Goal: Task Accomplishment & Management: Complete application form

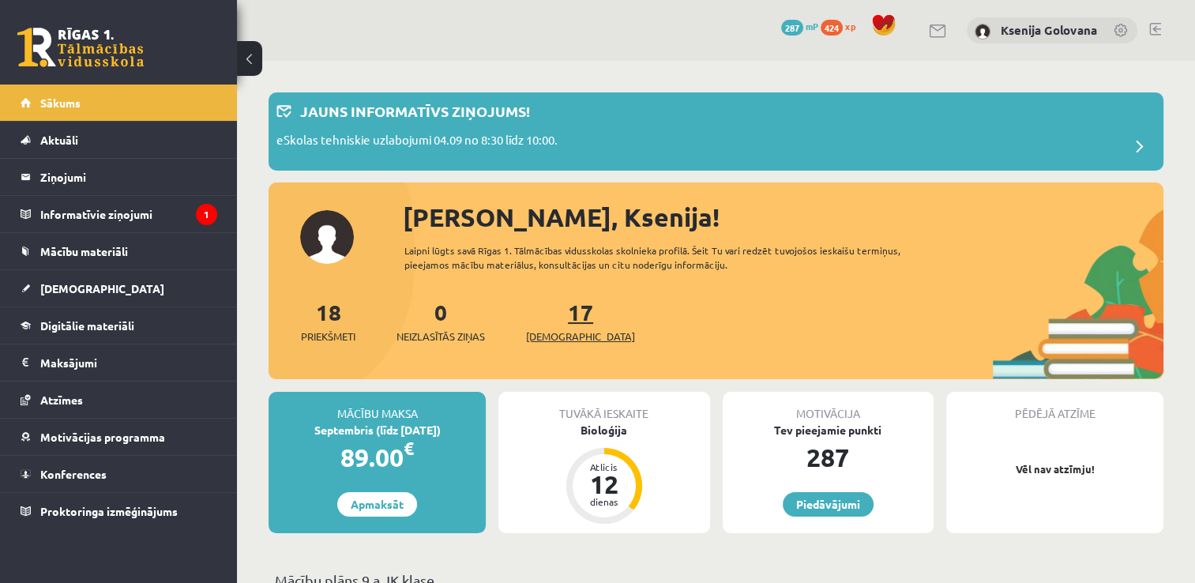
click at [551, 311] on link "17 Ieskaites" at bounding box center [580, 321] width 109 height 47
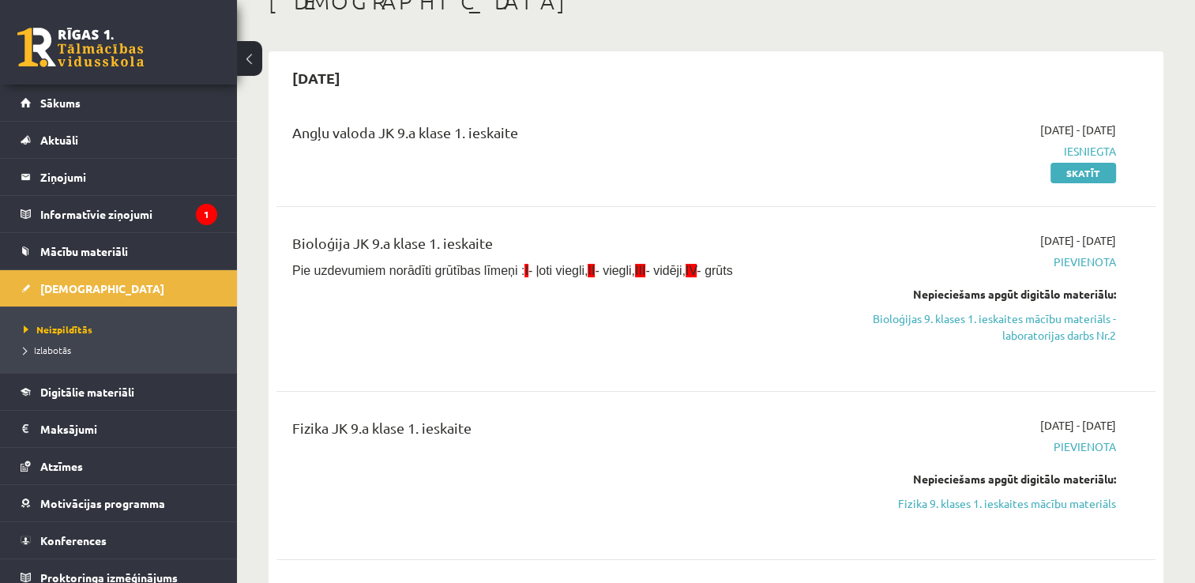
scroll to position [63, 0]
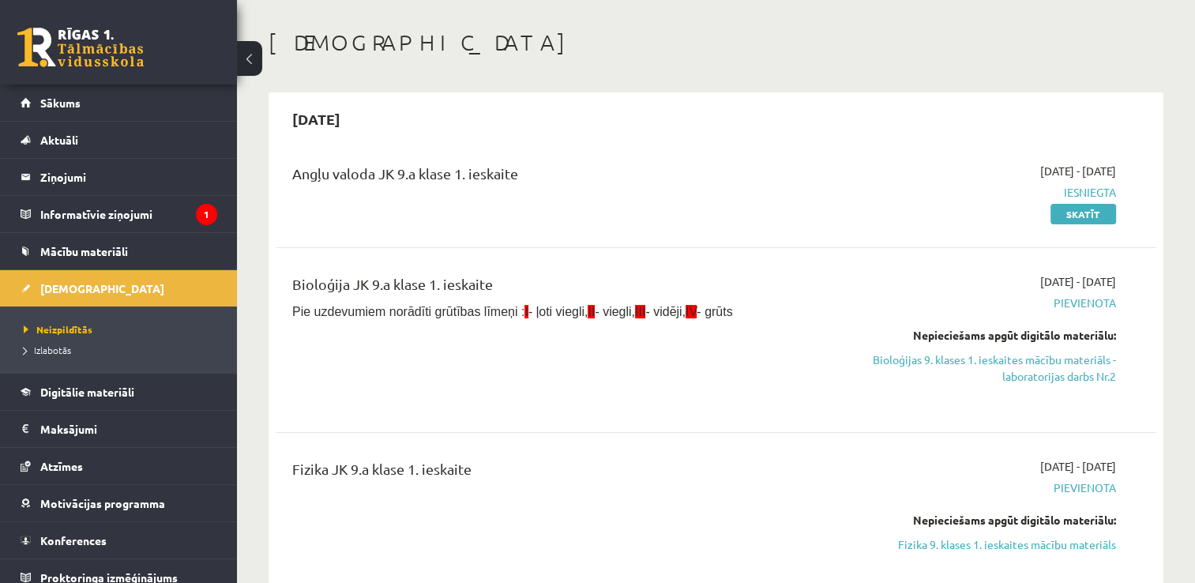
click at [936, 358] on link "Bioloģijas 9. klases 1. ieskaites mācību materiāls - laboratorijas darbs Nr.2" at bounding box center [986, 367] width 259 height 33
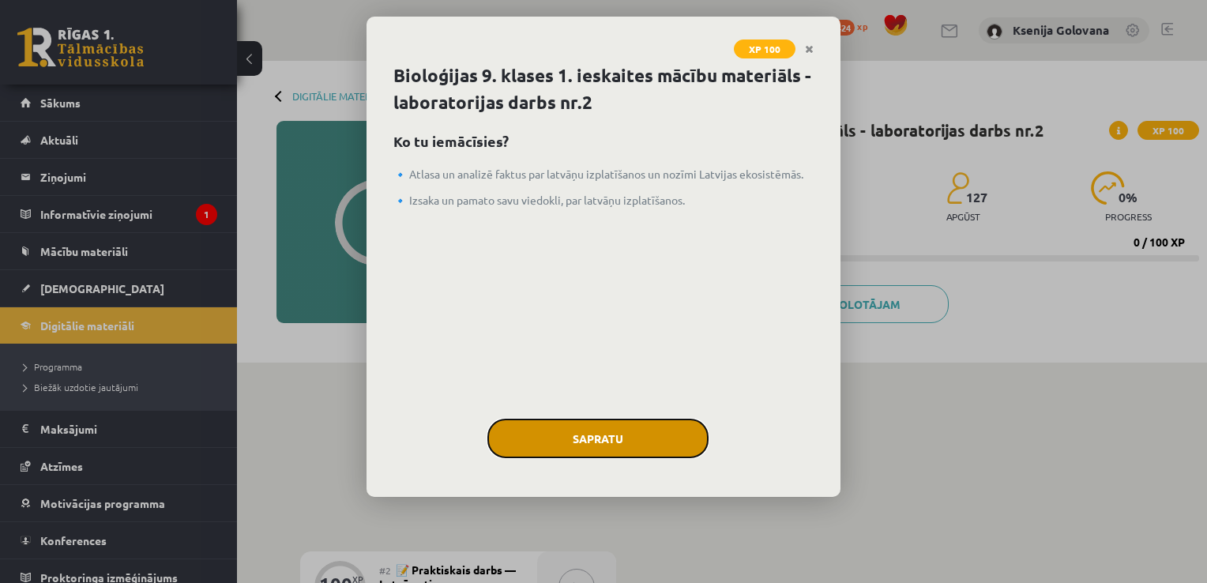
click at [563, 441] on button "Sapratu" at bounding box center [597, 438] width 221 height 39
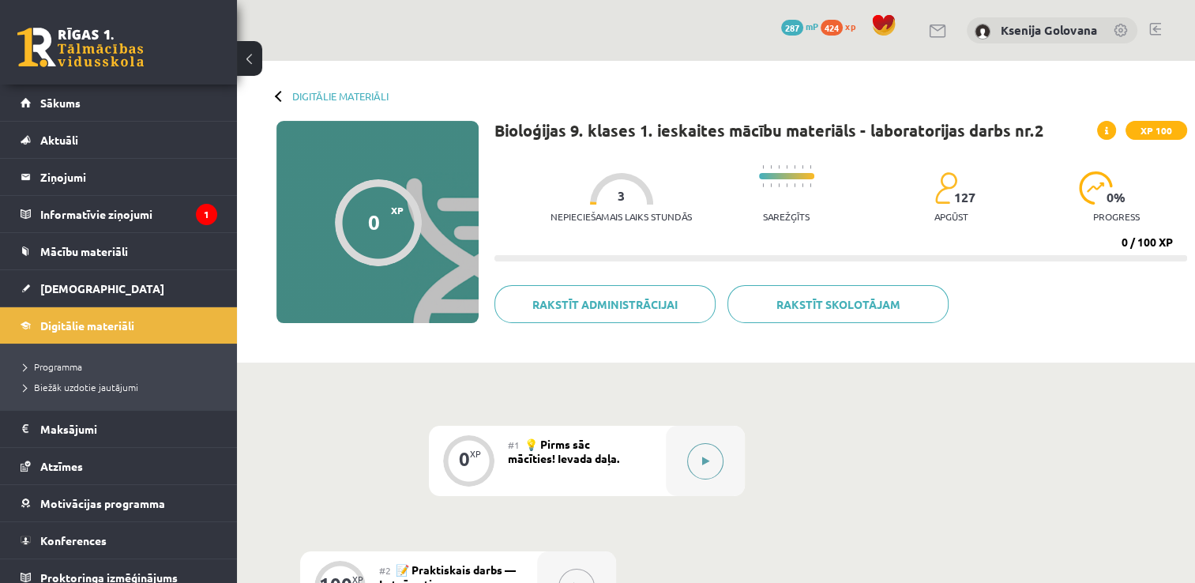
click at [695, 466] on button at bounding box center [705, 461] width 36 height 36
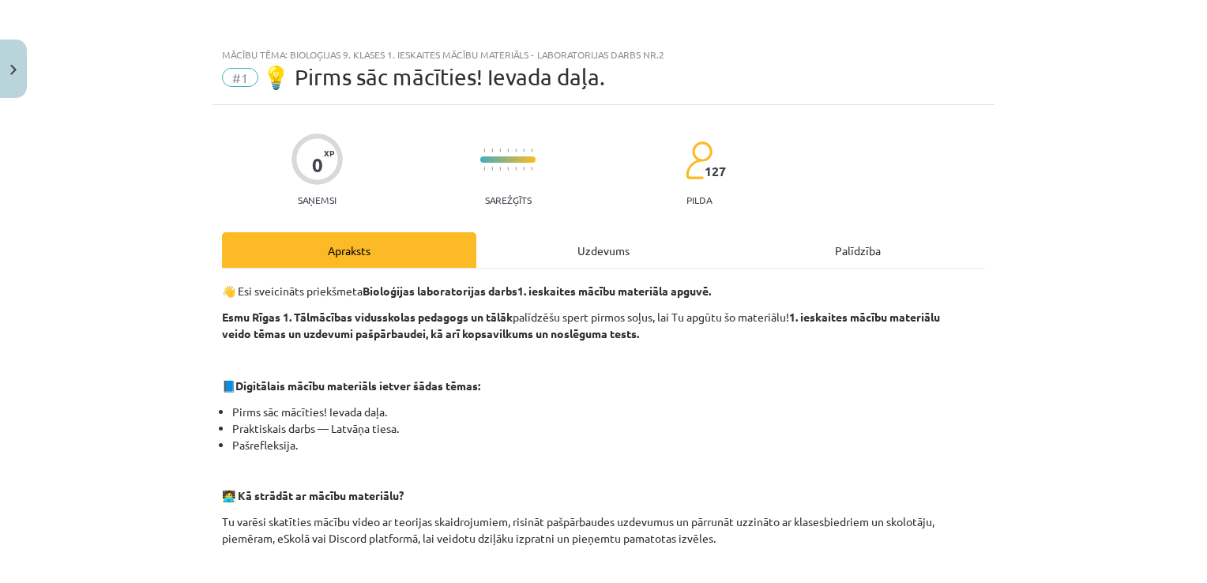
click at [614, 230] on div "0 XP Saņemsi Sarežģīts 127 pilda Apraksts Uzdevums Palīdzība 👋 Esi sveicināts p…" at bounding box center [603, 592] width 782 height 974
click at [601, 255] on div "Uzdevums" at bounding box center [603, 250] width 254 height 36
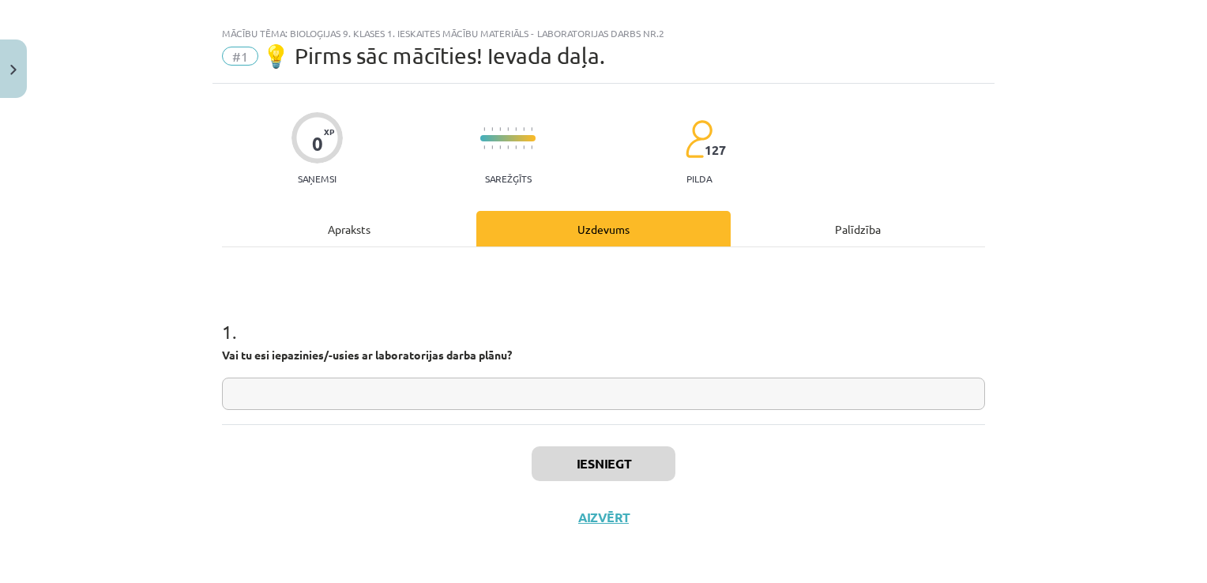
click at [461, 371] on div "1 . Vai tu esi iepazinies/-usies ar laboratorijas darba plānu?" at bounding box center [603, 351] width 763 height 117
click at [461, 390] on input "text" at bounding box center [603, 394] width 763 height 32
type input "*"
type input "**"
click at [617, 460] on button "Iesniegt" at bounding box center [604, 463] width 144 height 35
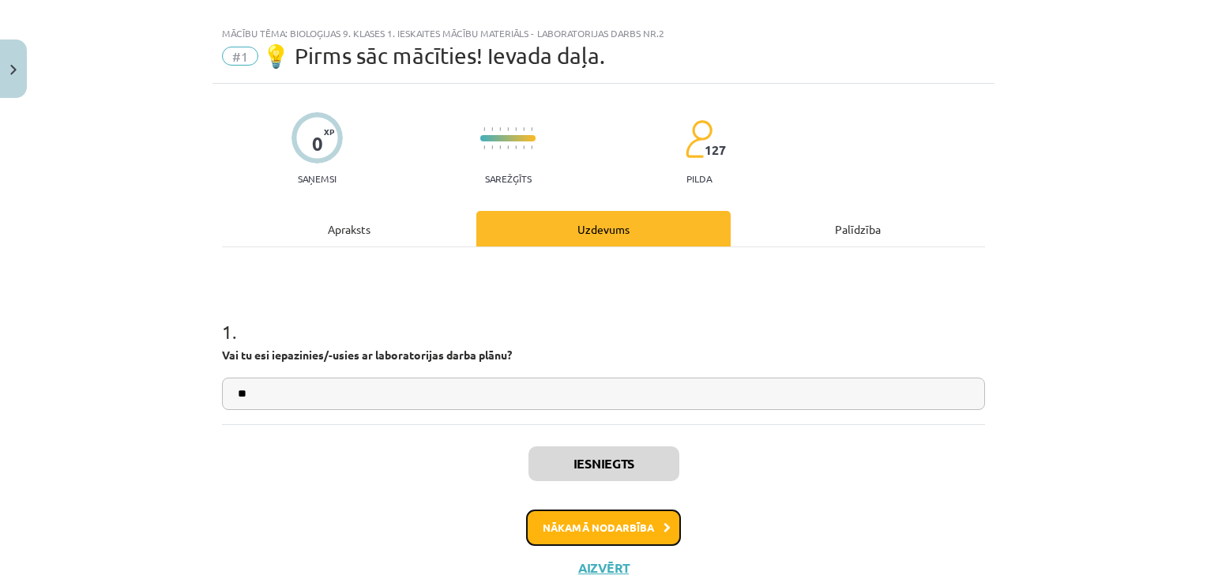
click at [629, 531] on button "Nākamā nodarbība" at bounding box center [603, 527] width 155 height 36
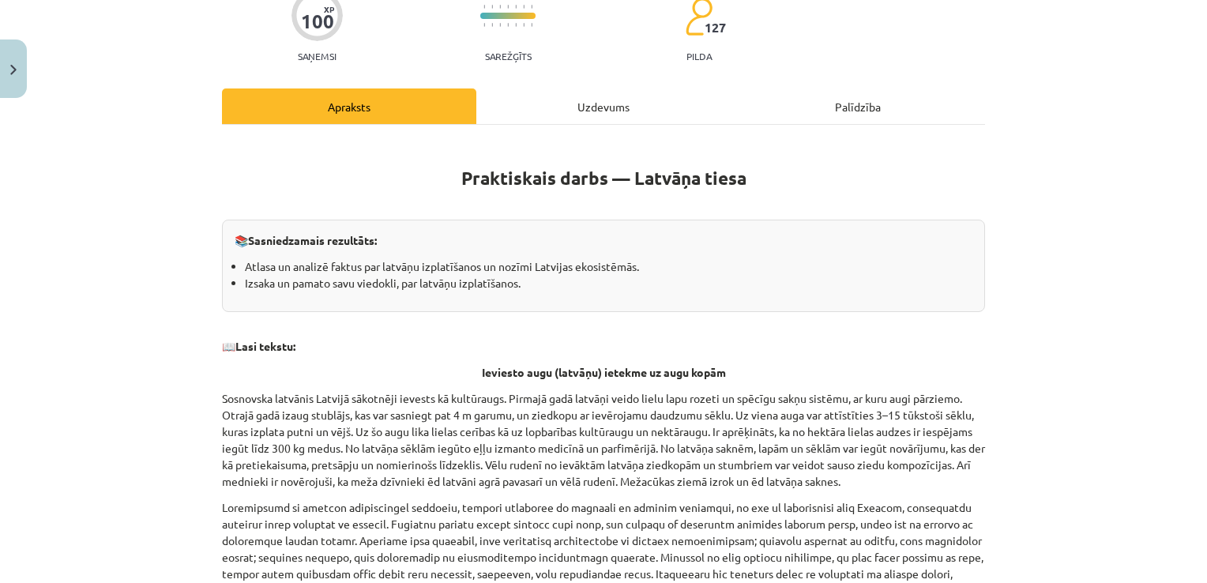
scroll to position [142, 0]
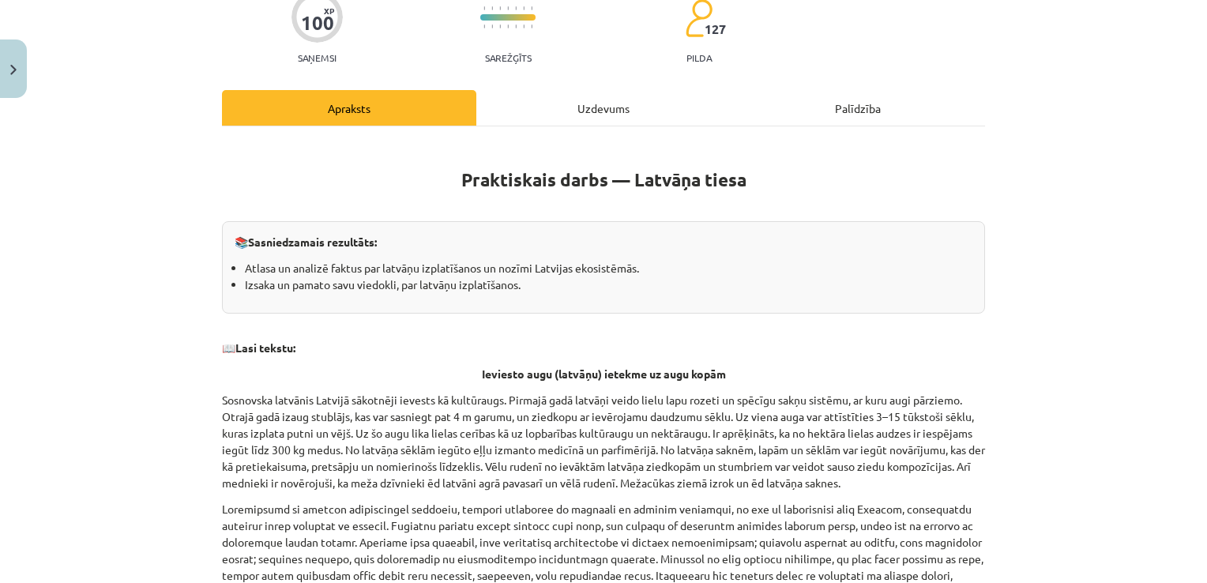
click at [549, 100] on div "Uzdevums" at bounding box center [603, 108] width 254 height 36
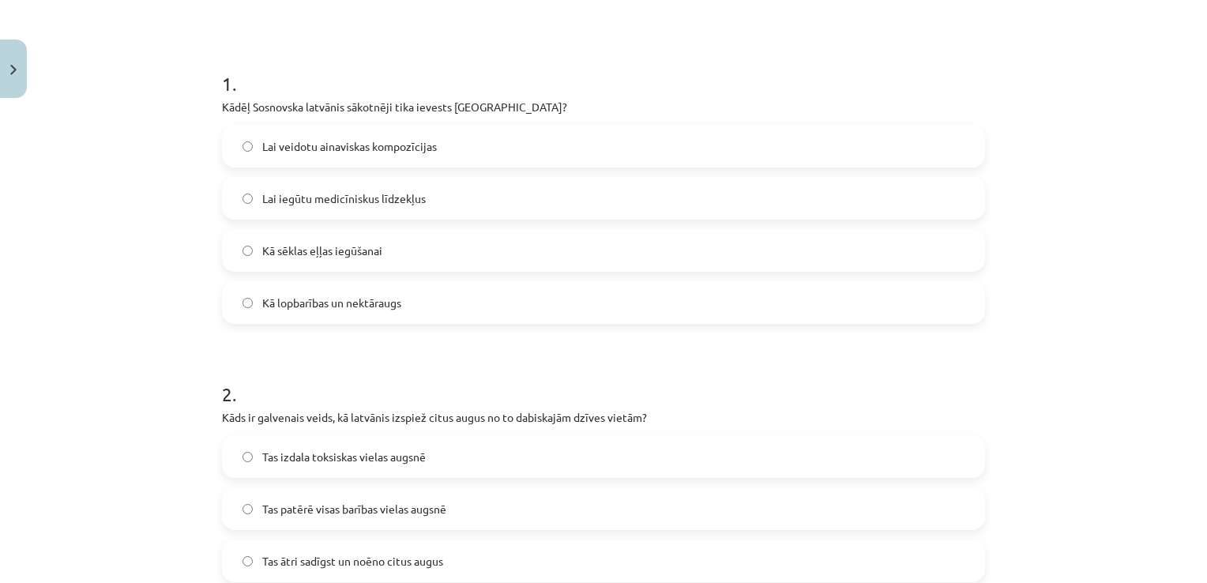
scroll to position [265, 0]
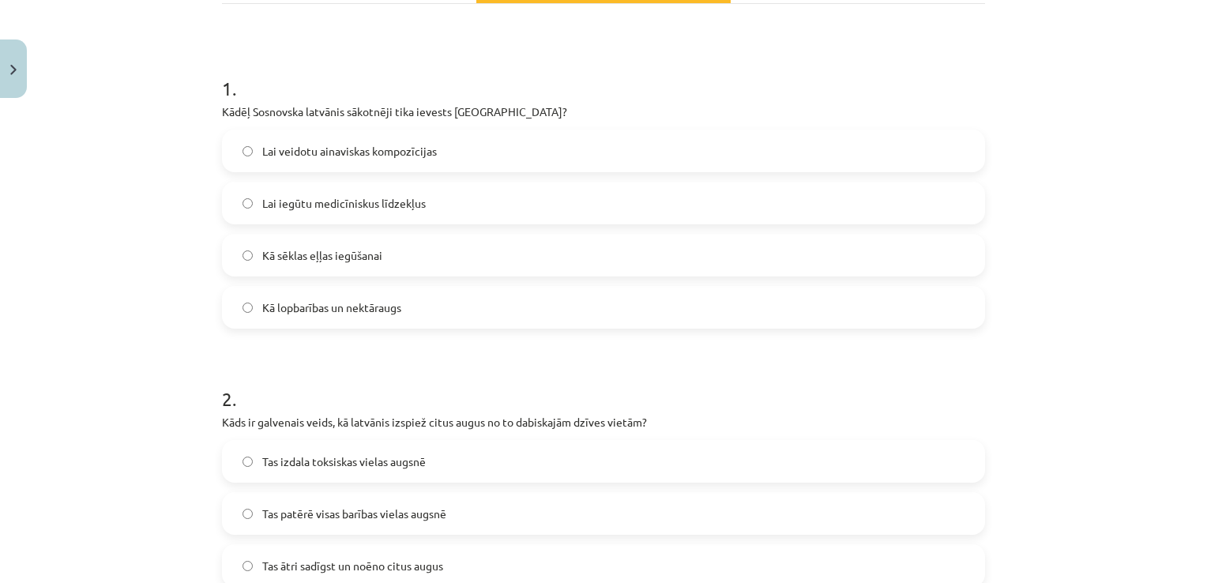
click at [764, 305] on label "Kā lopbarības un nektāraugs" at bounding box center [604, 306] width 760 height 39
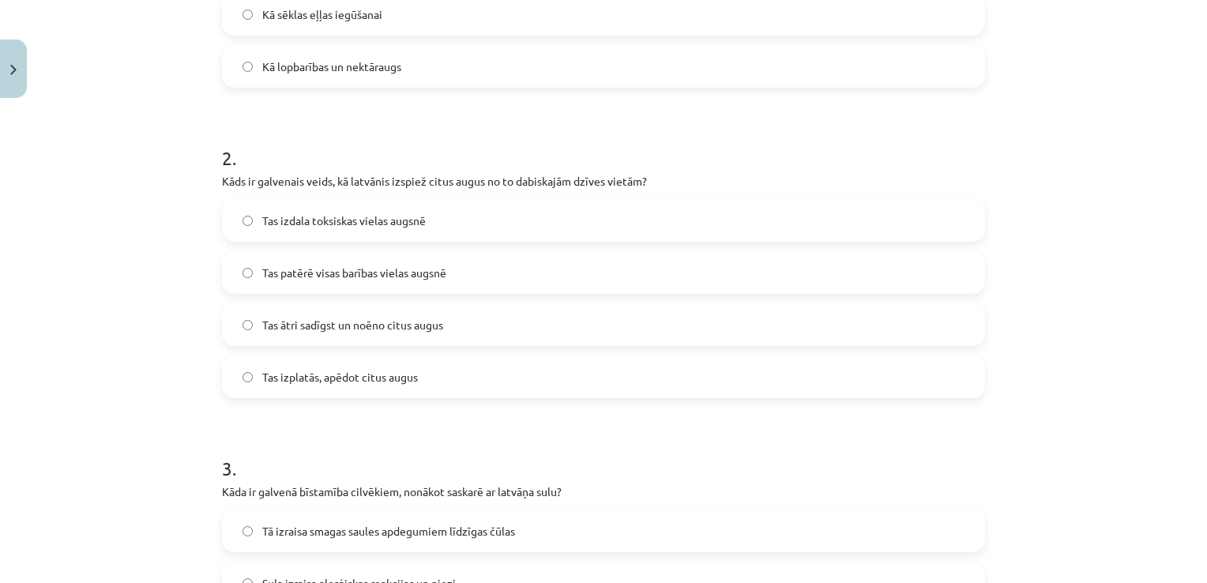
scroll to position [541, 0]
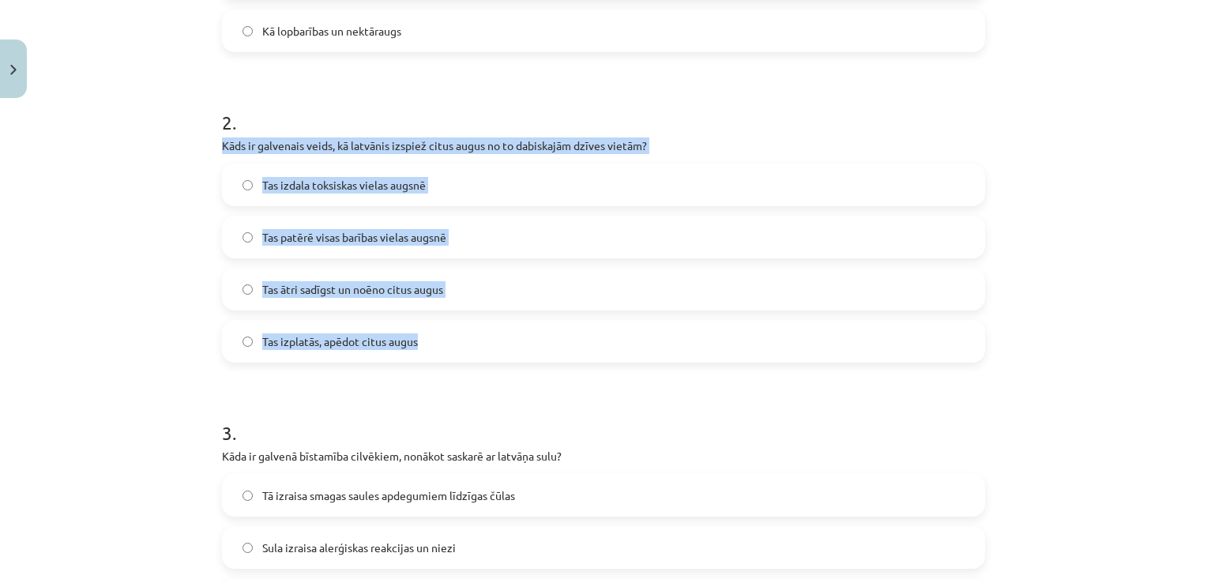
drag, startPoint x: 215, startPoint y: 142, endPoint x: 468, endPoint y: 349, distance: 327.2
click at [468, 349] on div "100 XP Saņemsi Sarežģīts 127 pilda Apraksts Uzdevums Palīdzība 1 . Kādēļ Sosnov…" at bounding box center [603, 500] width 782 height 1873
copy div "Kāds ir galvenais veids, kā latvānis izspiež citus augus no to dabiskajām dzīve…"
click at [438, 292] on span "Tas ātri sadīgst un noēno citus augus" at bounding box center [352, 289] width 181 height 17
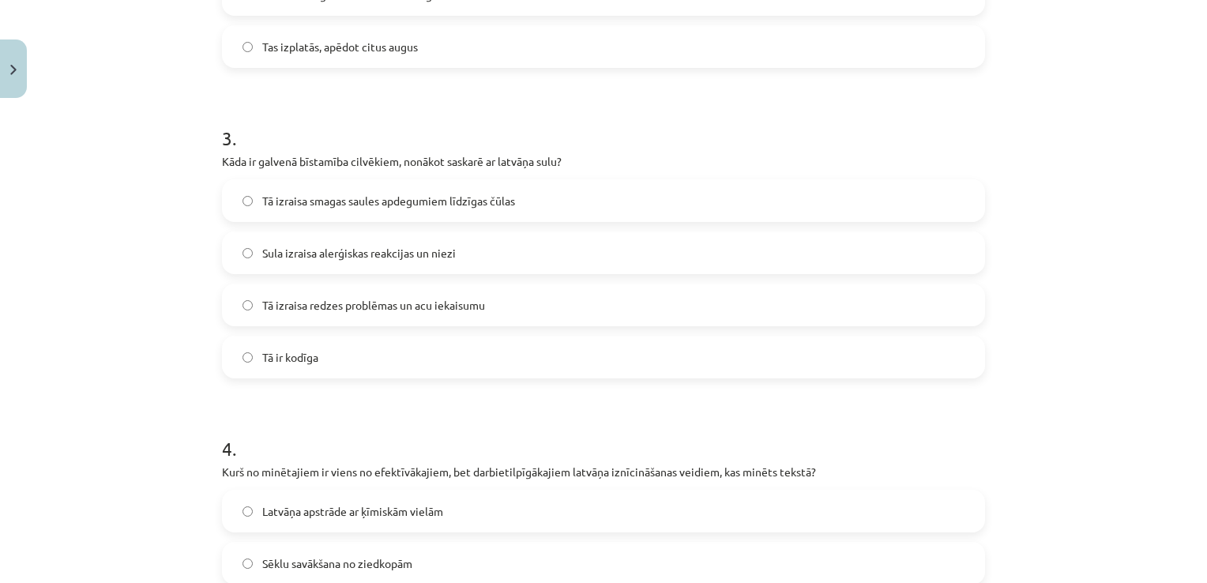
scroll to position [845, 0]
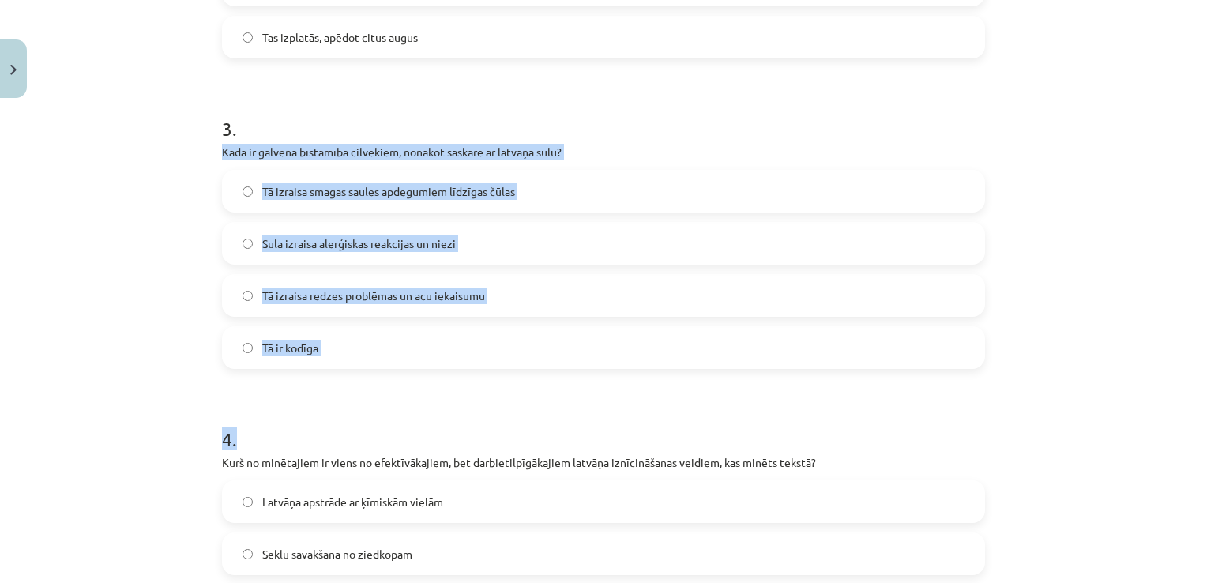
drag, startPoint x: 216, startPoint y: 151, endPoint x: 448, endPoint y: 375, distance: 322.3
click at [448, 375] on form "1 . Kādēļ Sosnovska latvānis sākotnēji tika ievests Latvijā? Lai veidotu ainavi…" at bounding box center [603, 229] width 763 height 1520
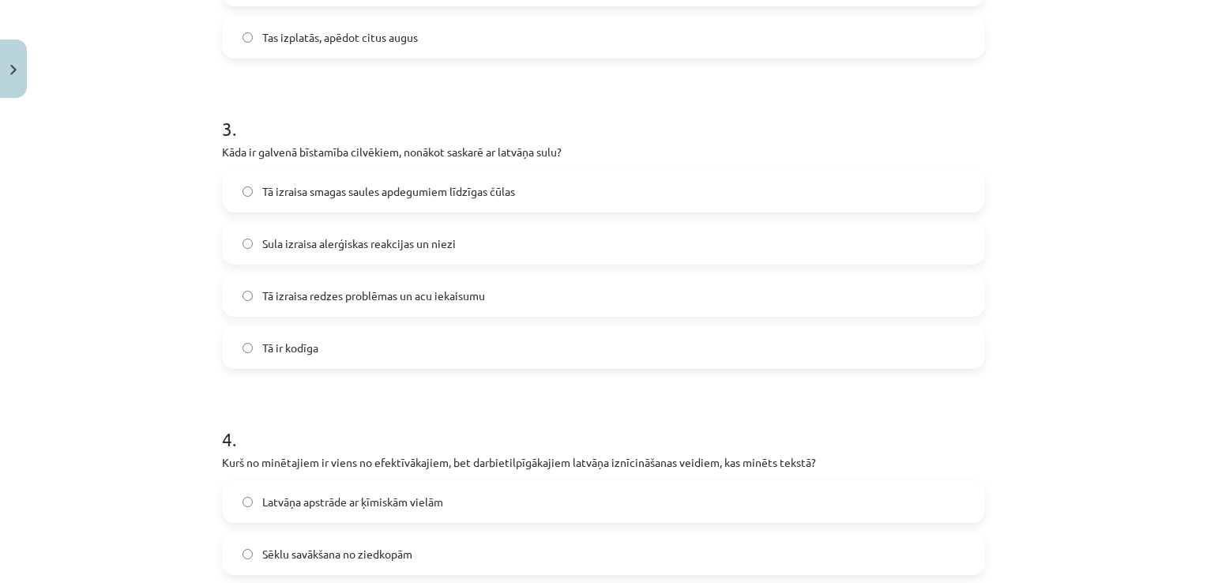
click at [146, 137] on div "Mācību tēma: Bioloģijas 9. klases 1. ieskaites mācību materiāls - laboratorijas…" at bounding box center [603, 291] width 1207 height 583
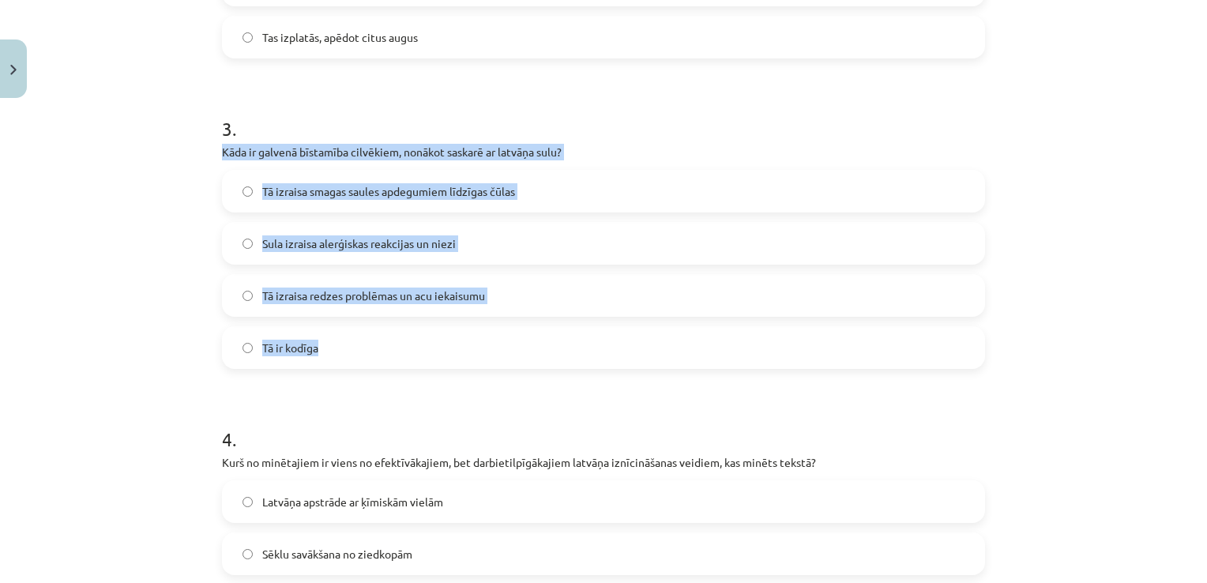
drag, startPoint x: 216, startPoint y: 149, endPoint x: 399, endPoint y: 329, distance: 256.3
click at [399, 329] on div "3 . Kāda ir galvenā bīstamība cilvēkiem, nonākot saskarē ar latvāņa sulu? Tā iz…" at bounding box center [603, 229] width 763 height 279
copy div "Kāda ir galvenā bīstamība cilvēkiem, nonākot saskarē ar latvāņa sulu? Tā izrais…"
click at [360, 193] on span "Tā izraisa smagas saules apdegumiem līdzīgas čūlas" at bounding box center [388, 191] width 253 height 17
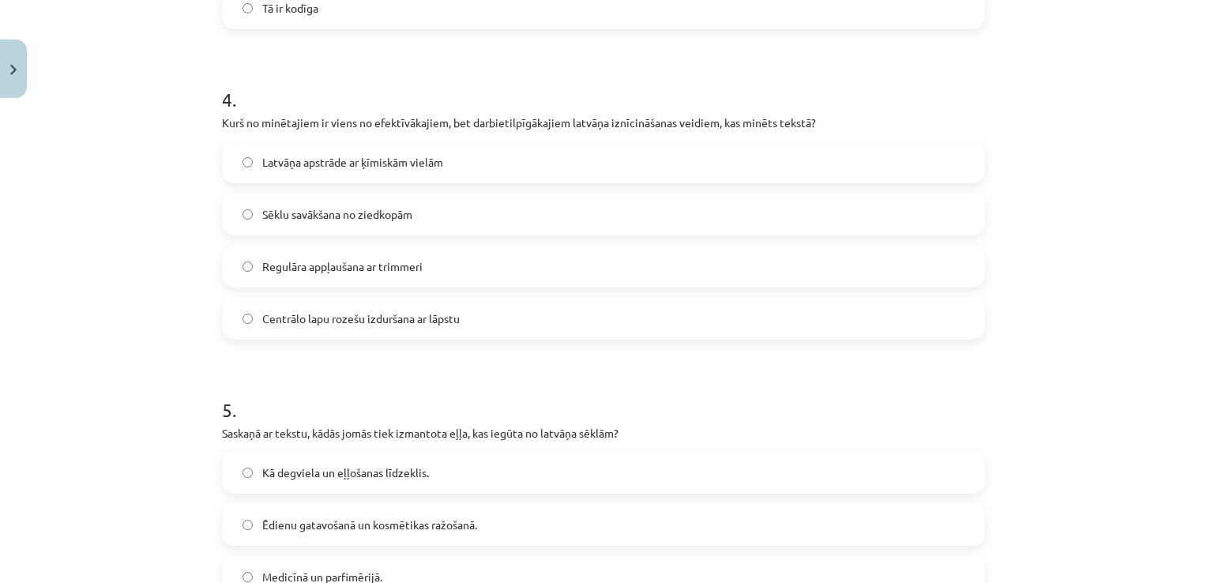
scroll to position [1182, 0]
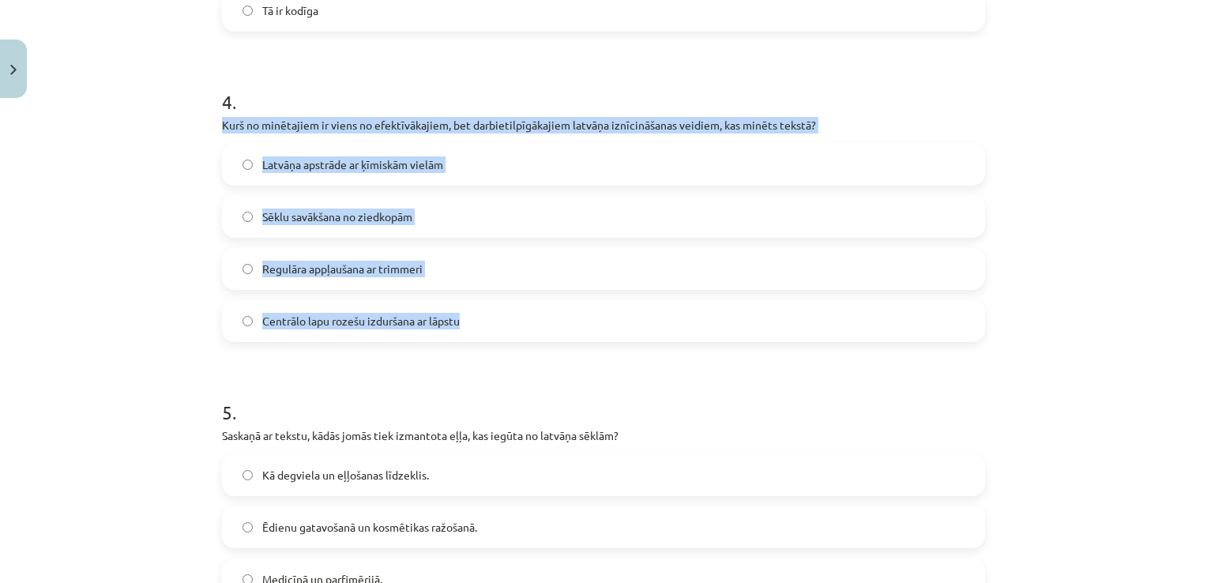
drag, startPoint x: 216, startPoint y: 125, endPoint x: 508, endPoint y: 316, distance: 348.5
click at [508, 316] on div "4 . Kurš no minētajiem ir viens no efektīvākajiem, bet darbietilpīgākajiem latv…" at bounding box center [603, 202] width 763 height 279
copy div "Kurš no minētajiem ir viens no efektīvākajiem, bet darbietilpīgākajiem latvāņa …"
click at [503, 324] on label "Centrālo lapu rozešu izduršana ar lāpstu" at bounding box center [604, 320] width 760 height 39
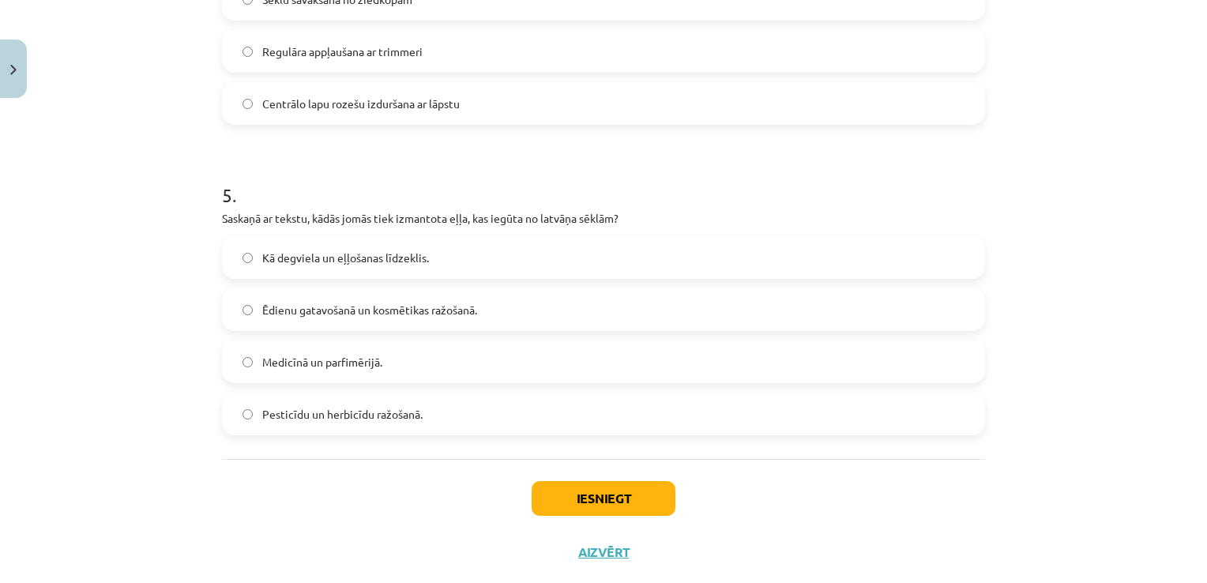
scroll to position [1434, 0]
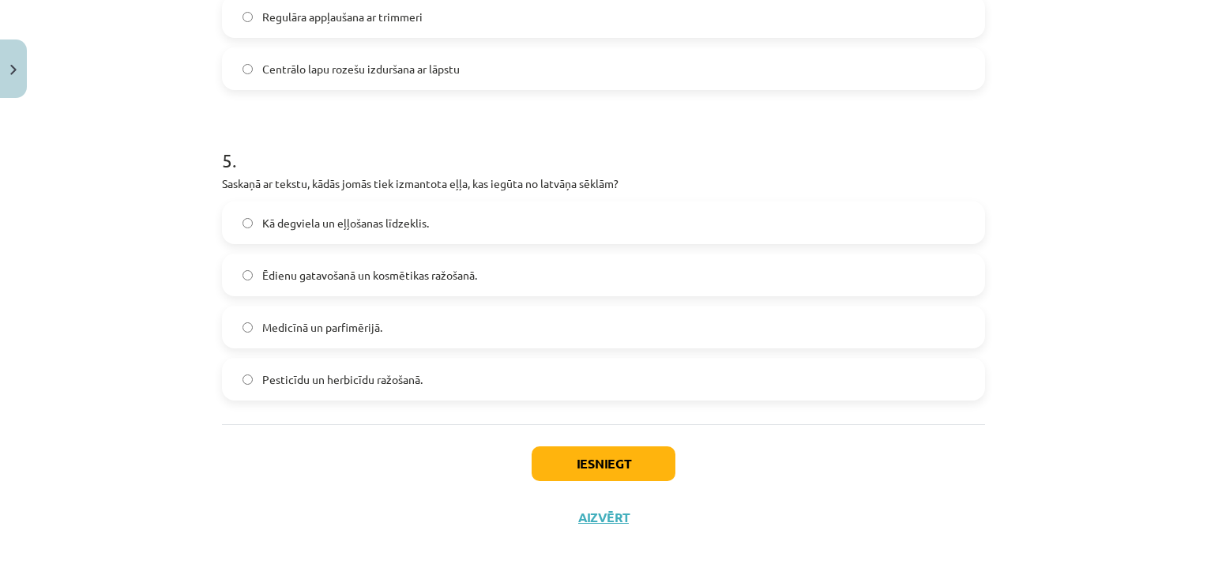
click at [588, 275] on label "Ēdienu gatavošanā un kosmētikas ražošanā." at bounding box center [604, 274] width 760 height 39
click at [628, 469] on button "Iesniegt" at bounding box center [604, 463] width 144 height 35
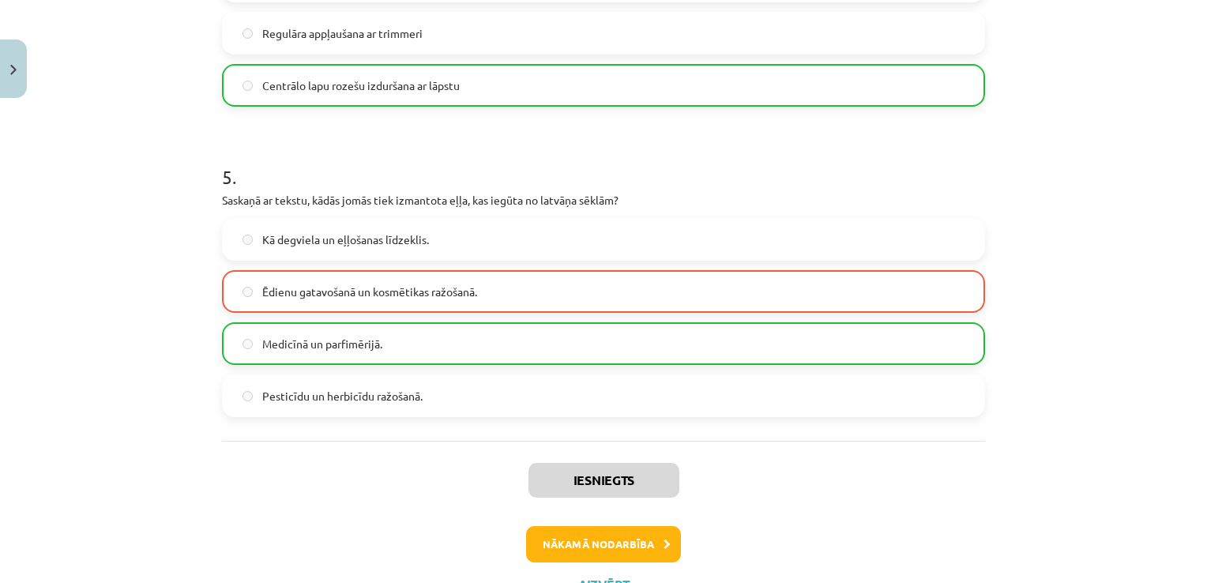
scroll to position [1484, 0]
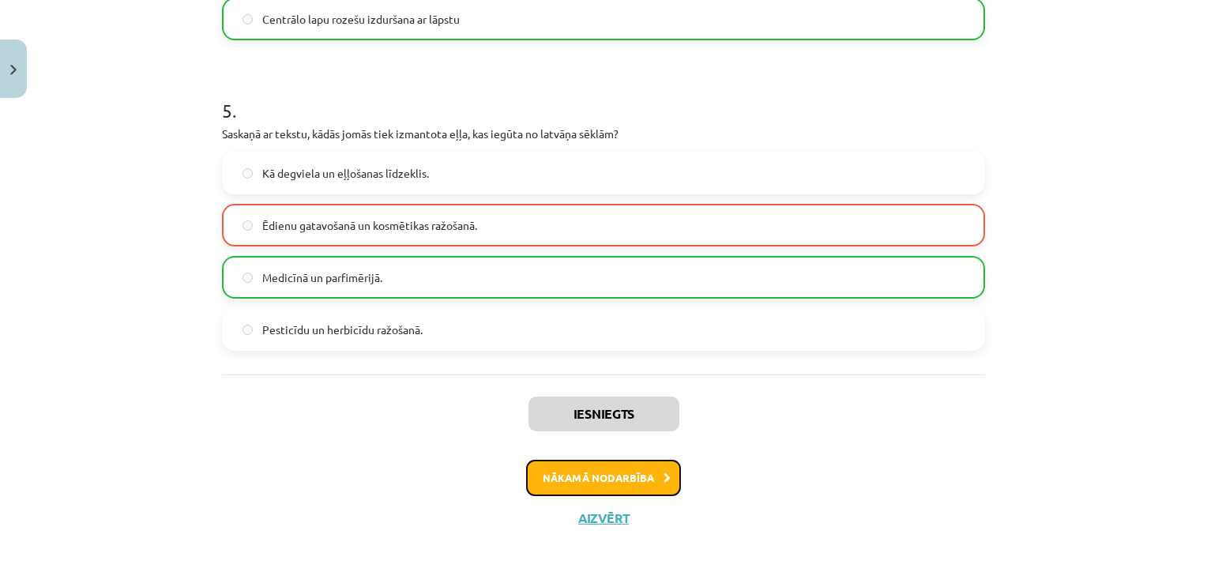
click at [646, 466] on button "Nākamā nodarbība" at bounding box center [603, 478] width 155 height 36
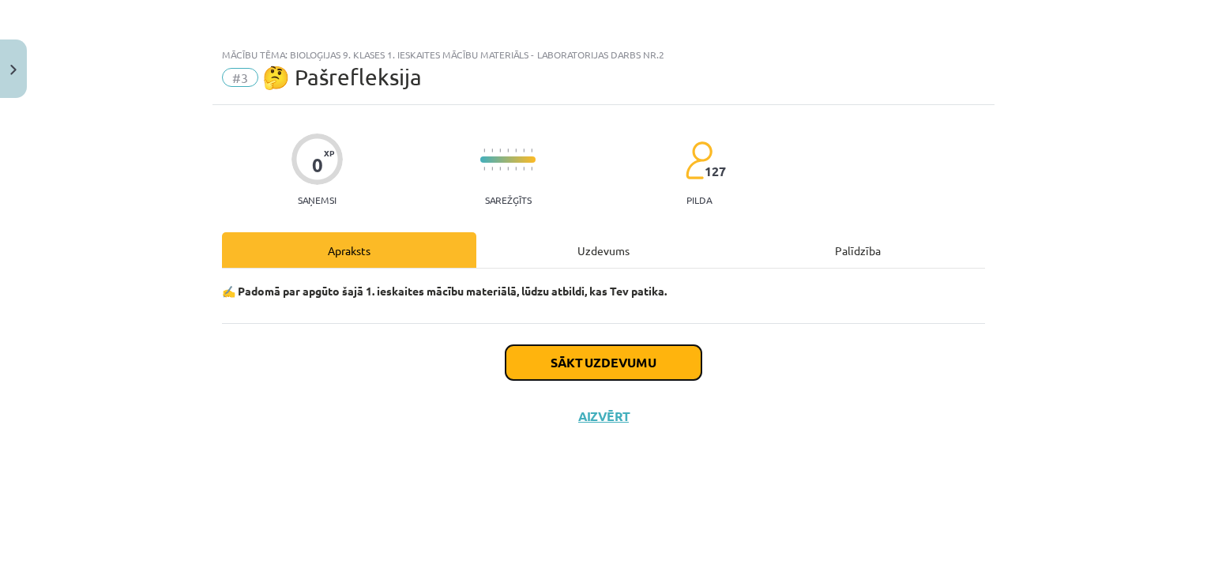
click at [603, 355] on button "Sākt uzdevumu" at bounding box center [603, 362] width 196 height 35
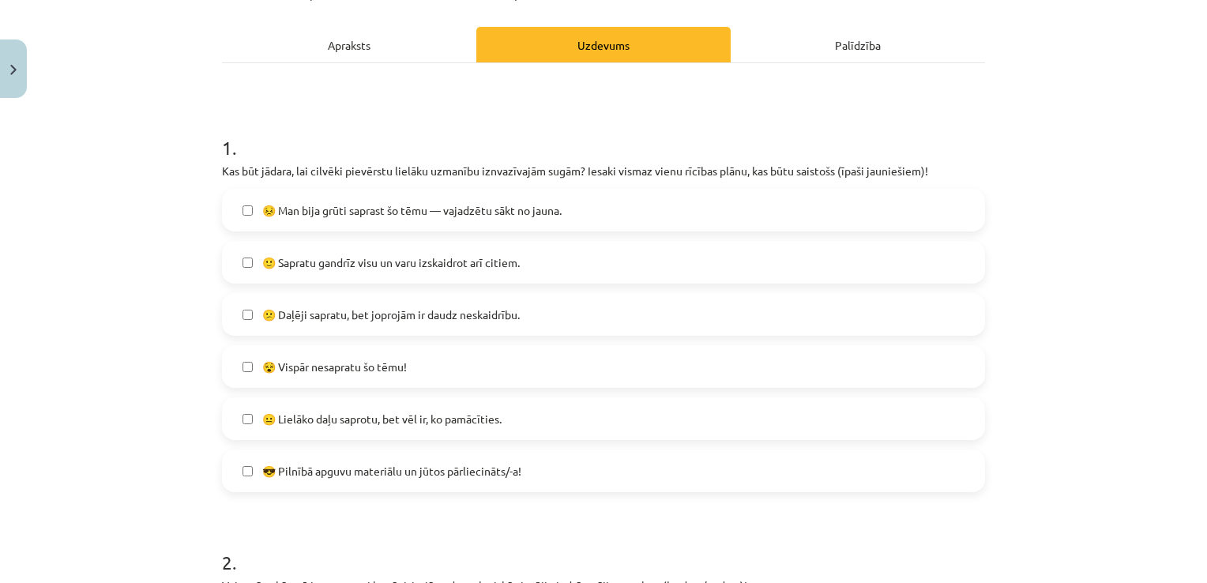
scroll to position [284, 0]
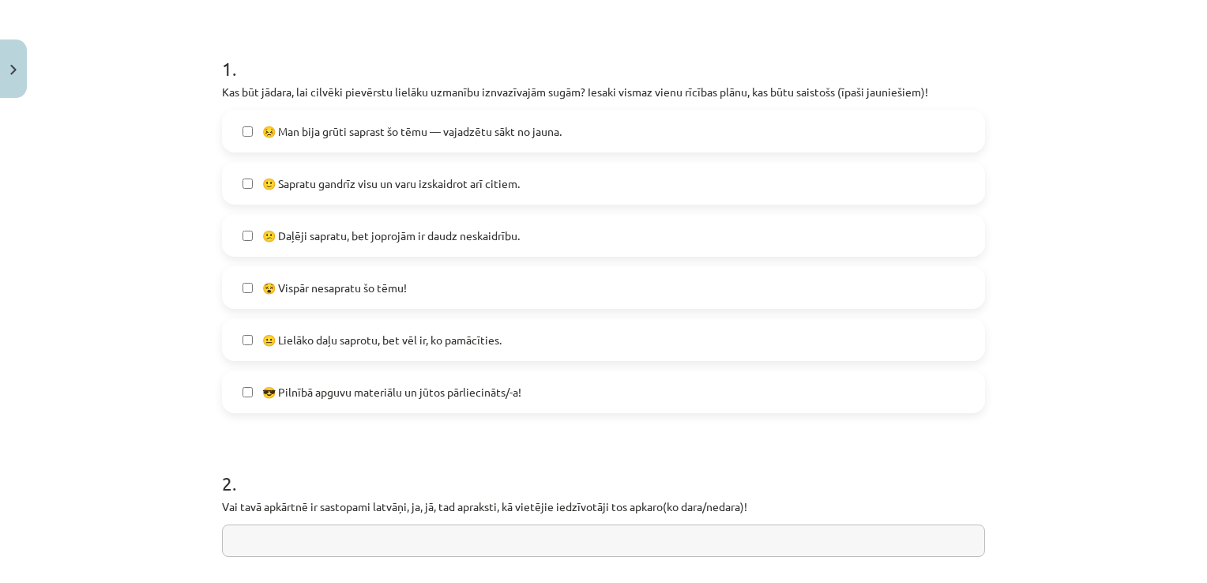
click at [574, 220] on label "😕 Daļēji sapratu, bet joprojām ir daudz neskaidrību." at bounding box center [604, 235] width 760 height 39
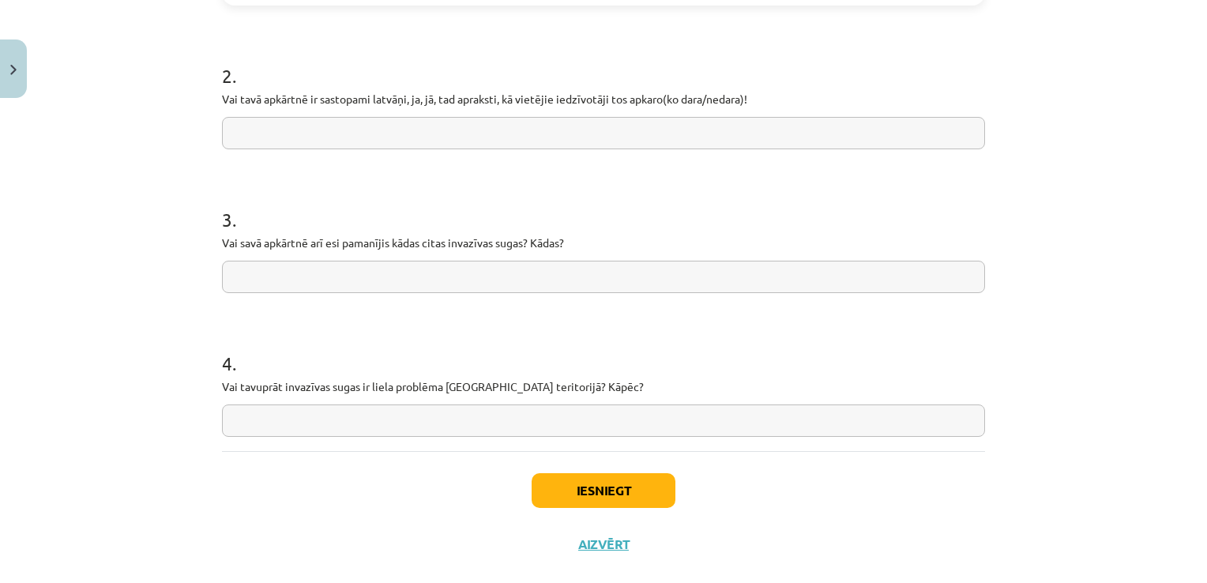
scroll to position [719, 0]
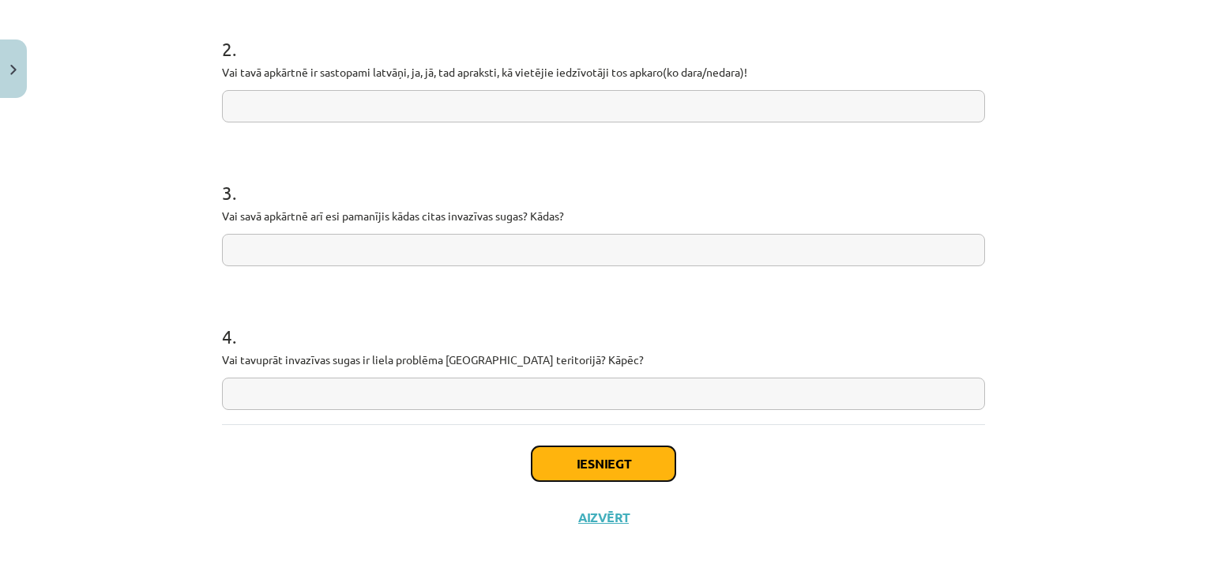
click at [595, 454] on button "Iesniegt" at bounding box center [604, 463] width 144 height 35
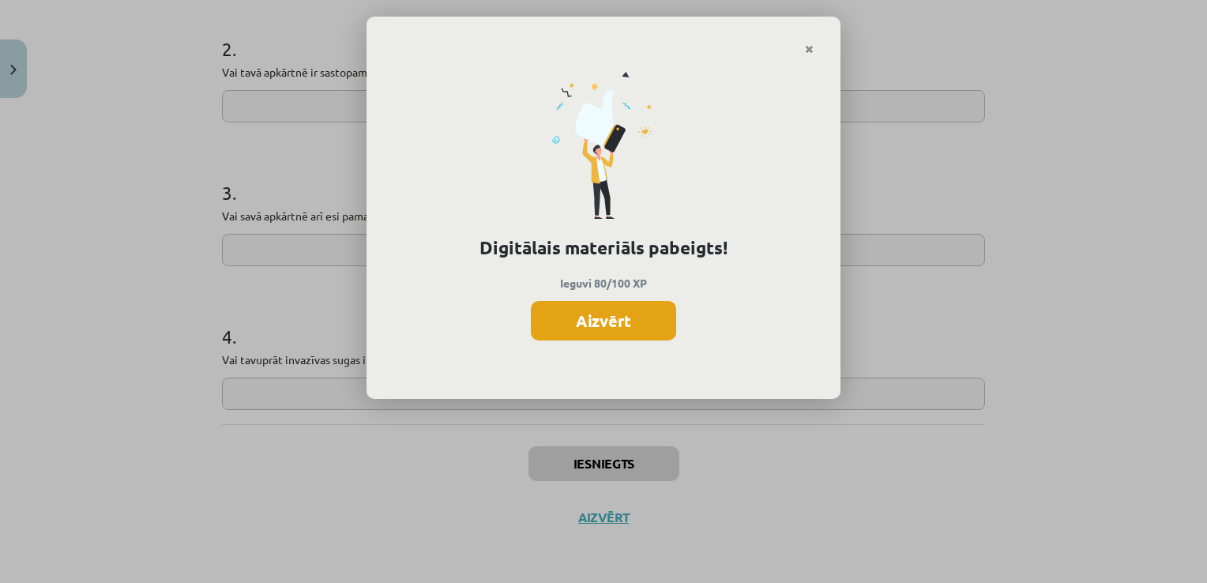
click at [614, 326] on button "Aizvērt" at bounding box center [603, 320] width 145 height 39
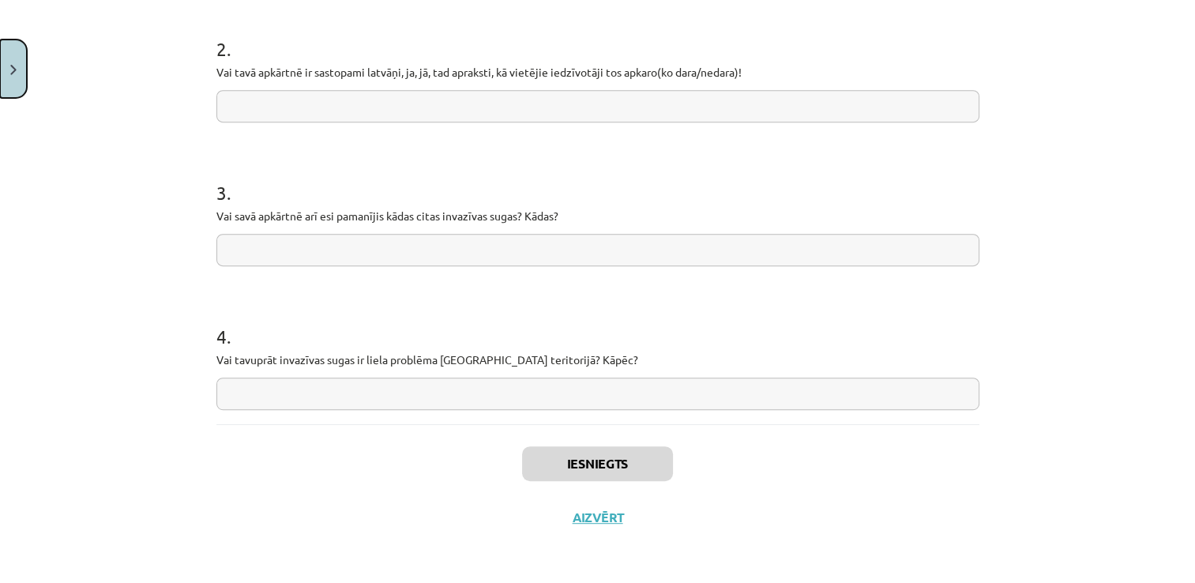
click at [4, 63] on button "Close" at bounding box center [13, 68] width 27 height 58
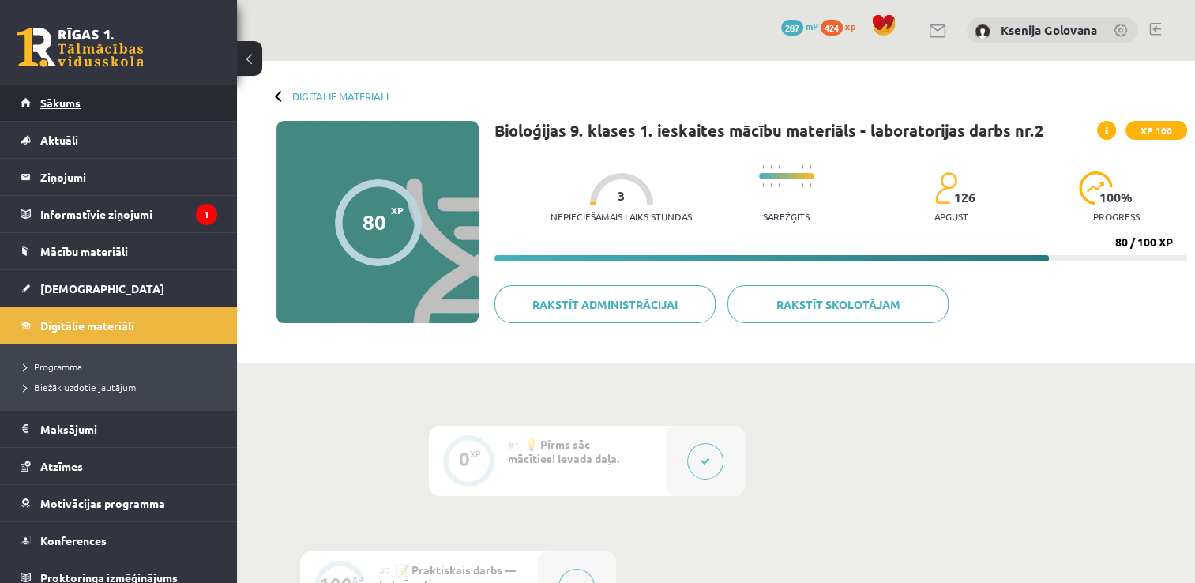
click at [152, 112] on link "Sākums" at bounding box center [119, 103] width 197 height 36
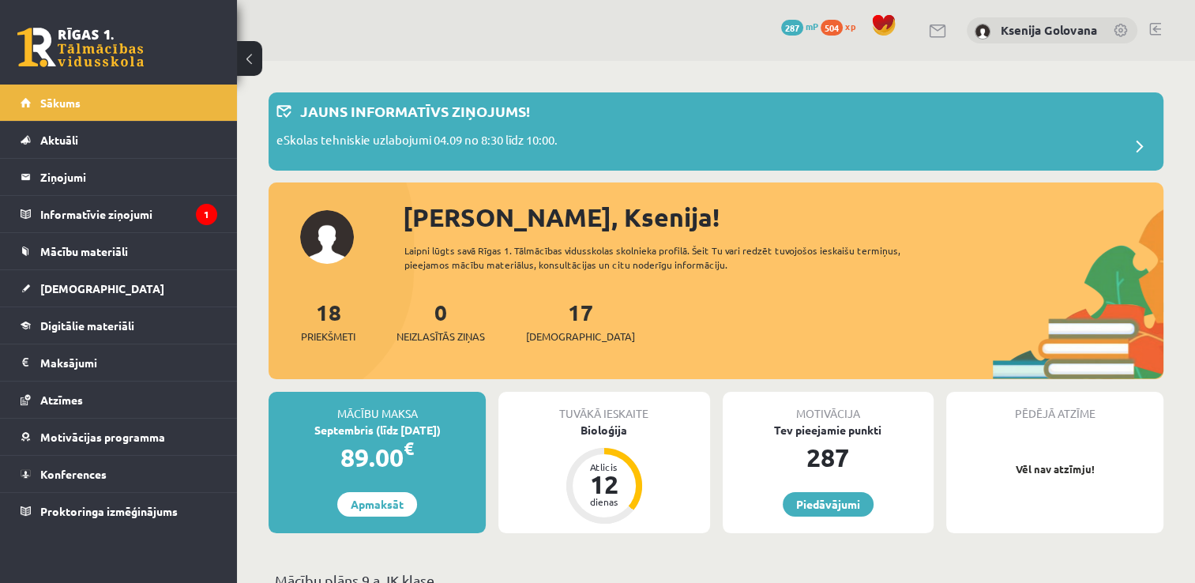
click at [562, 325] on div "17 Ieskaites" at bounding box center [580, 319] width 109 height 49
click at [558, 310] on link "17 Ieskaites" at bounding box center [580, 321] width 109 height 47
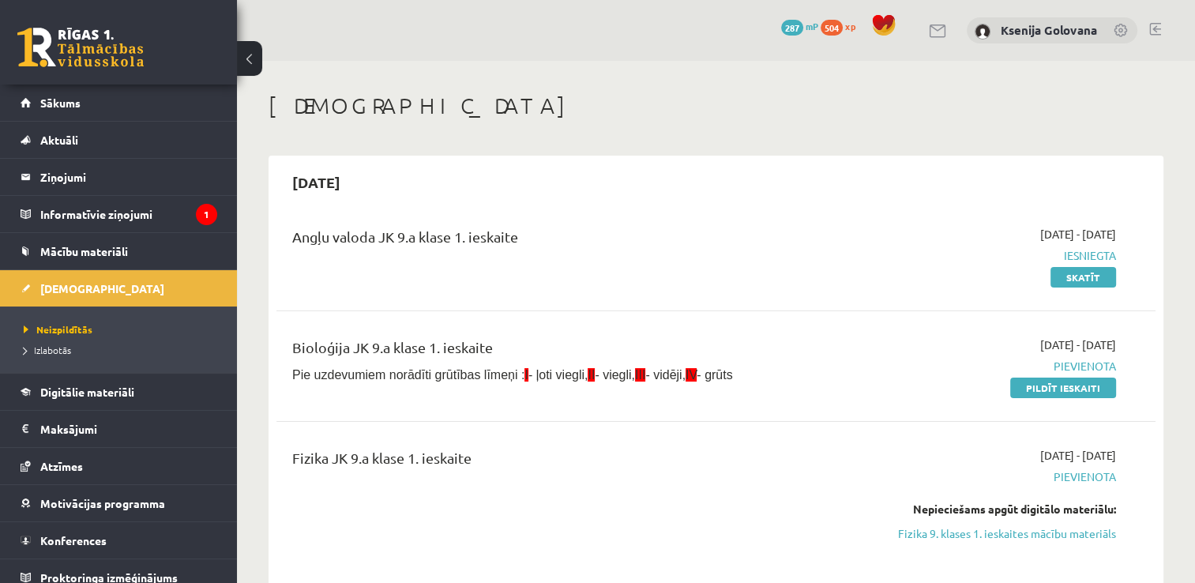
click at [253, 62] on button at bounding box center [249, 58] width 25 height 35
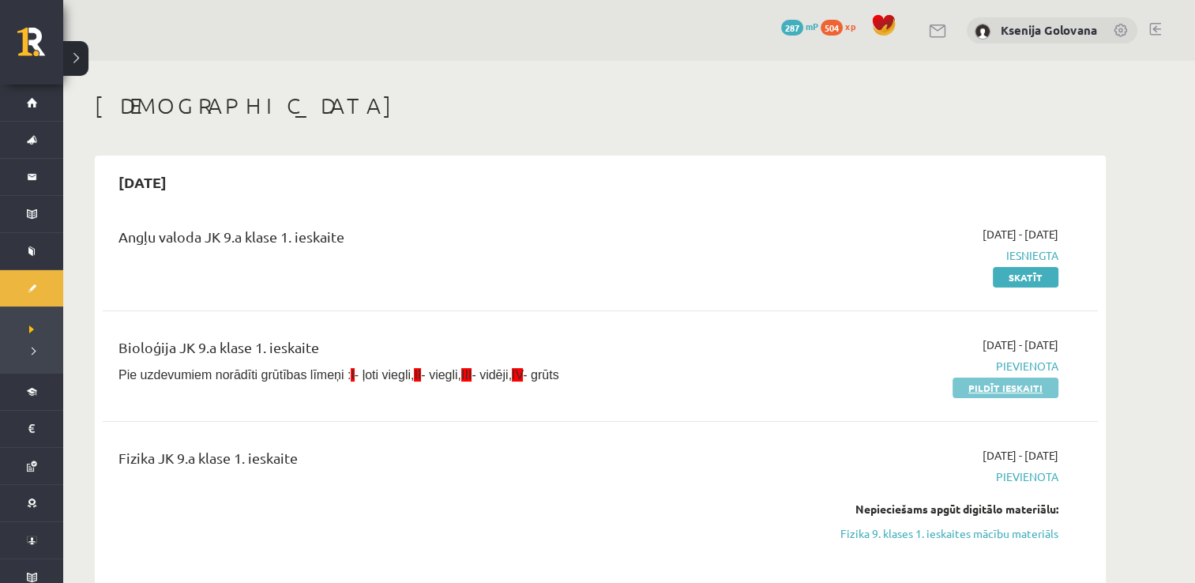
click at [1027, 383] on link "Pildīt ieskaiti" at bounding box center [1005, 388] width 106 height 21
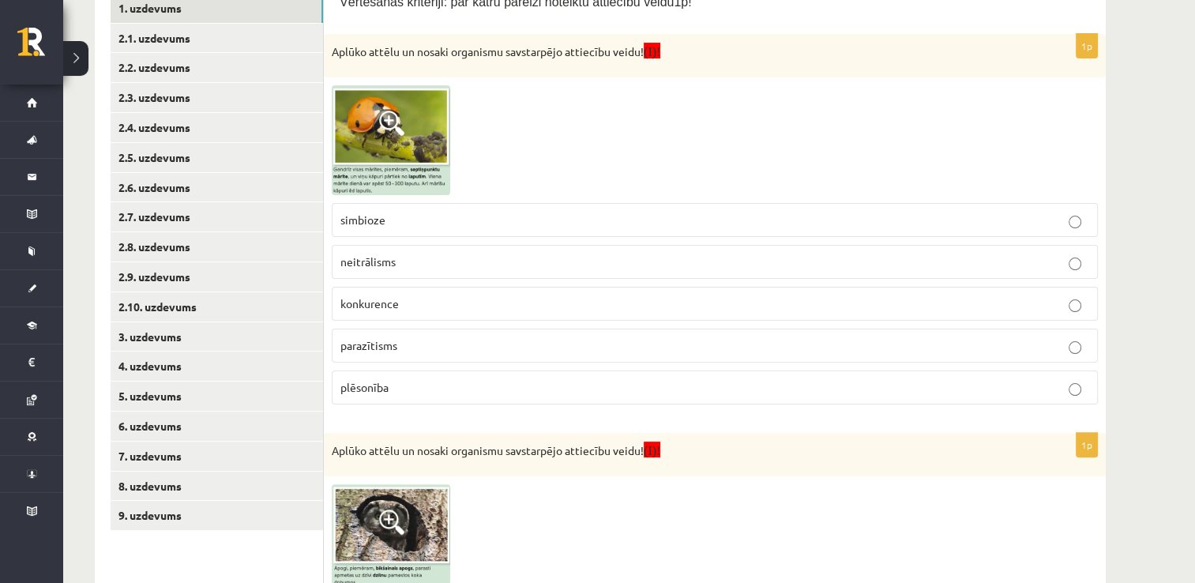
scroll to position [284, 0]
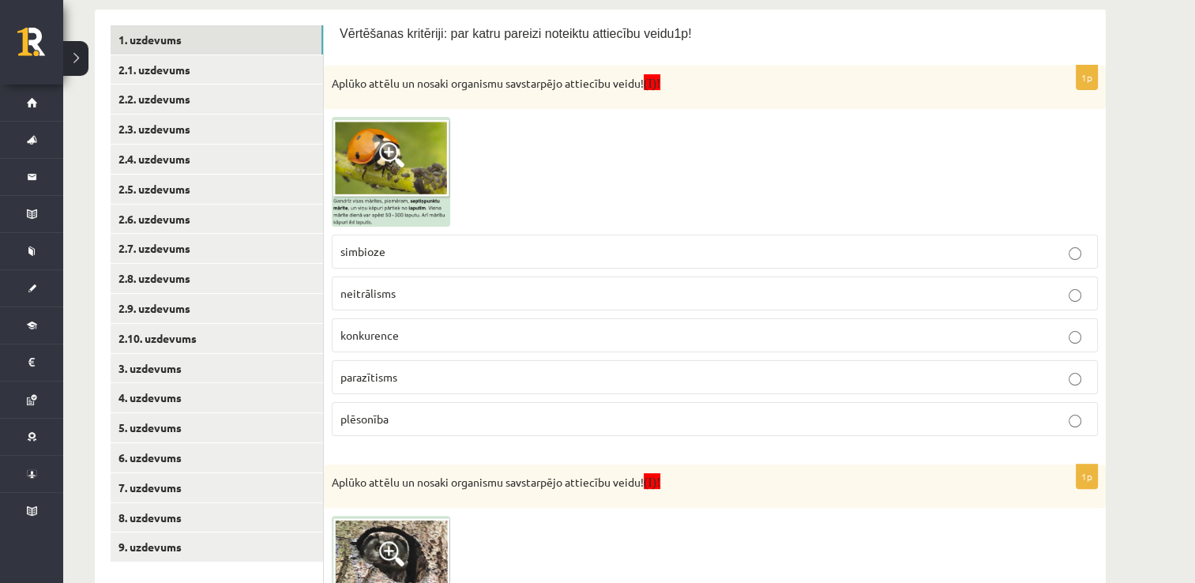
click at [701, 411] on p "plēsonība" at bounding box center [714, 419] width 749 height 17
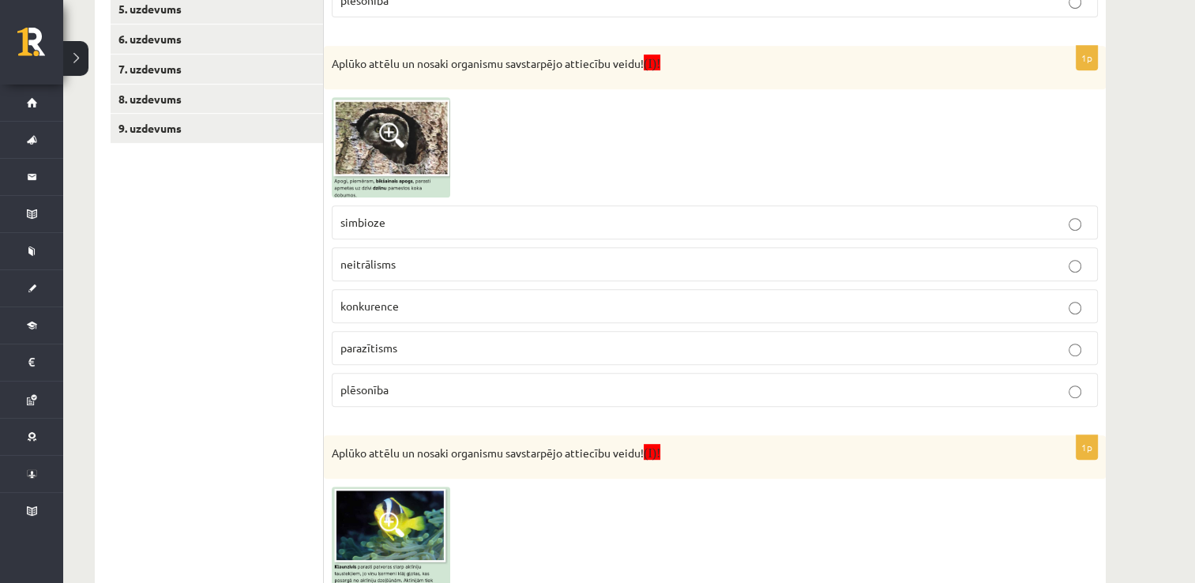
scroll to position [703, 0]
click at [434, 156] on img at bounding box center [391, 147] width 118 height 100
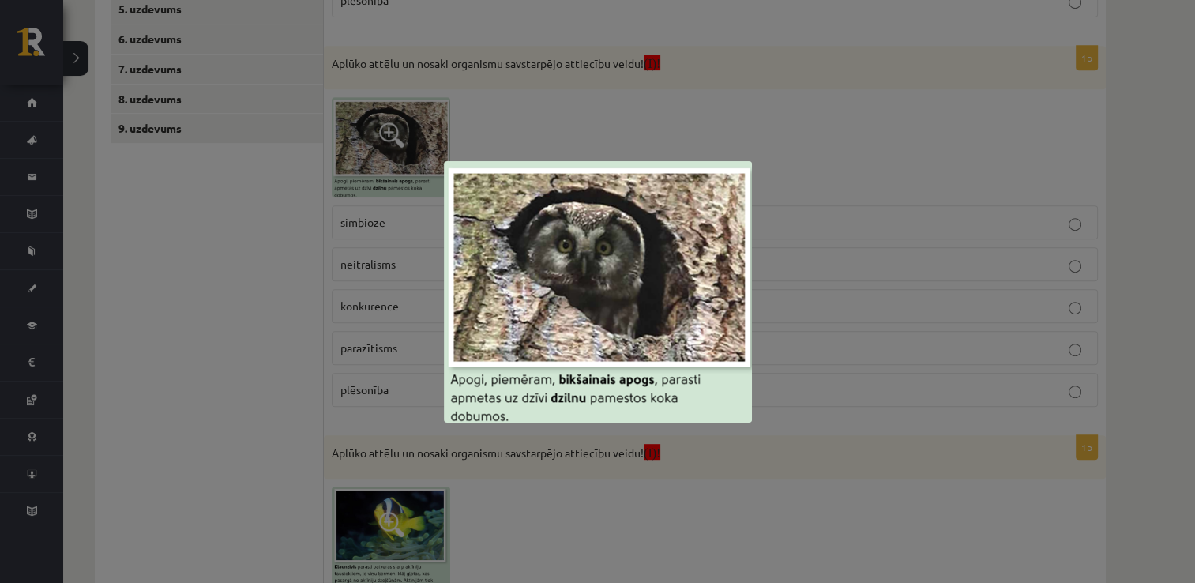
click at [740, 109] on div at bounding box center [597, 291] width 1195 height 583
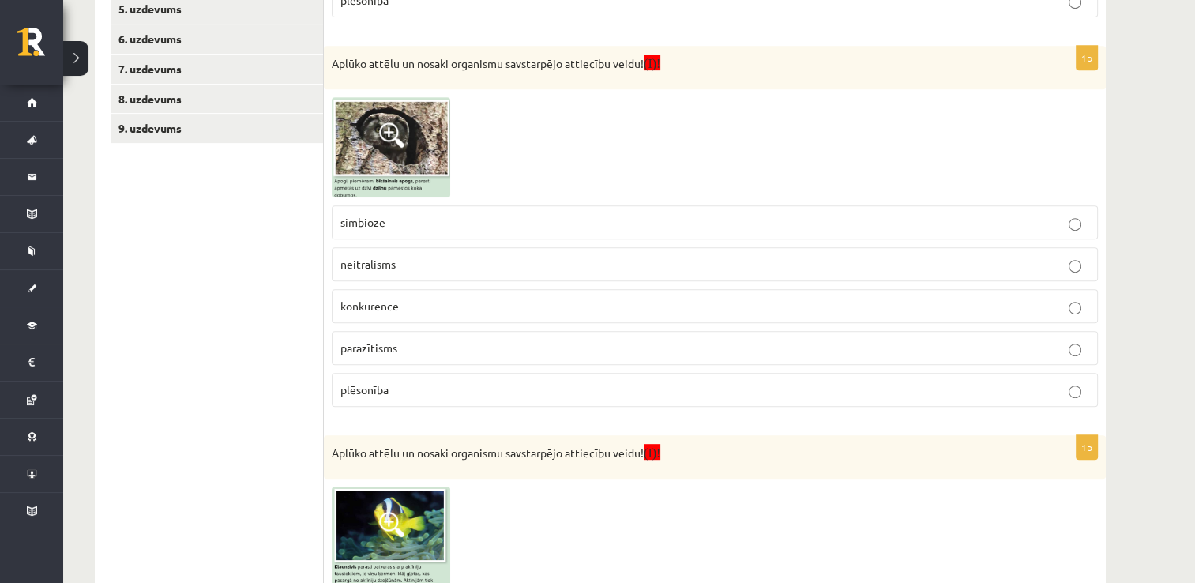
click at [447, 211] on label "simbioze" at bounding box center [715, 222] width 766 height 34
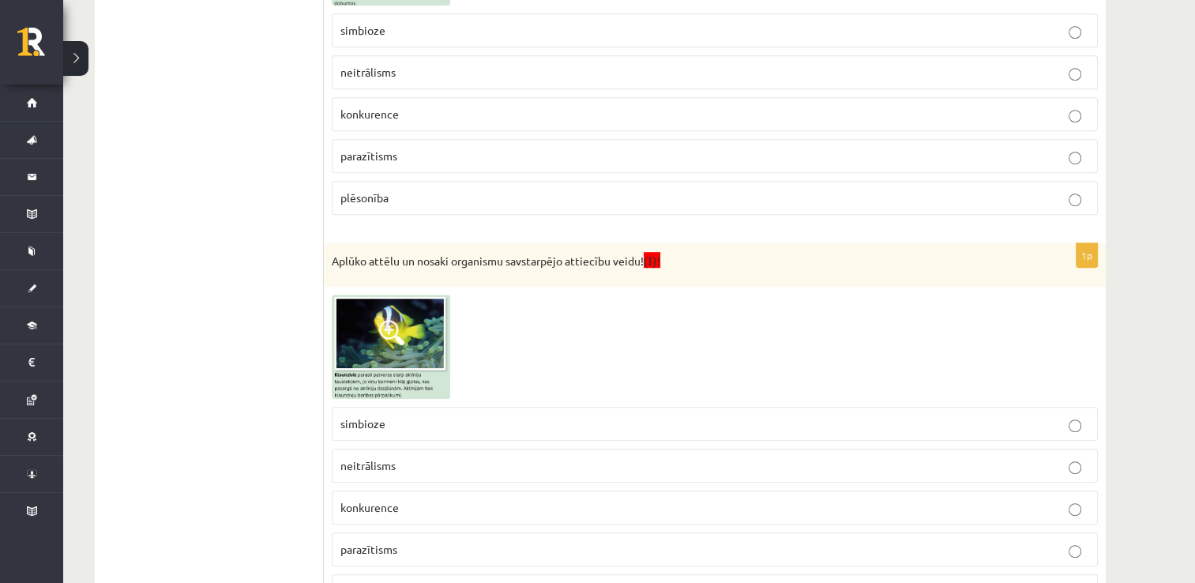
scroll to position [975, 0]
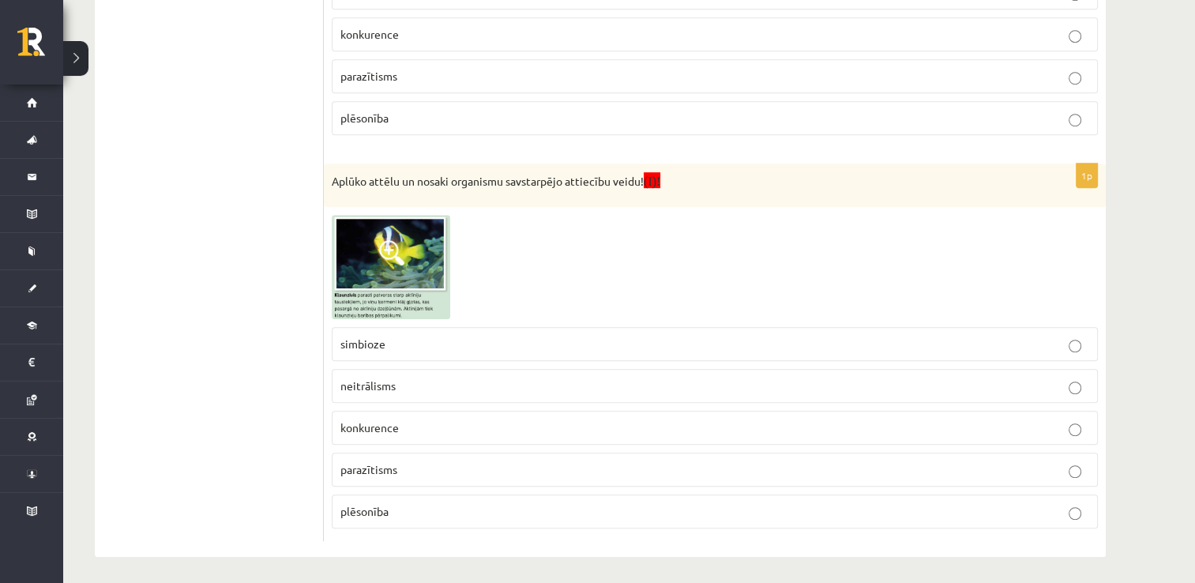
click at [683, 330] on label "simbioze" at bounding box center [715, 344] width 766 height 34
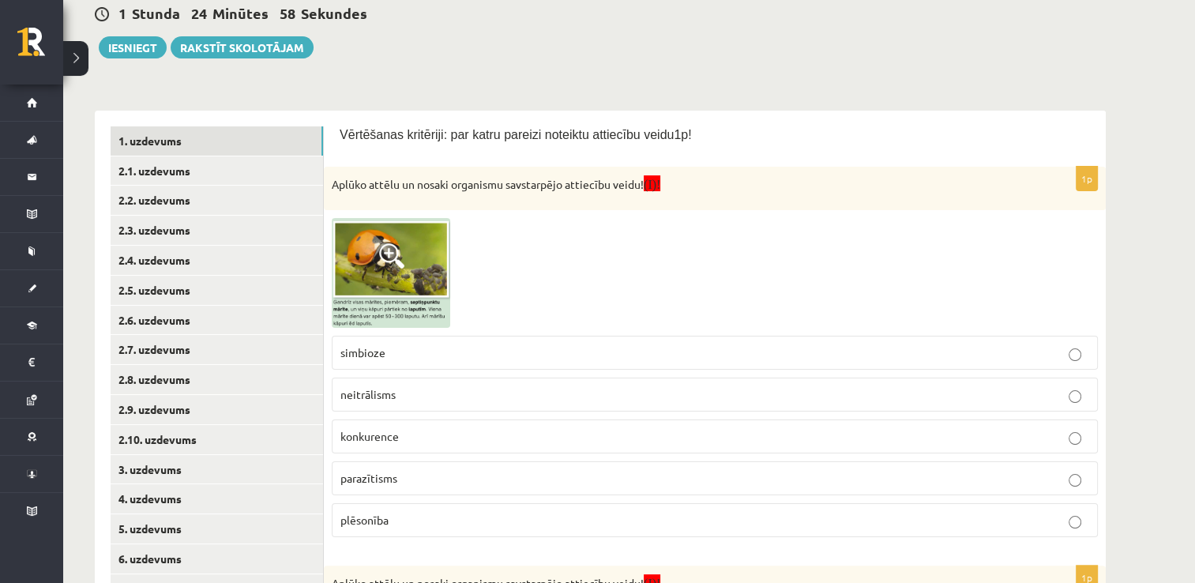
scroll to position [0, 0]
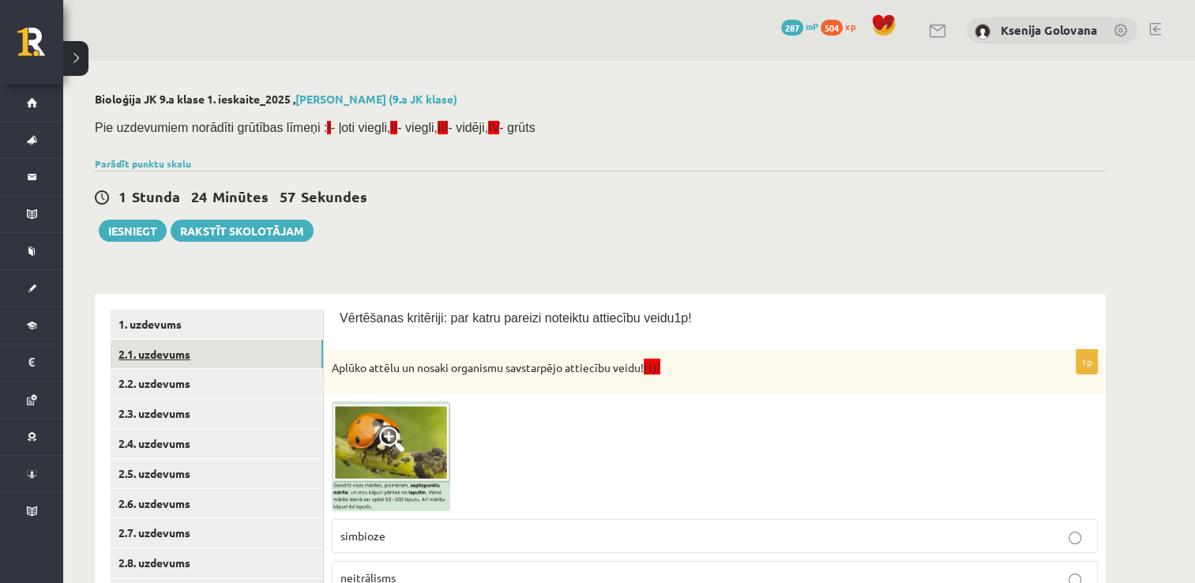
click at [275, 347] on link "2.1. uzdevums" at bounding box center [217, 354] width 212 height 29
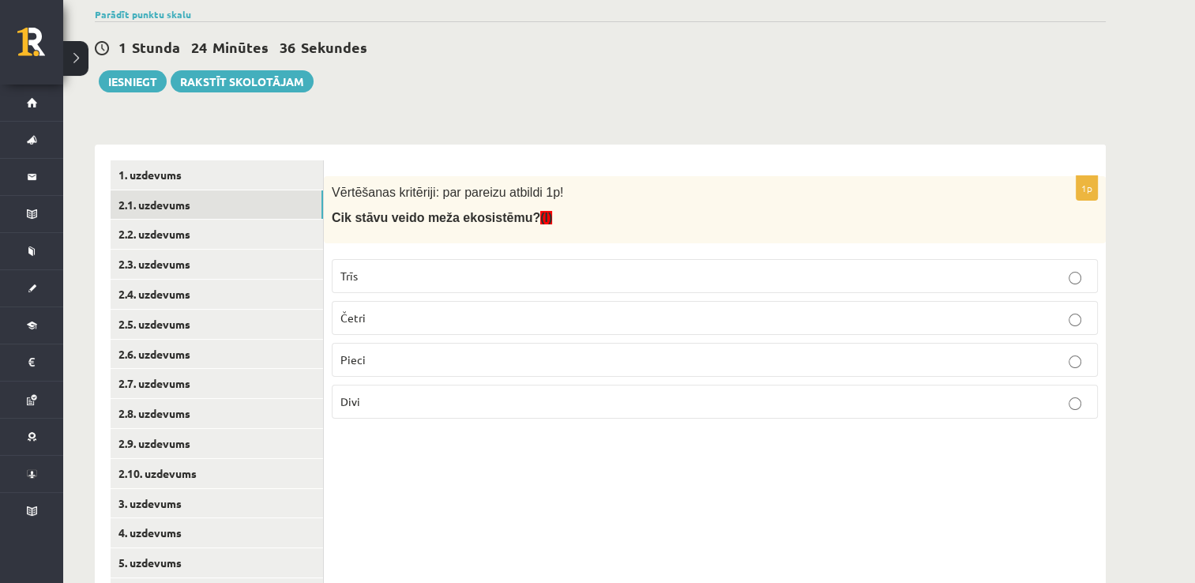
scroll to position [142, 0]
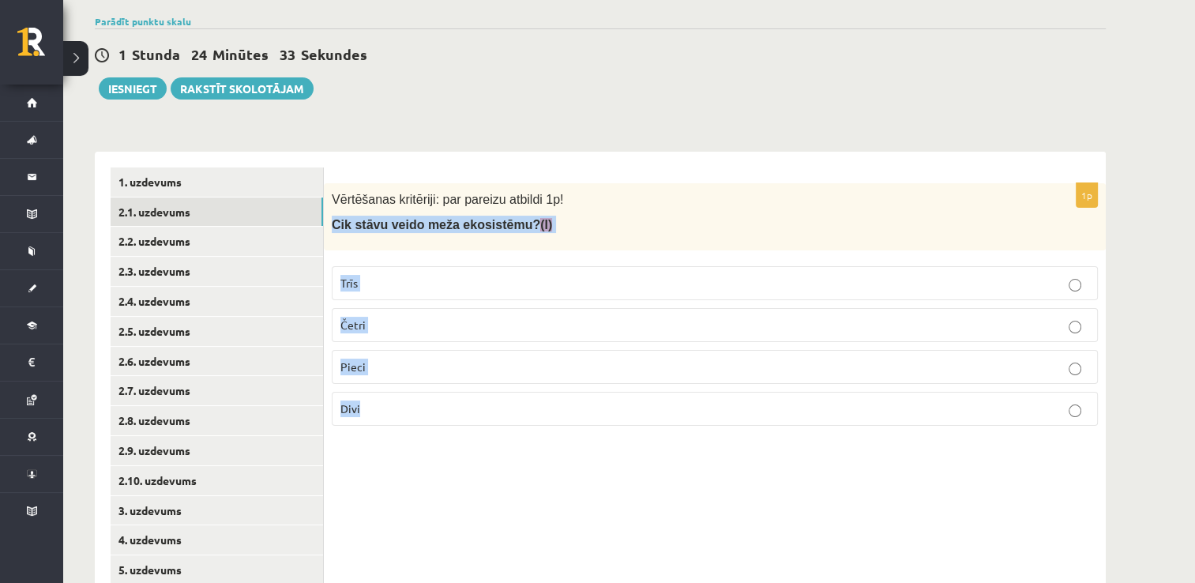
drag, startPoint x: 332, startPoint y: 224, endPoint x: 820, endPoint y: 472, distance: 547.8
click at [820, 472] on div "1p Vērtēšanas kritēriji: par pareizu atbildi 1p! Cik stāvu veido meža ekosistēm…" at bounding box center [715, 436] width 782 height 569
copy div "Cik stāvu veido meža ekosistēmu? (I) Trīs Četri Pieci Divi"
click at [433, 369] on p "Pieci" at bounding box center [714, 367] width 749 height 17
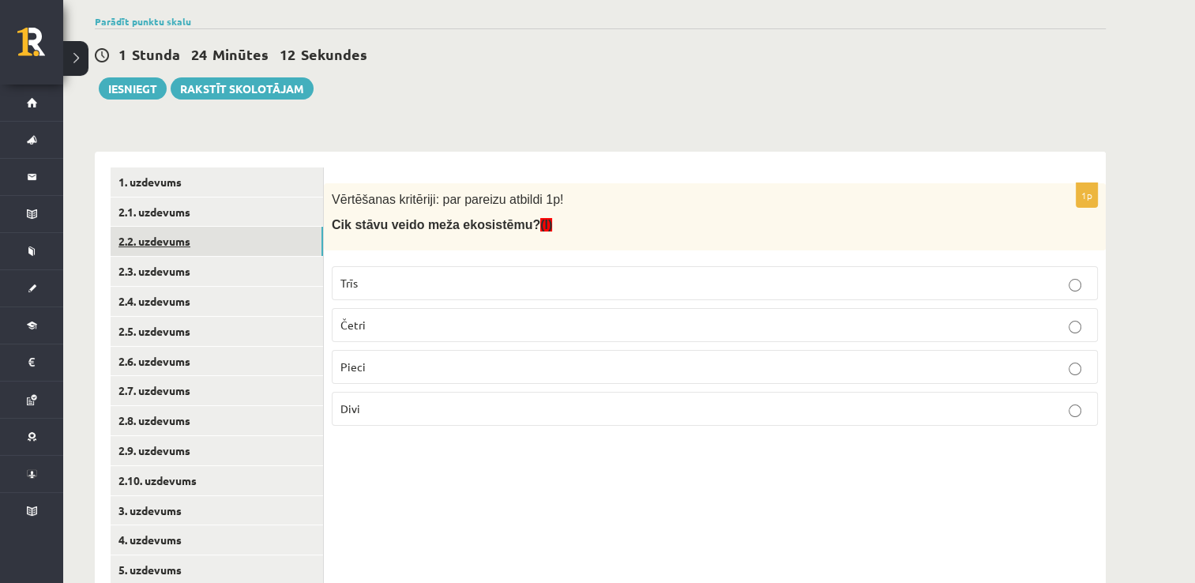
click at [270, 242] on link "2.2. uzdevums" at bounding box center [217, 241] width 212 height 29
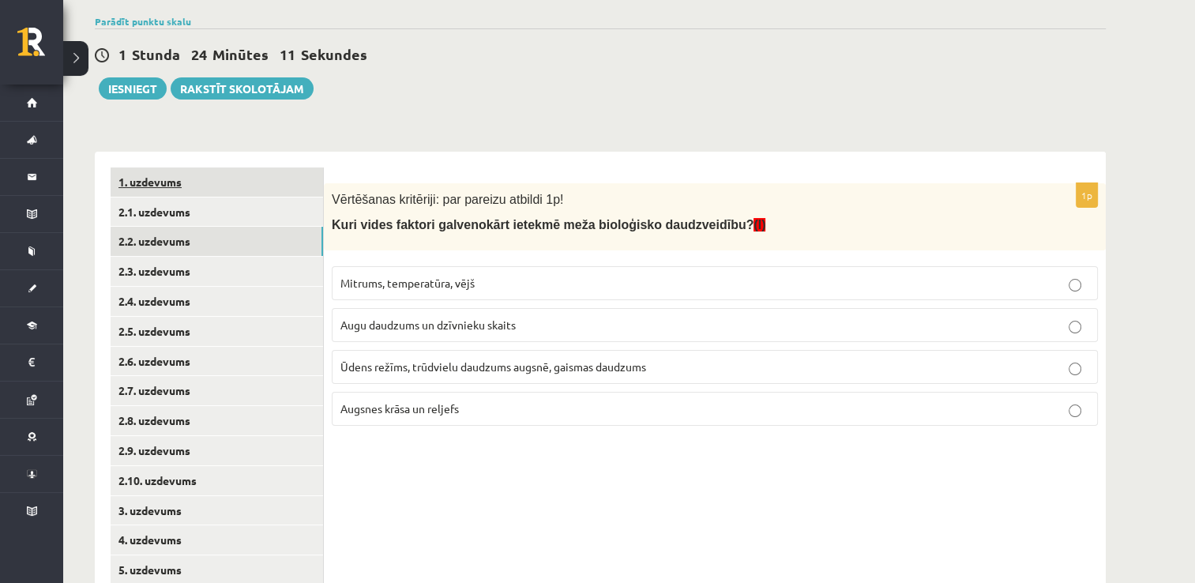
click at [284, 182] on link "1. uzdevums" at bounding box center [217, 181] width 212 height 29
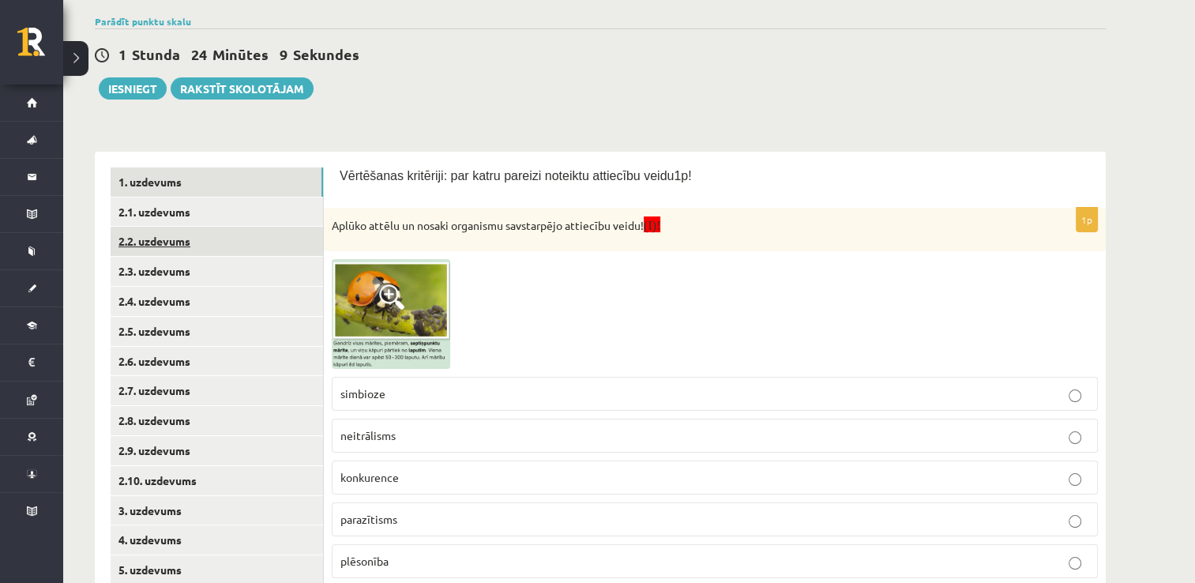
click at [275, 246] on link "2.2. uzdevums" at bounding box center [217, 241] width 212 height 29
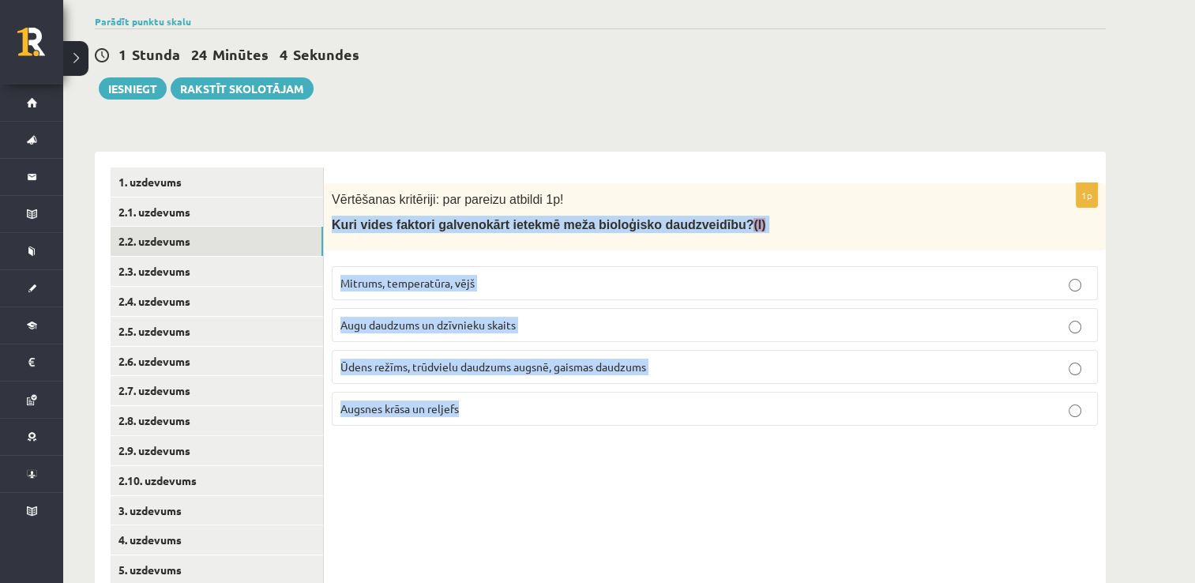
drag, startPoint x: 330, startPoint y: 223, endPoint x: 734, endPoint y: 447, distance: 462.4
click at [734, 447] on div "1p Vērtēšanas kritēriji: par pareizu atbildi 1p! Kuri vides faktori galvenokārt…" at bounding box center [715, 436] width 782 height 569
copy div "Kuri vides faktori galvenokārt ietekmē meža bioloģisko daudzveidību? (I) Mitrum…"
click at [659, 361] on p "Ūdens režīms, trūdvielu daudzums augsnē, gaismas daudzums" at bounding box center [714, 367] width 749 height 17
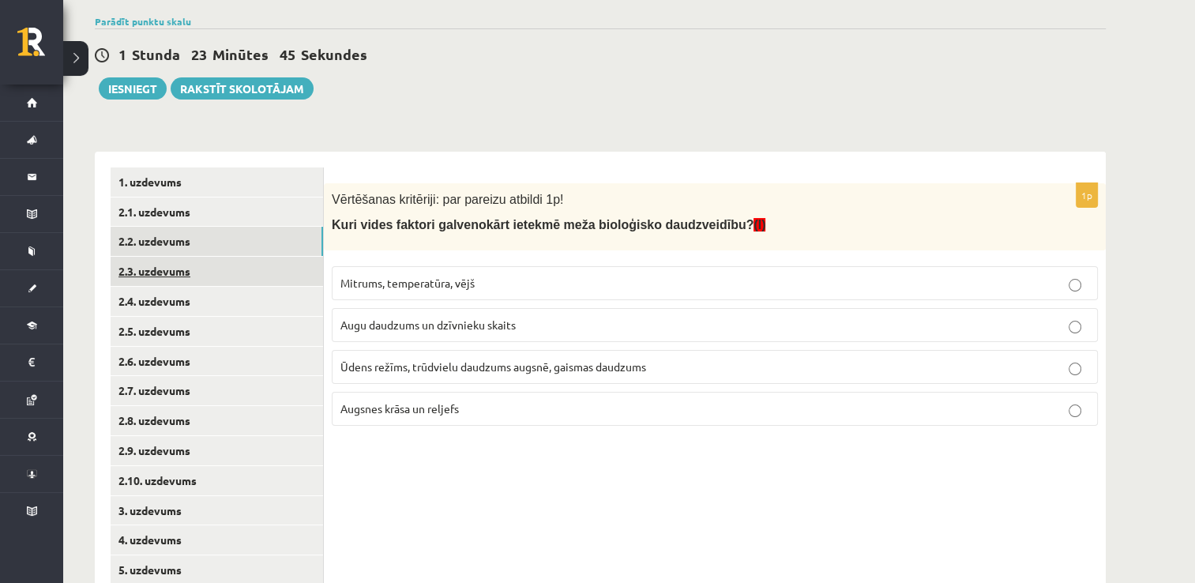
click at [268, 267] on link "2.3. uzdevums" at bounding box center [217, 271] width 212 height 29
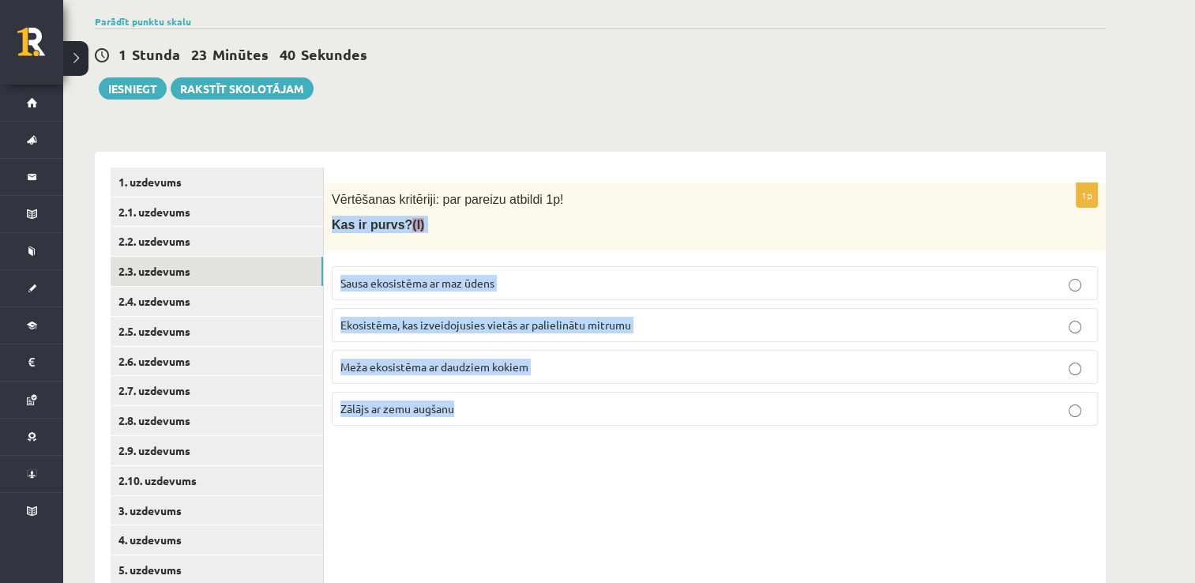
drag, startPoint x: 332, startPoint y: 222, endPoint x: 586, endPoint y: 431, distance: 329.4
click at [586, 431] on div "1p Vērtēšanas kritēriji: par pareizu atbildi 1p! Kas ir [DEMOGRAPHIC_DATA]? (I)…" at bounding box center [715, 310] width 782 height 255
copy div "Kas ir purvs? (I) Sausa ekosistēma ar maz ūdens Ekosistēma, kas izveidojusies v…"
click at [485, 324] on span "Ekosistēma, kas izveidojusies vietās ar palielinātu mitrumu" at bounding box center [485, 324] width 291 height 14
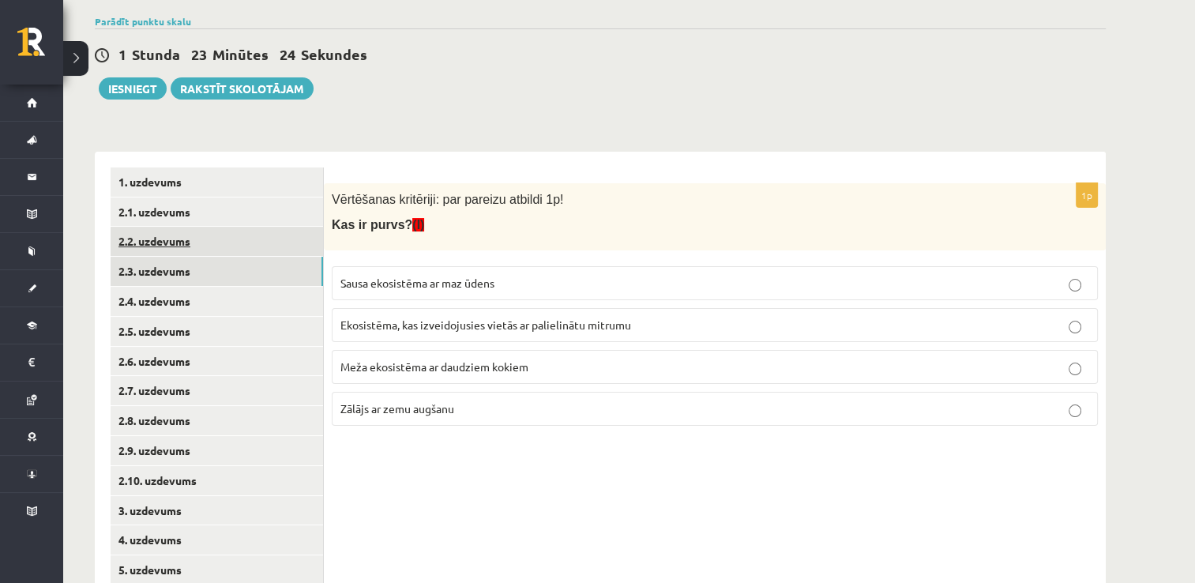
click at [215, 242] on link "2.2. uzdevums" at bounding box center [217, 241] width 212 height 29
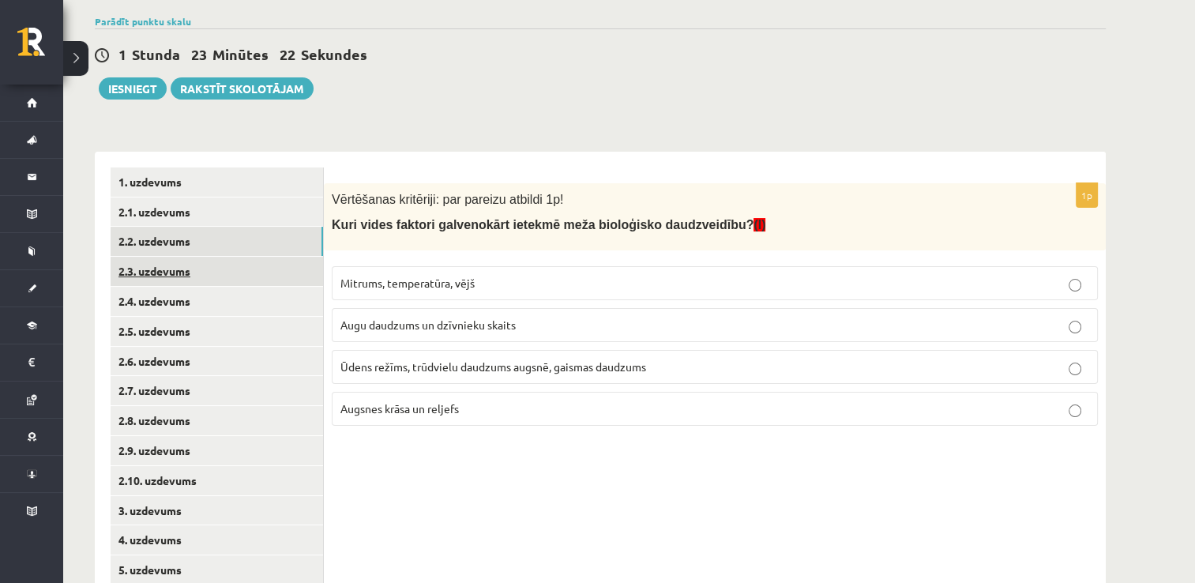
click at [209, 274] on link "2.3. uzdevums" at bounding box center [217, 271] width 212 height 29
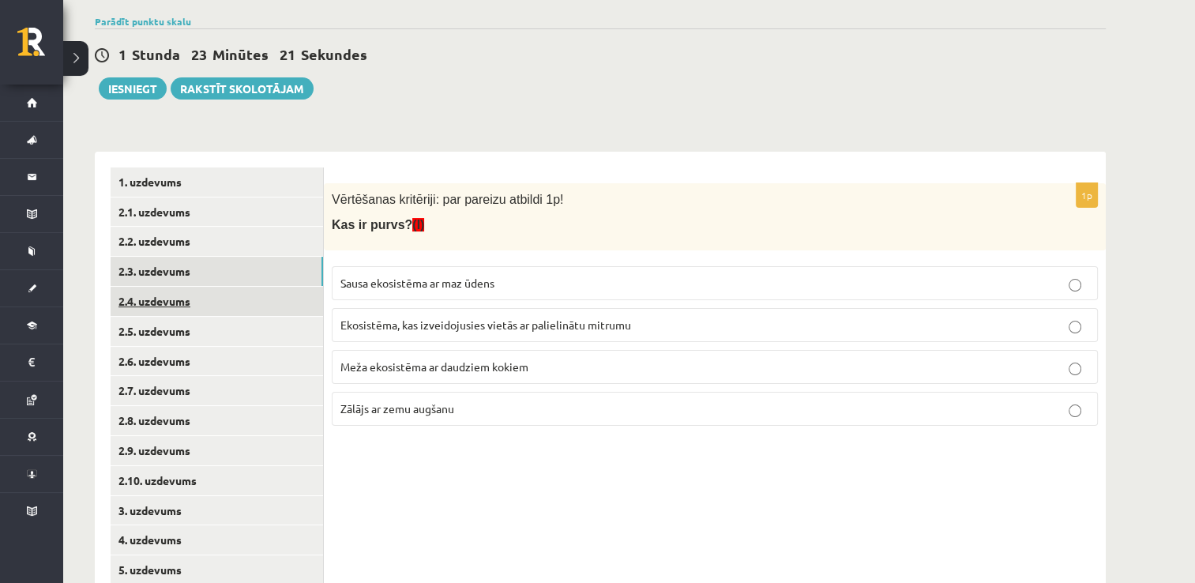
click at [215, 299] on link "2.4. uzdevums" at bounding box center [217, 301] width 212 height 29
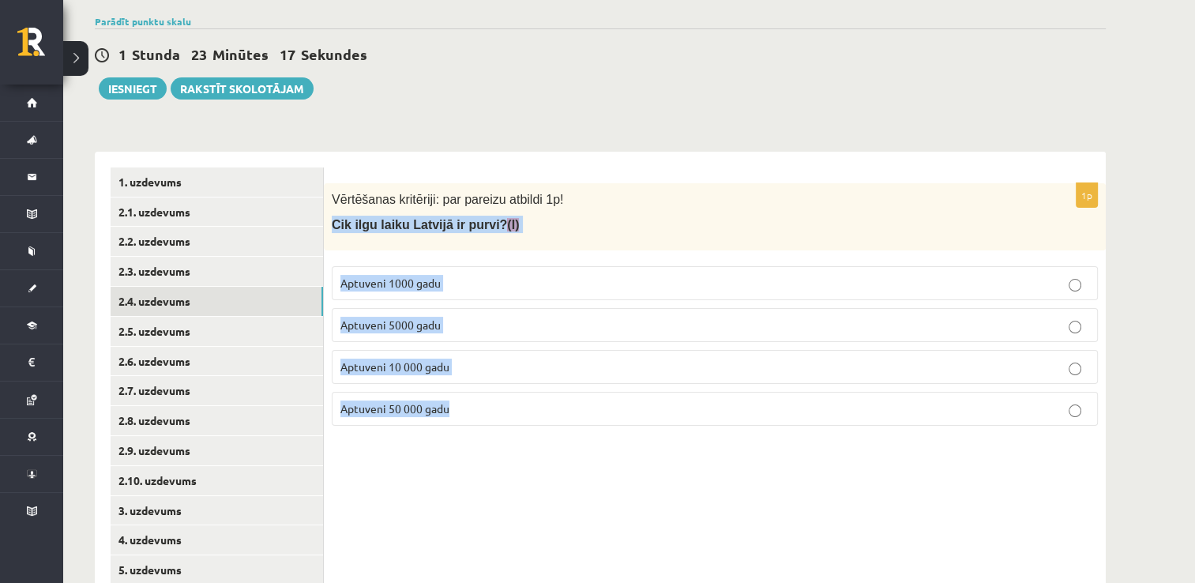
drag, startPoint x: 332, startPoint y: 224, endPoint x: 562, endPoint y: 413, distance: 297.4
click at [562, 413] on div "1p Vērtēšanas kritēriji: par pareizu atbildi 1p! Cik ilgu laiku Latvijā ir purv…" at bounding box center [715, 310] width 782 height 255
copy div "Cik ilgu laiku Latvijā ir purvi? (I) Aptuveni 1000 gadu Aptuveni 5000 gadu Aptu…"
click at [404, 277] on span "Aptuveni 1000 gadu" at bounding box center [390, 283] width 100 height 14
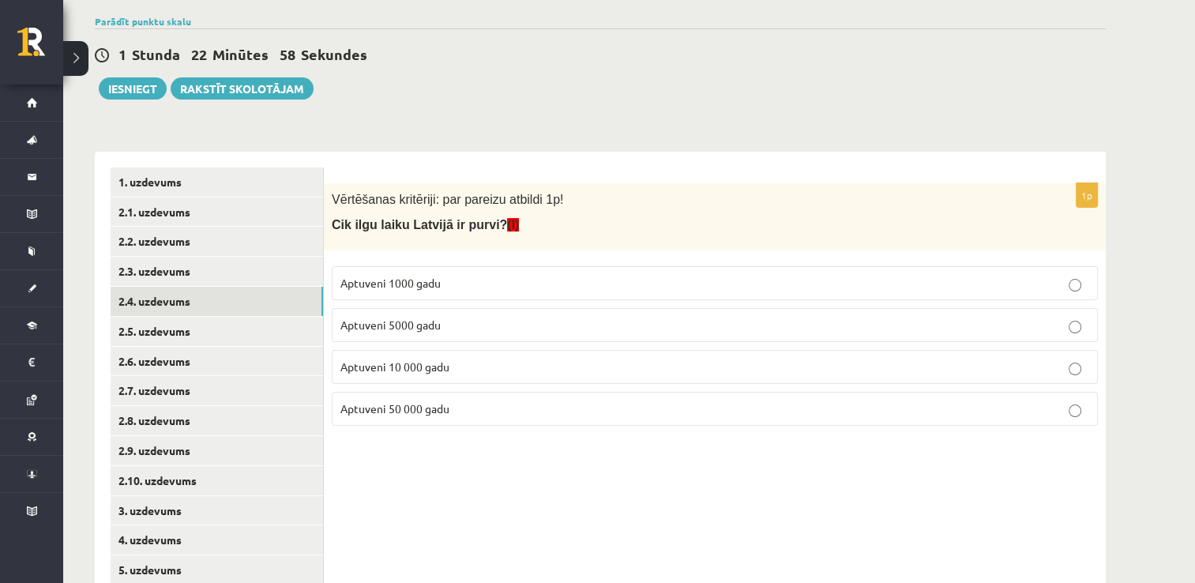
click at [561, 370] on p "Aptuveni 10 000 gadu" at bounding box center [714, 367] width 749 height 17
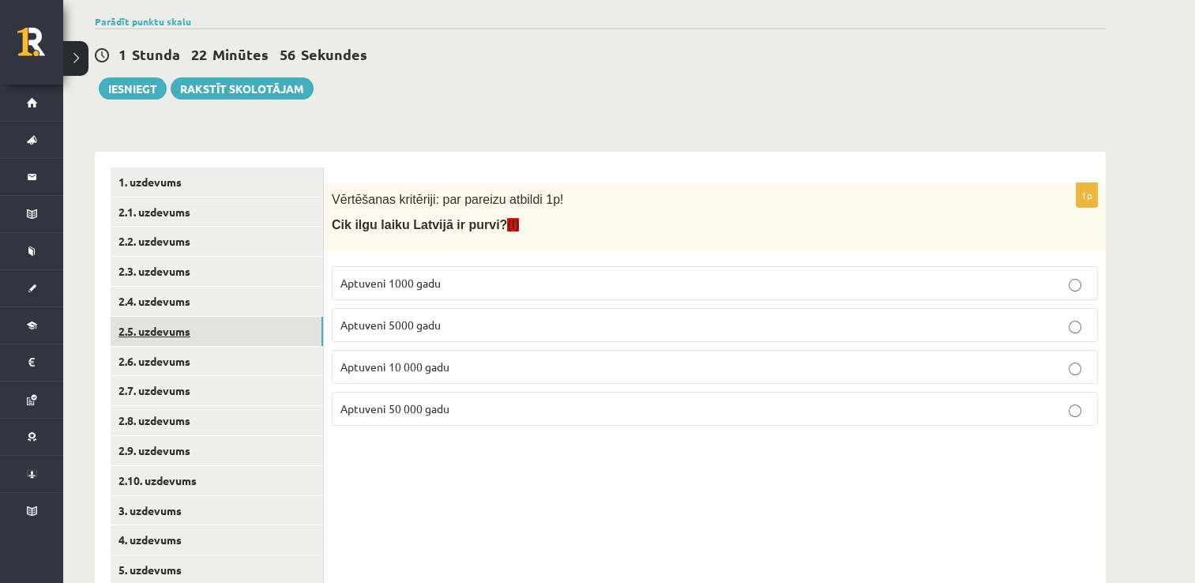
click at [176, 321] on link "2.5. uzdevums" at bounding box center [217, 331] width 212 height 29
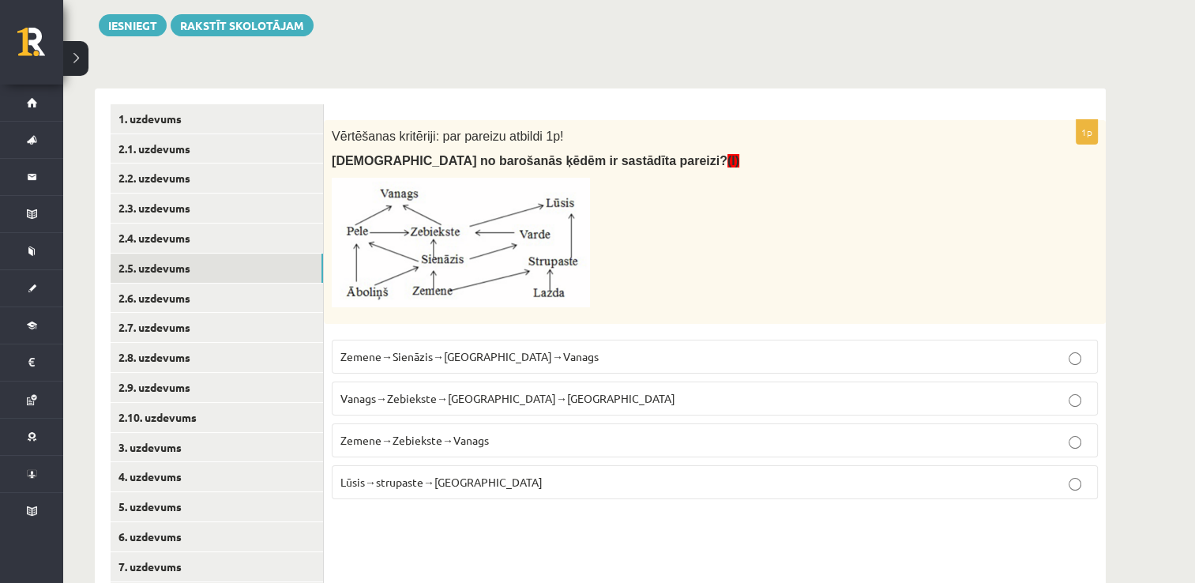
scroll to position [237, 0]
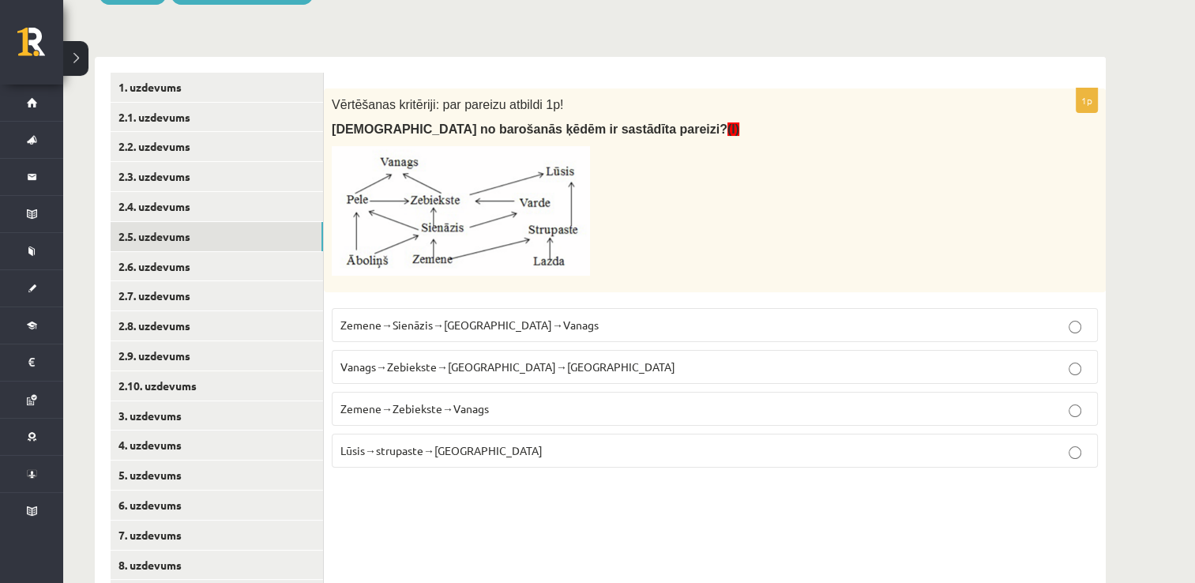
click at [664, 331] on p "Zemene→Sienāzis→[GEOGRAPHIC_DATA]→Vanags" at bounding box center [714, 325] width 749 height 17
click at [282, 269] on link "2.6. uzdevums" at bounding box center [217, 266] width 212 height 29
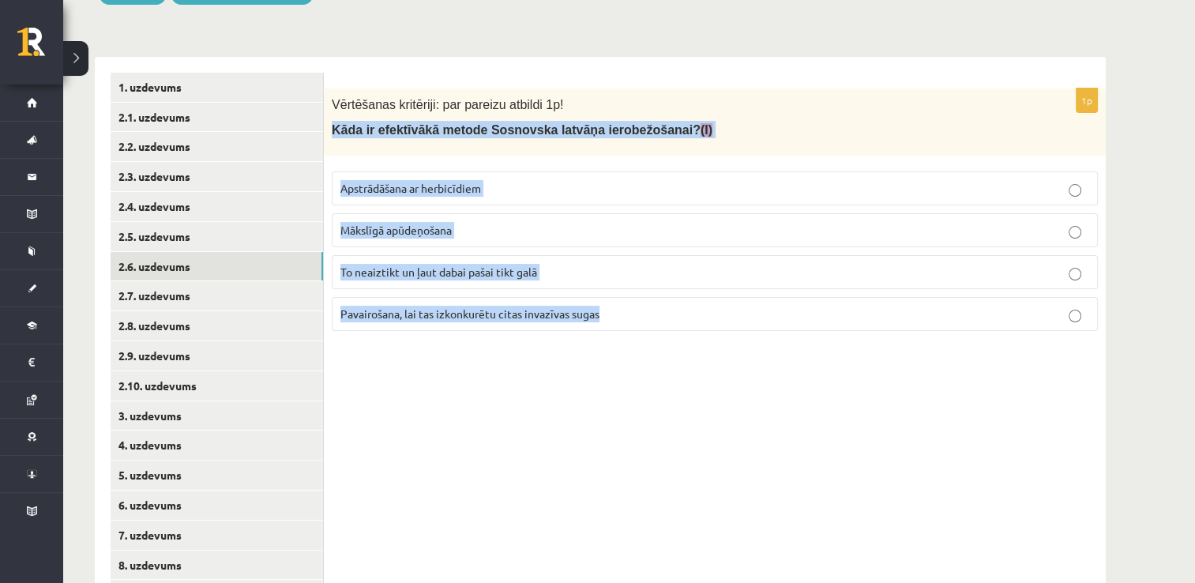
drag, startPoint x: 332, startPoint y: 125, endPoint x: 644, endPoint y: 347, distance: 383.3
click at [644, 347] on div "1p Vērtēšanas kritēriji: par pareizu atbildi 1p! Kāda ir efektīvākā metode Sosn…" at bounding box center [715, 341] width 782 height 569
copy div "Kāda ir efektīvākā metode Sosnovska latvāņa ierobežošanai? (I) Apstrādāšana ar …"
click at [633, 190] on p "Apstrādāšana ar herbicīdiem" at bounding box center [714, 188] width 749 height 17
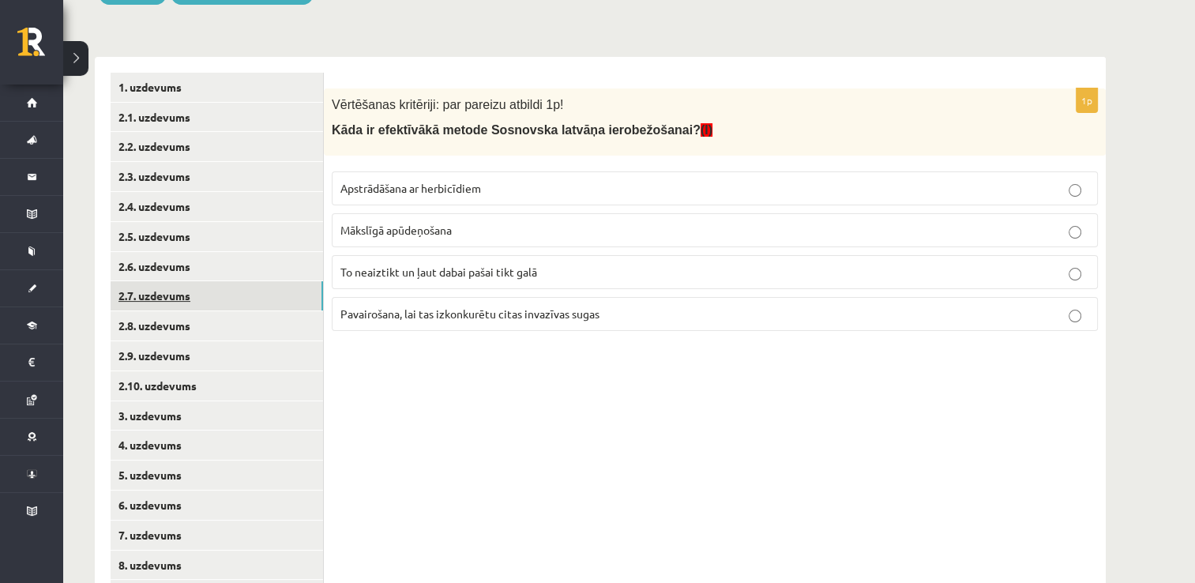
click at [248, 290] on link "2.7. uzdevums" at bounding box center [217, 295] width 212 height 29
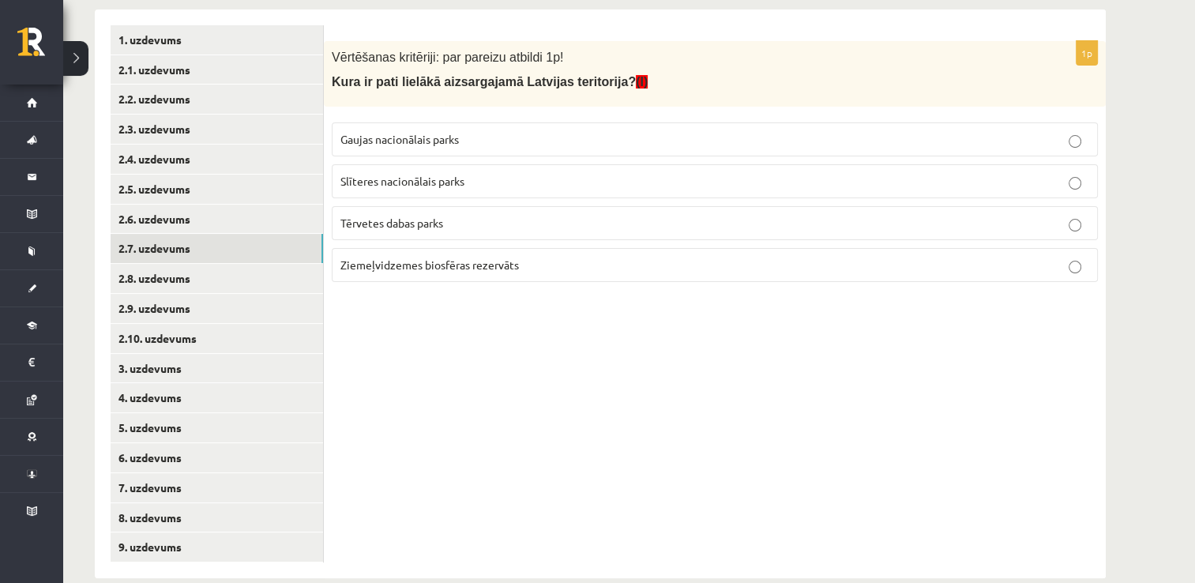
scroll to position [276, 0]
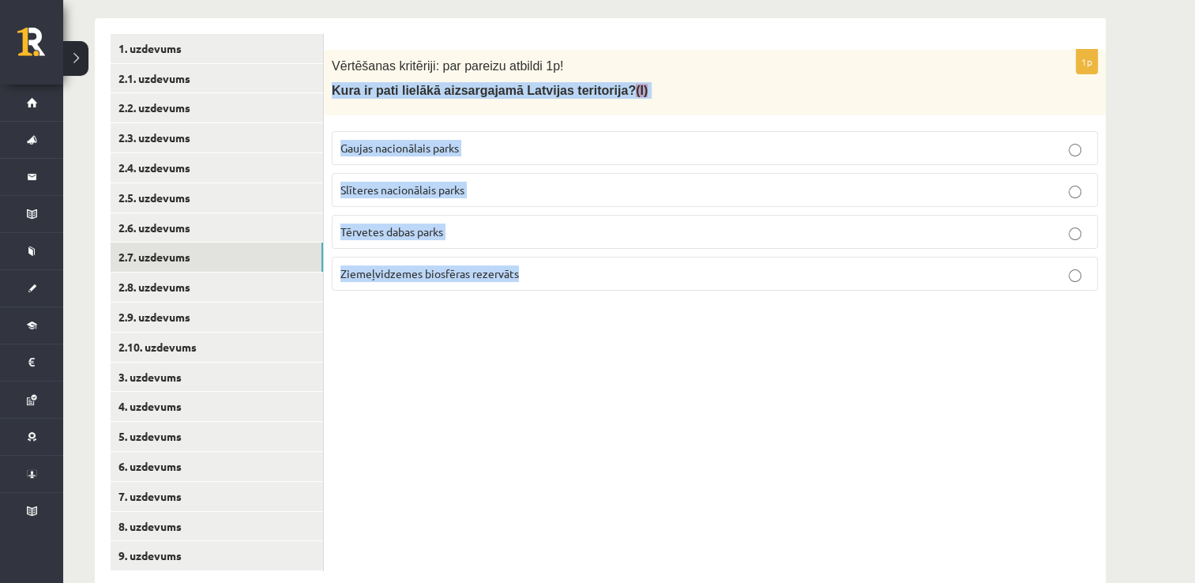
drag, startPoint x: 332, startPoint y: 86, endPoint x: 658, endPoint y: 303, distance: 391.9
click at [658, 303] on div "1p Vērtēšanas kritēriji: par pareizu atbildi 1p! Kura ir pati lielākā aizsargaj…" at bounding box center [715, 302] width 782 height 569
copy div "Kura ir pati lielākā aizsargajamā Latvijas teritorija? (I) Gaujas nacionālais p…"
click at [463, 278] on p "Ziemeļvidzemes biosfēras rezervāts" at bounding box center [714, 273] width 749 height 17
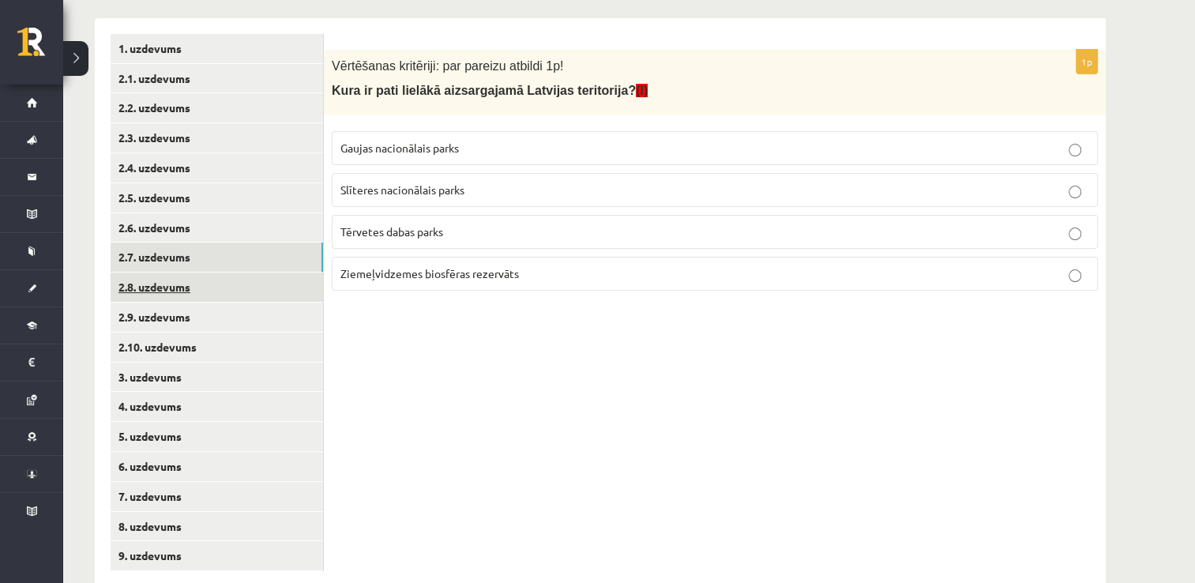
click at [275, 288] on link "2.8. uzdevums" at bounding box center [217, 286] width 212 height 29
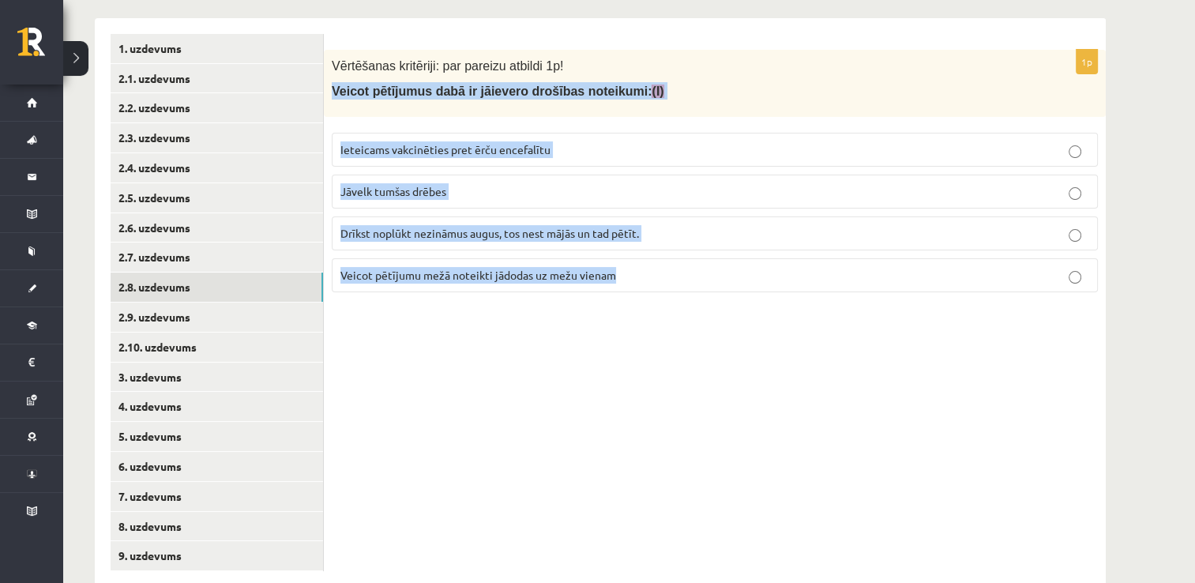
drag, startPoint x: 333, startPoint y: 89, endPoint x: 627, endPoint y: 301, distance: 362.1
click at [627, 301] on div "1p Vērtēšanas kritēriji: par pareizu atbildi 1p! Veicot pētījumus dabā ir jāiev…" at bounding box center [715, 177] width 782 height 255
copy div "Veicot pētījumus dabā ir jāievero drošības noteikumi: (I) Ieteicams vakcinēties…"
click at [505, 153] on span "Ieteicams vakcinēties pret ērču encefalītu" at bounding box center [445, 149] width 210 height 14
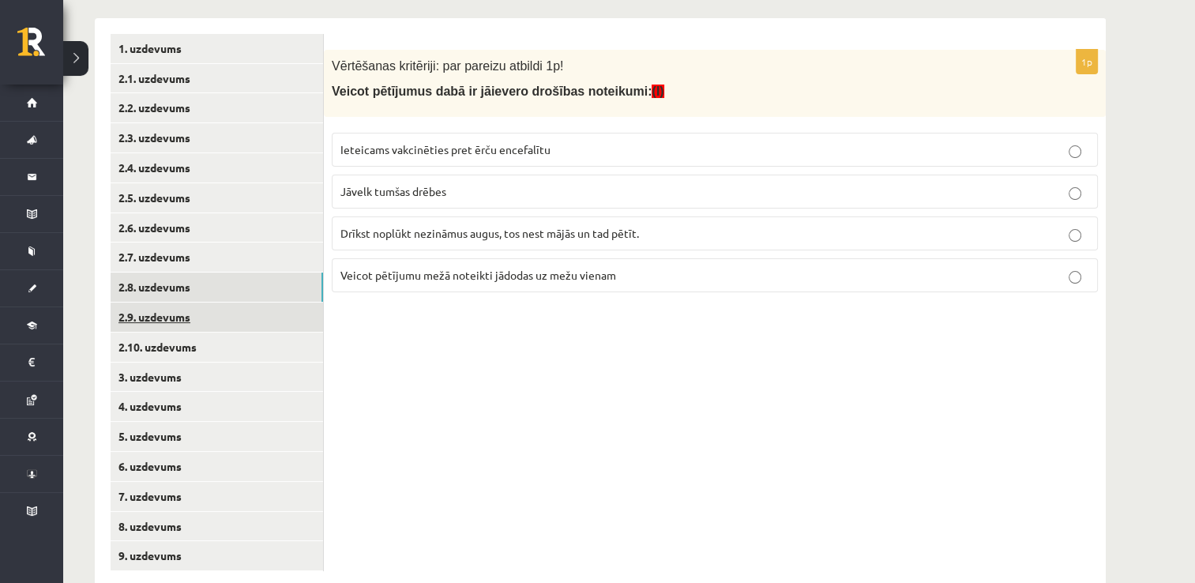
click at [291, 316] on link "2.9. uzdevums" at bounding box center [217, 316] width 212 height 29
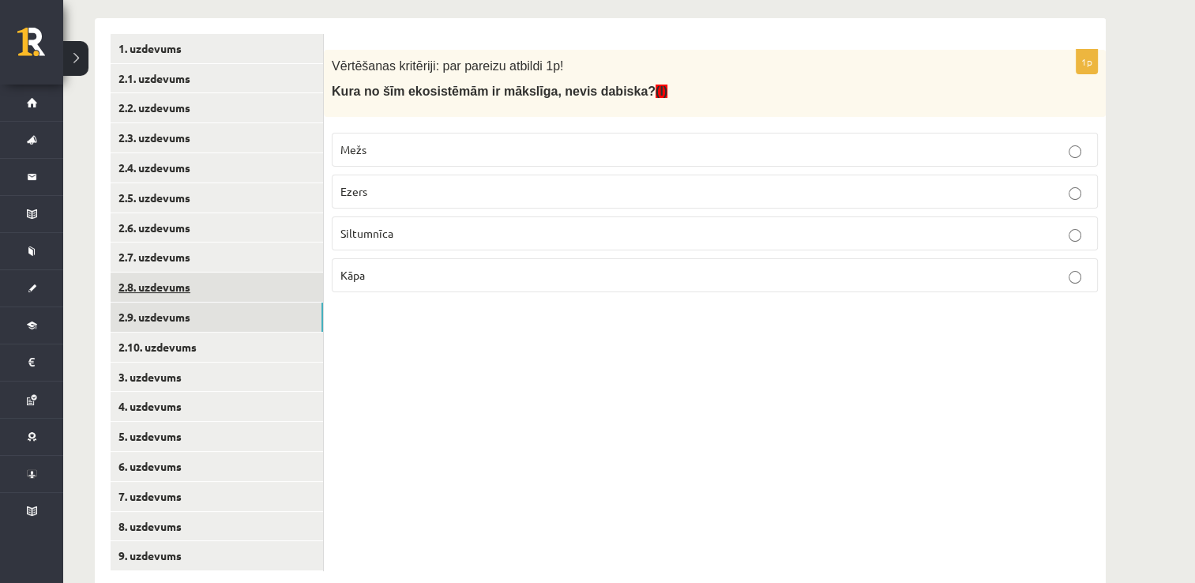
click at [291, 284] on link "2.8. uzdevums" at bounding box center [217, 286] width 212 height 29
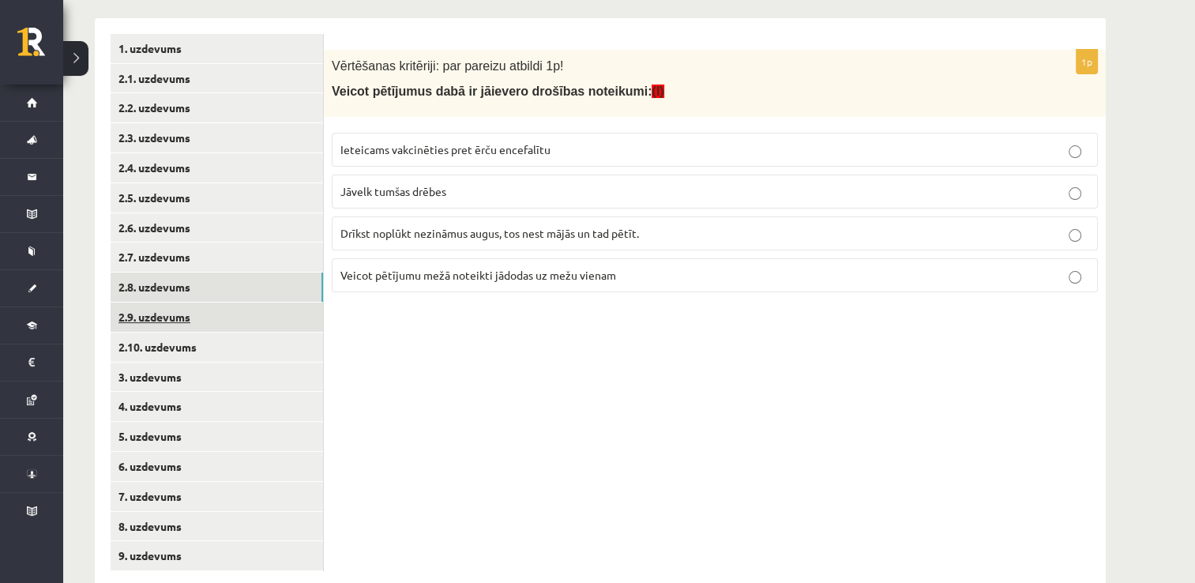
click at [283, 311] on link "2.9. uzdevums" at bounding box center [217, 316] width 212 height 29
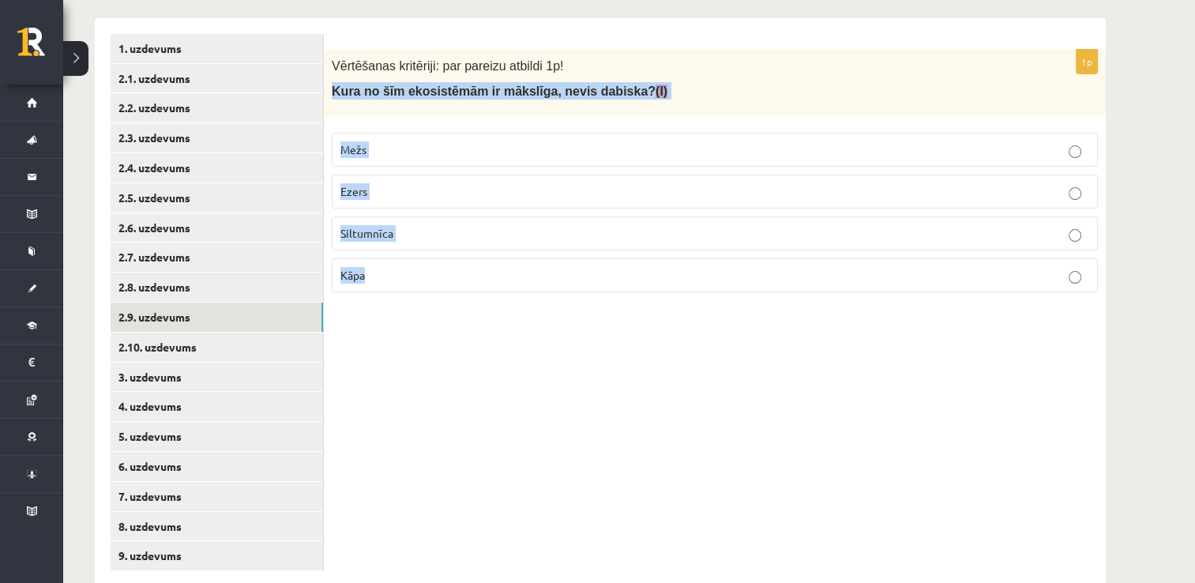
drag, startPoint x: 335, startPoint y: 90, endPoint x: 517, endPoint y: 263, distance: 250.8
click at [517, 263] on div "1p Vērtēšanas kritēriji: par pareizu atbildi 1p! Kura no šīm ekosistēmām ir māk…" at bounding box center [715, 177] width 782 height 255
copy div "Kura no šīm ekosistēmām ir mākslīga, nevis dabiska? (I) Mežs Ezers Siltumnīca K…"
click at [481, 238] on p "Siltumnīca" at bounding box center [714, 233] width 749 height 17
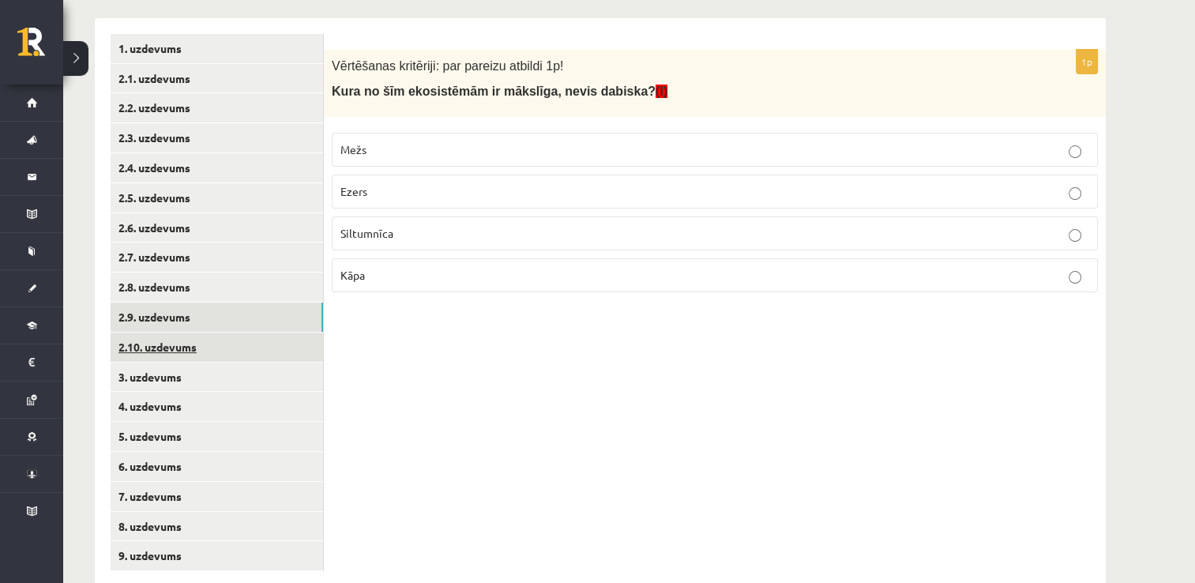
click at [190, 346] on link "2.10. uzdevums" at bounding box center [217, 346] width 212 height 29
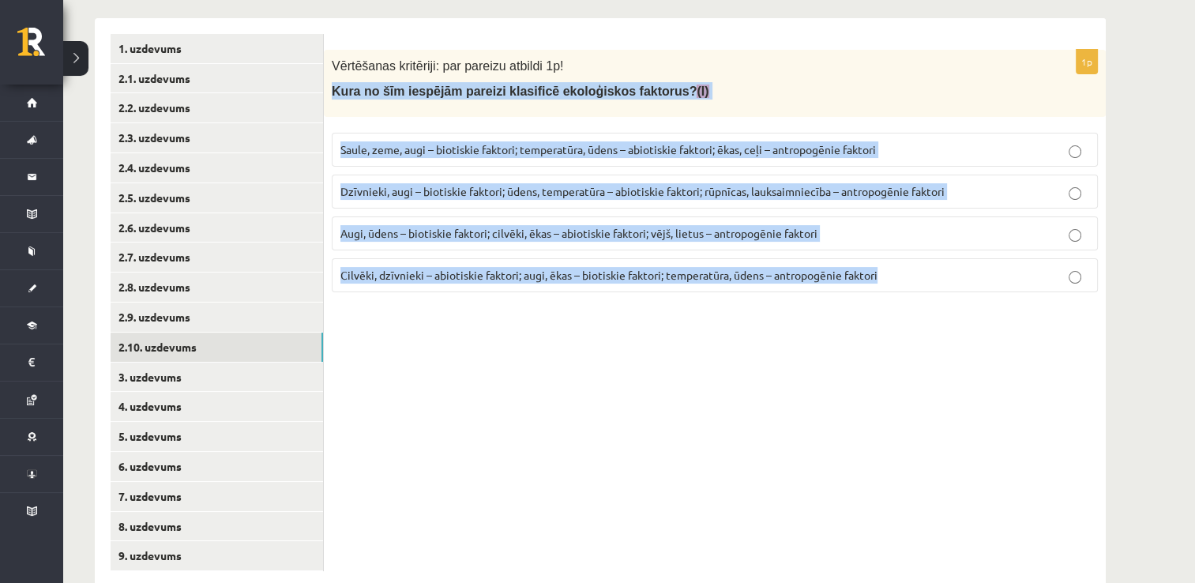
drag, startPoint x: 330, startPoint y: 92, endPoint x: 889, endPoint y: 270, distance: 586.7
click at [889, 270] on div "1p Vērtēšanas kritēriji: par pareizu atbildi 1p! Kura no šīm iespējām pareizi k…" at bounding box center [715, 177] width 782 height 255
copy div "Kura no šīm iespējām pareizi klasificē ekoloģiskos faktorus? (I) Saule, zeme, a…"
click at [510, 382] on div "1p Vērtēšanas kritēriji: par pareizu atbildi 1p! Kura no šīm iespējām pareizi k…" at bounding box center [715, 302] width 782 height 569
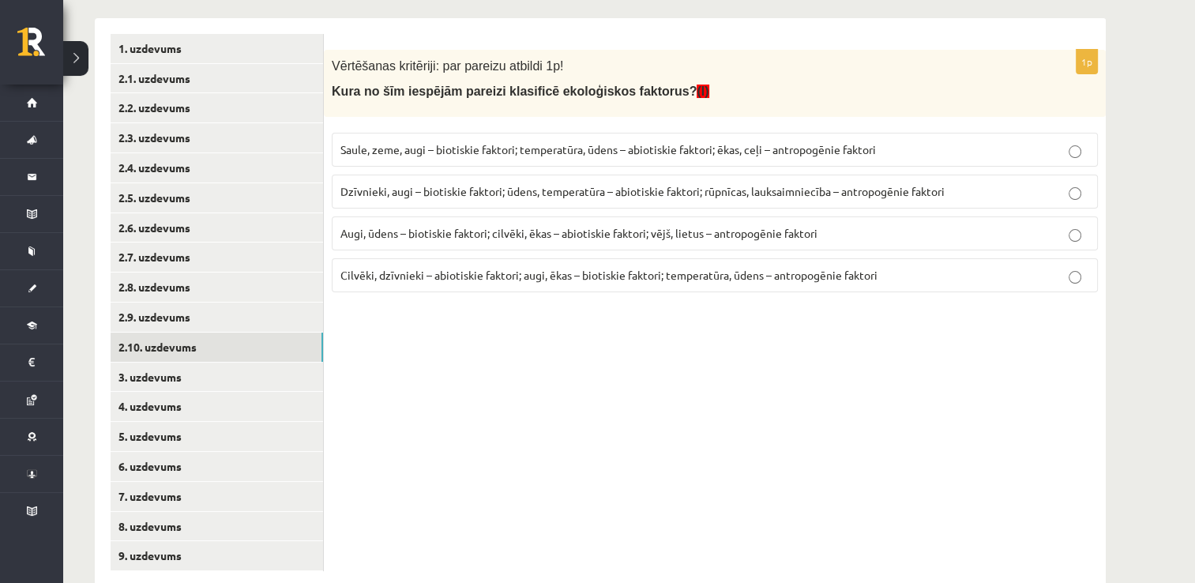
click at [542, 190] on span "Dzīvnieki, augi – biotiskie faktori; ūdens, temperatūra – abiotiskie faktori; r…" at bounding box center [642, 191] width 604 height 14
click at [295, 384] on link "3. uzdevums" at bounding box center [217, 377] width 212 height 29
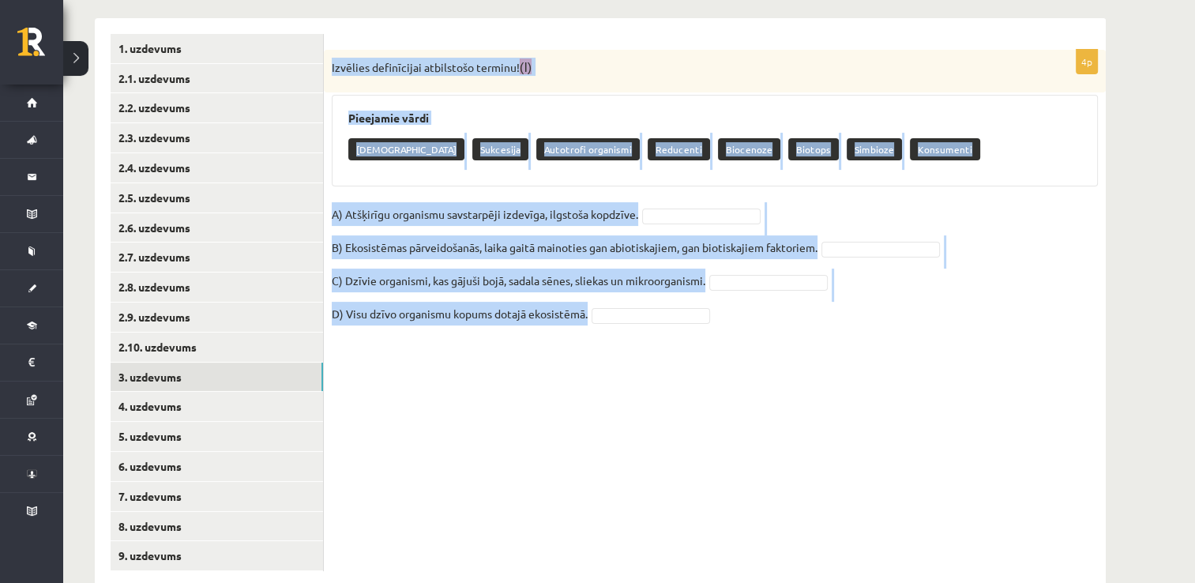
drag, startPoint x: 331, startPoint y: 65, endPoint x: 782, endPoint y: 371, distance: 545.2
click at [782, 371] on div "4p Izvēlies definīcijai atbilstošo terminu! (I) Pieejamie vārdi Neitrālisms Suk…" at bounding box center [715, 302] width 782 height 569
copy div "Izvēlies definīcijai atbilstošo terminu! (I) Pieejamie vārdi Neitrālisms Sukces…"
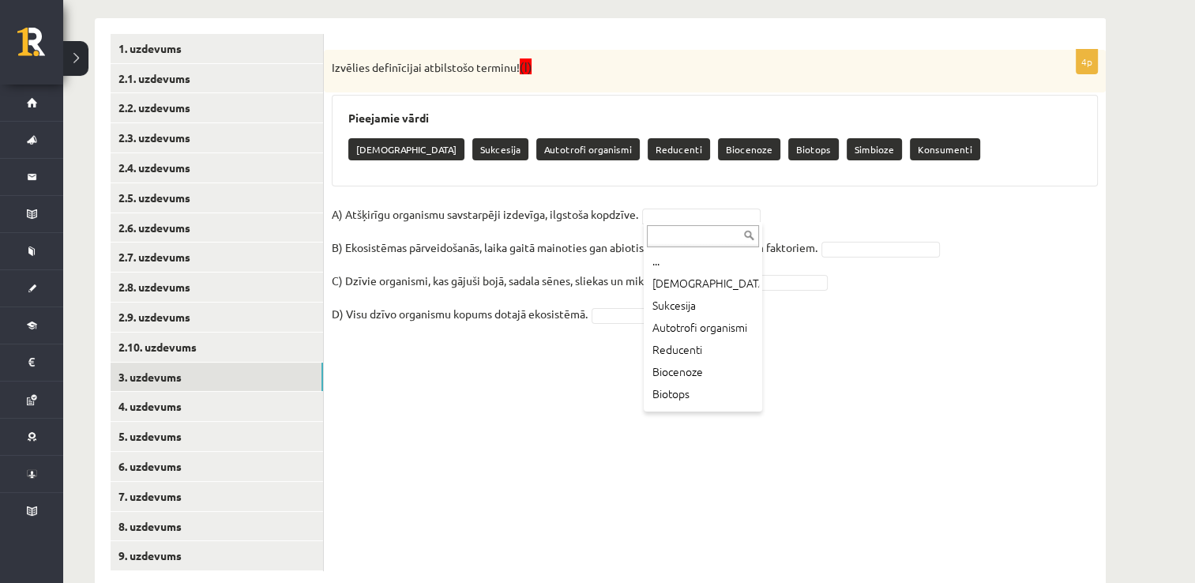
scroll to position [57, 0]
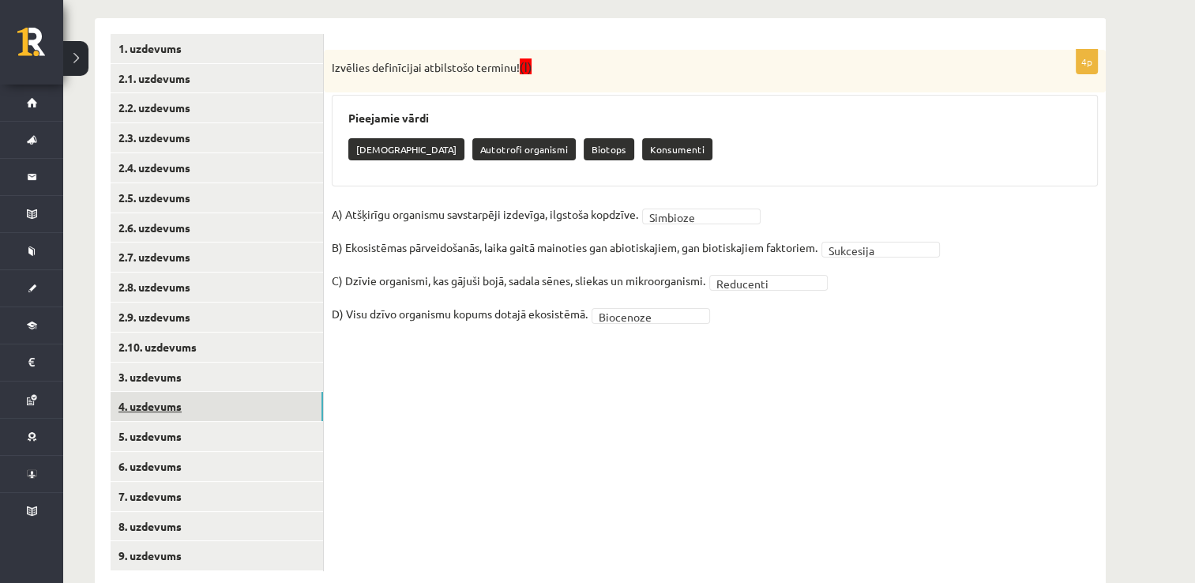
click at [253, 400] on link "4. uzdevums" at bounding box center [217, 406] width 212 height 29
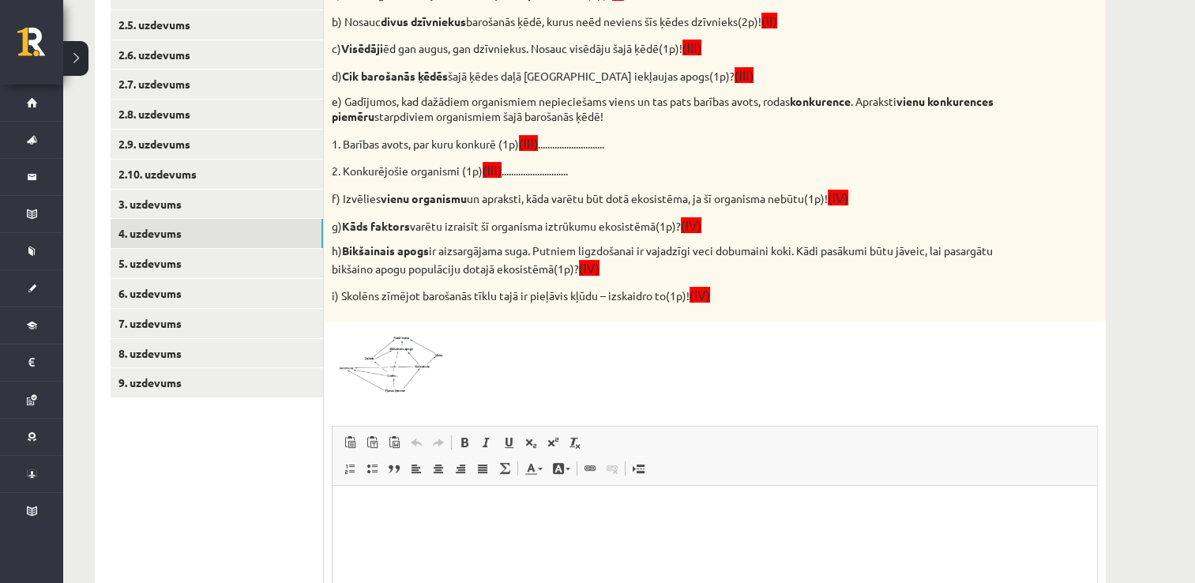
scroll to position [381, 0]
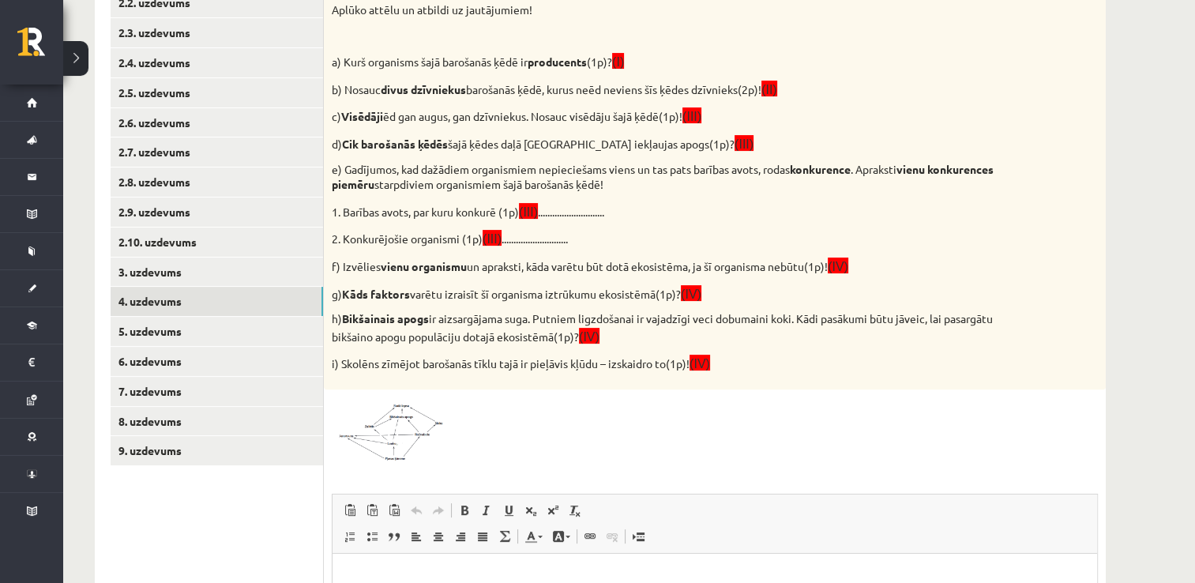
click at [376, 451] on img at bounding box center [391, 429] width 118 height 65
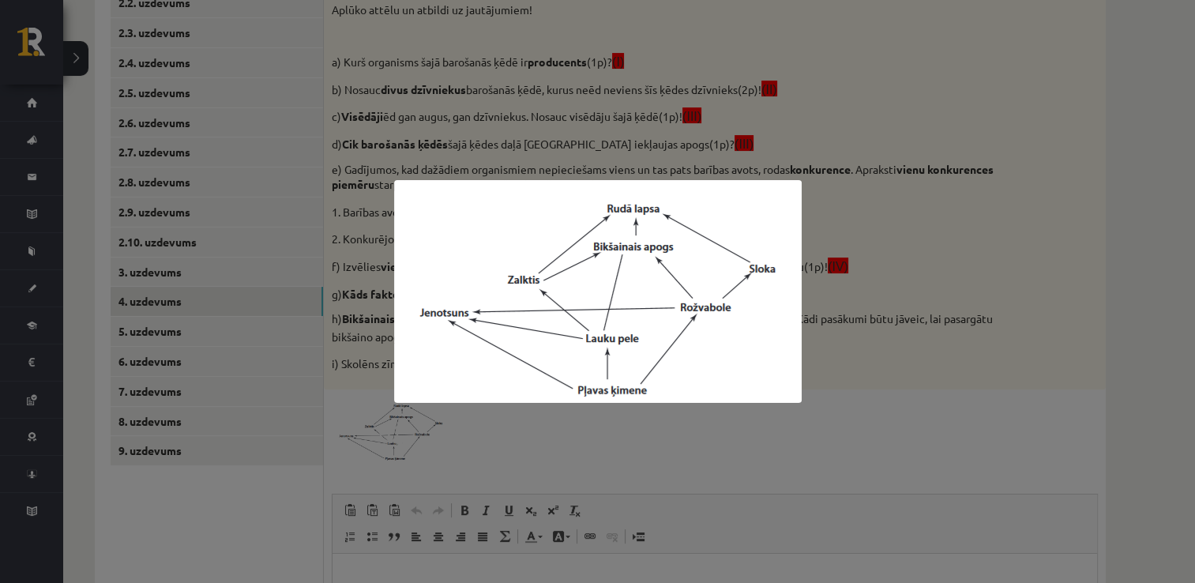
click at [845, 126] on div at bounding box center [597, 291] width 1195 height 583
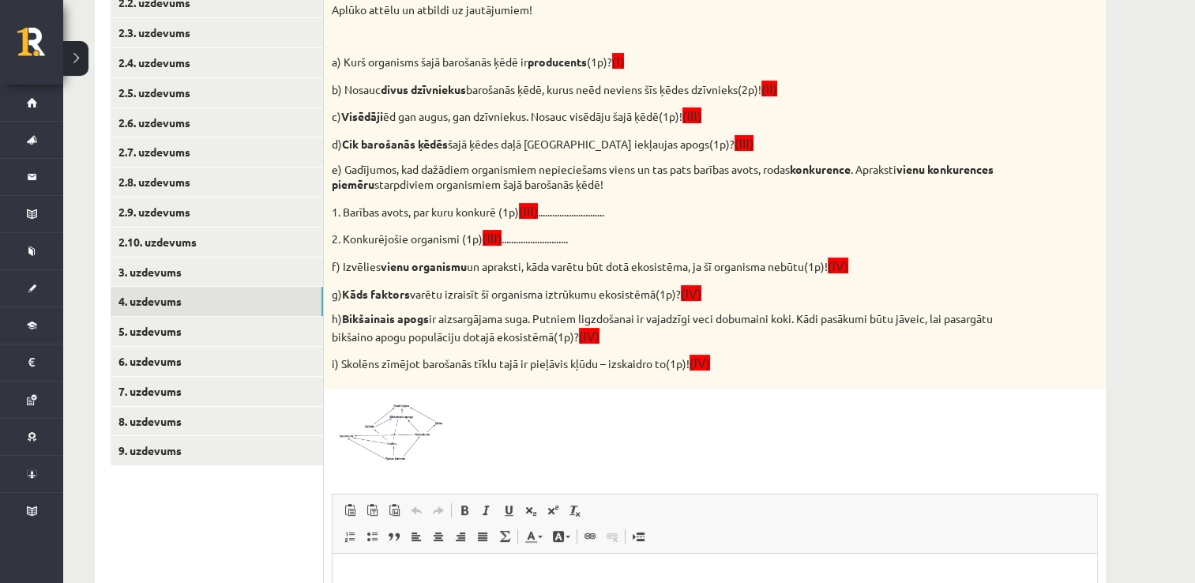
click at [396, 445] on span at bounding box center [391, 435] width 25 height 25
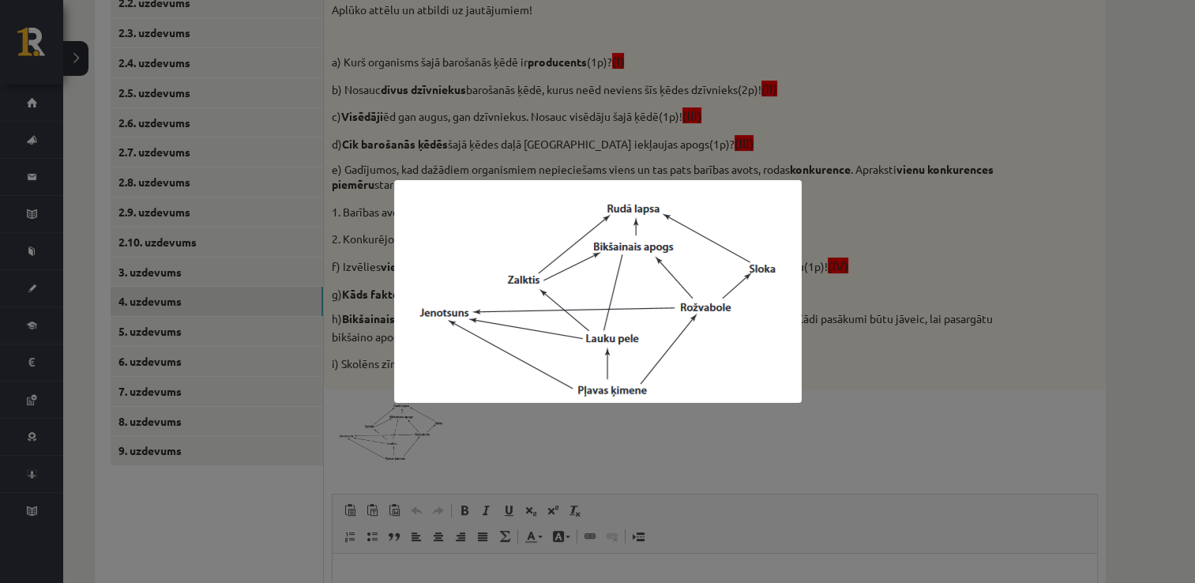
click at [892, 137] on div at bounding box center [597, 291] width 1195 height 583
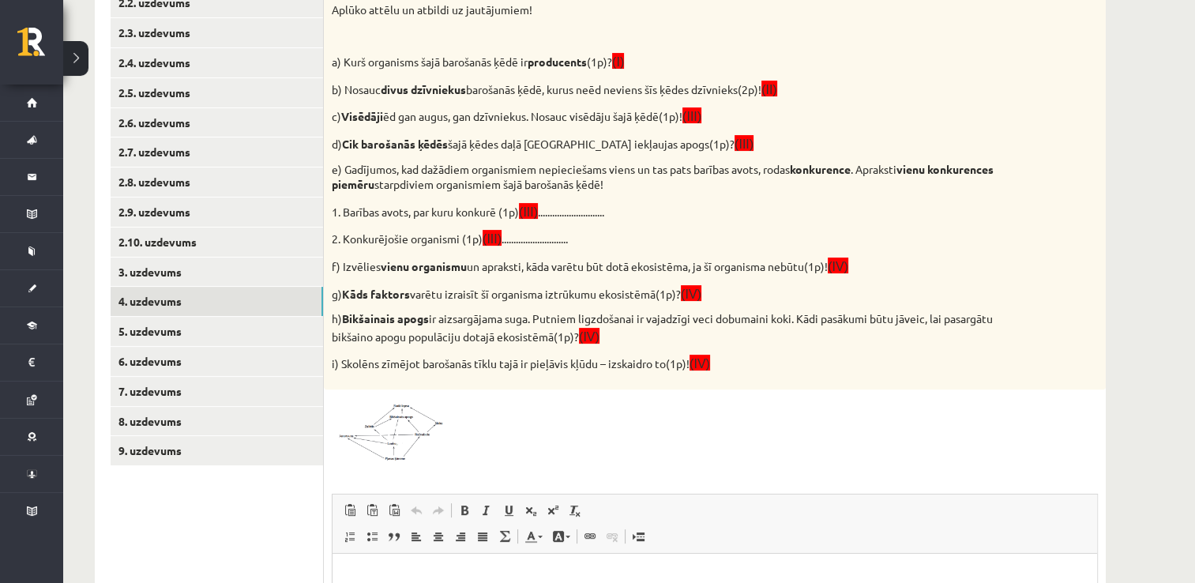
click at [394, 442] on span at bounding box center [391, 435] width 25 height 25
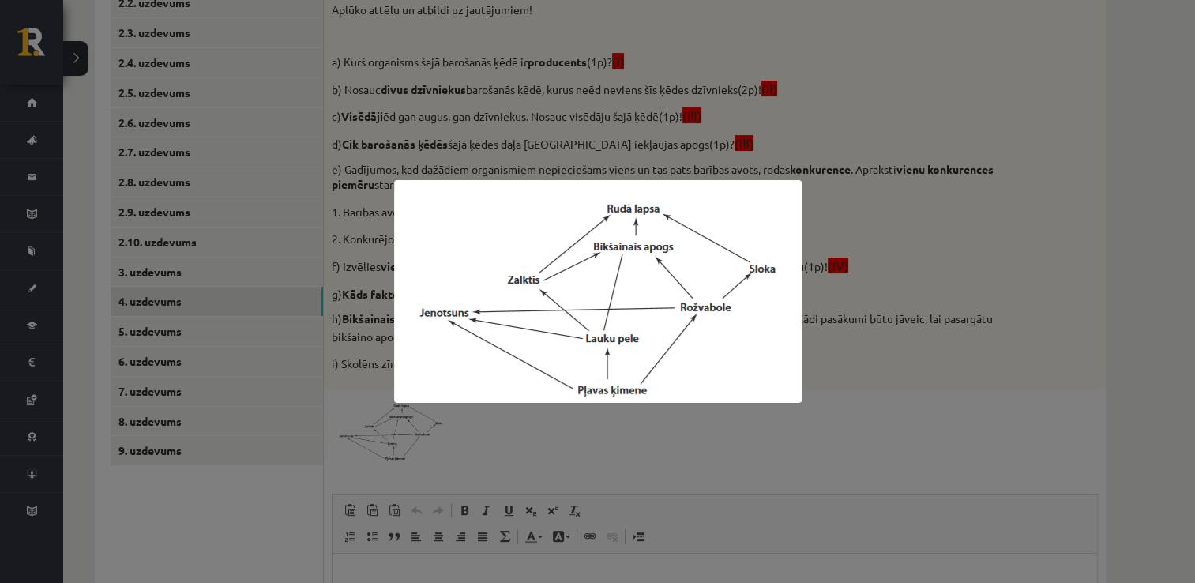
click at [540, 428] on div at bounding box center [597, 291] width 1195 height 583
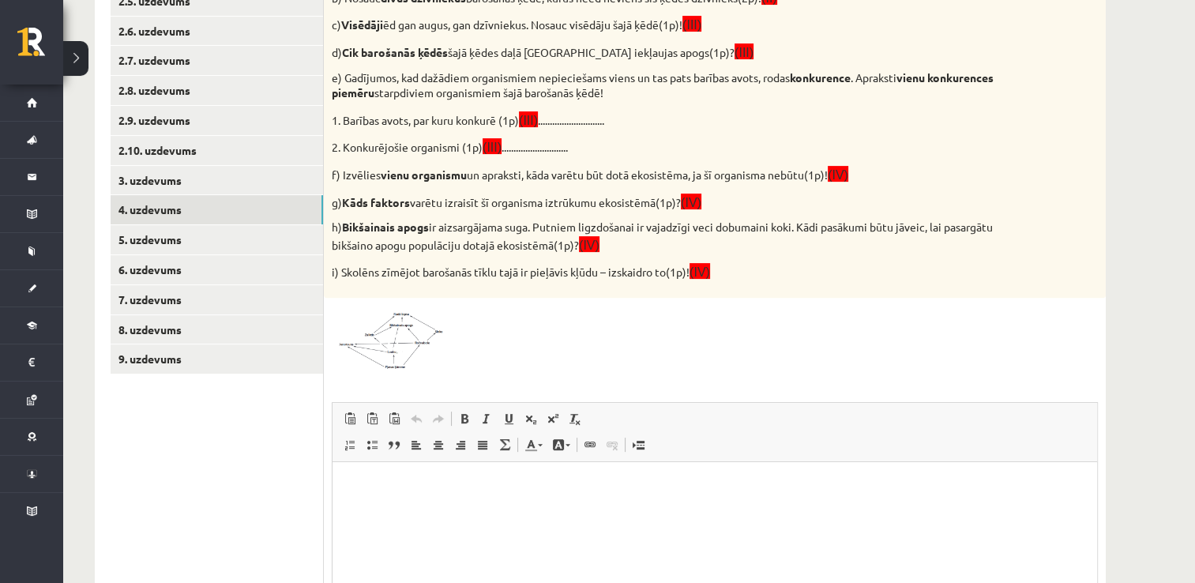
scroll to position [665, 0]
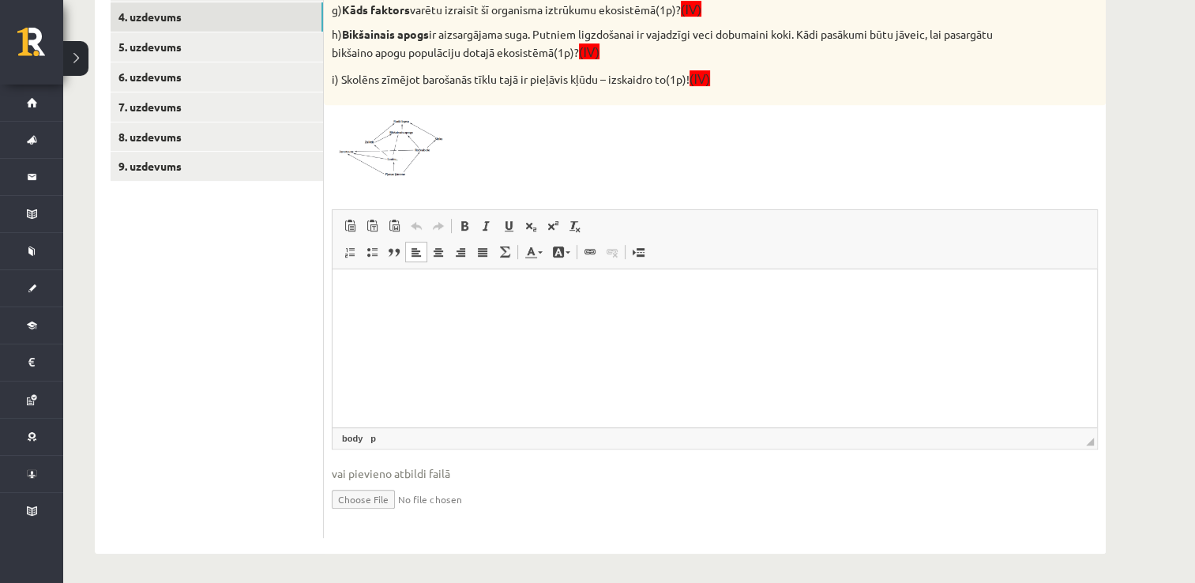
click at [462, 301] on html at bounding box center [714, 293] width 764 height 48
click at [704, 125] on div at bounding box center [715, 145] width 766 height 65
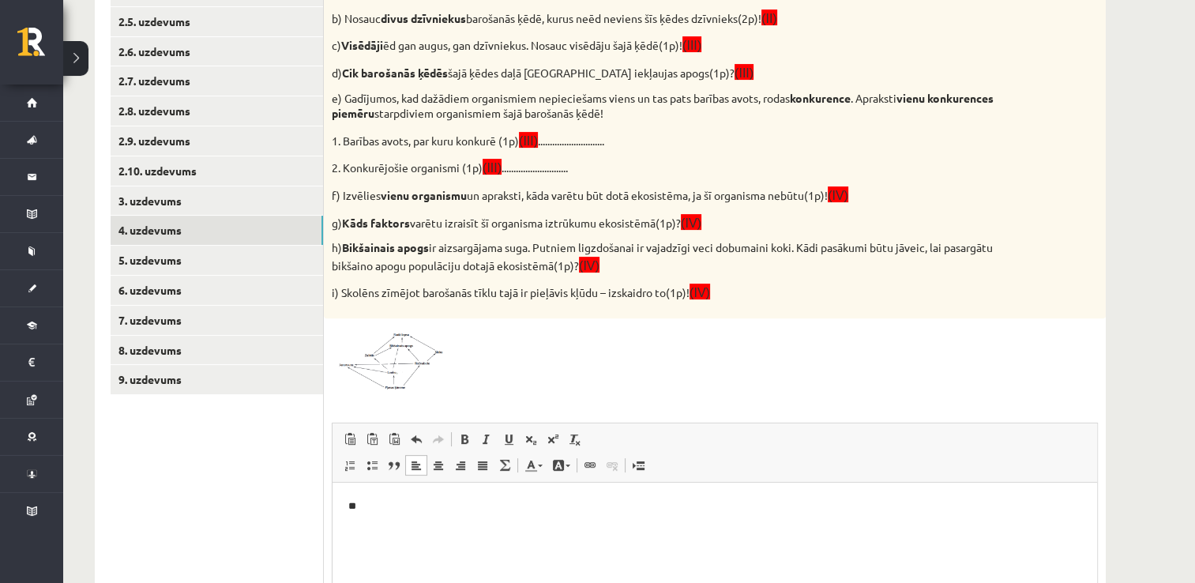
scroll to position [475, 0]
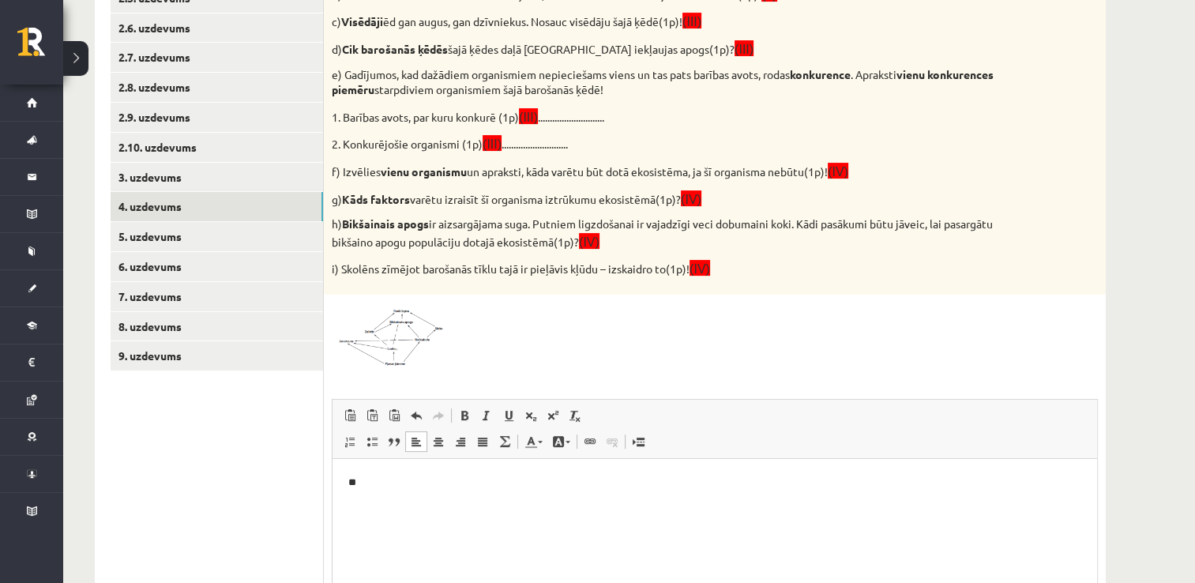
click at [419, 333] on img at bounding box center [391, 334] width 118 height 65
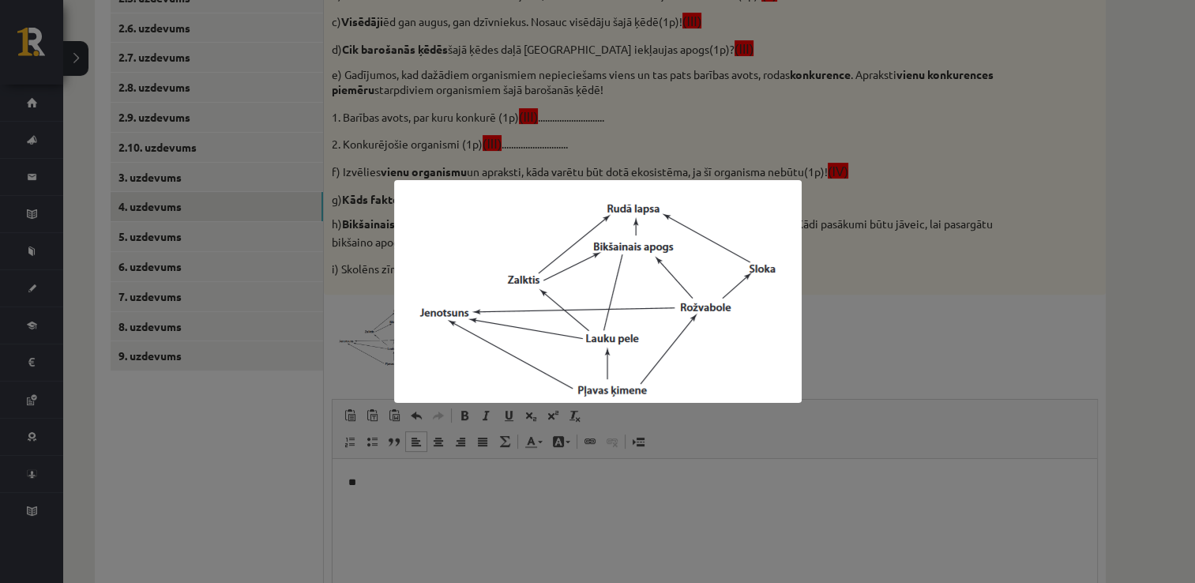
click at [898, 318] on div at bounding box center [597, 291] width 1195 height 583
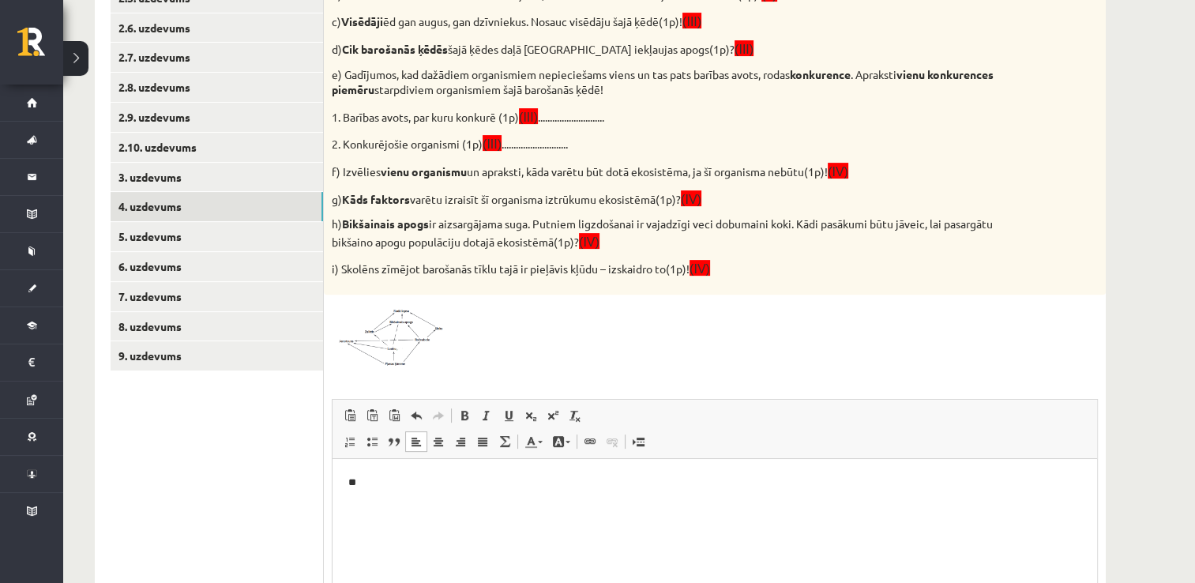
click at [501, 506] on html "**" at bounding box center [714, 482] width 764 height 48
click at [405, 346] on img at bounding box center [391, 334] width 118 height 65
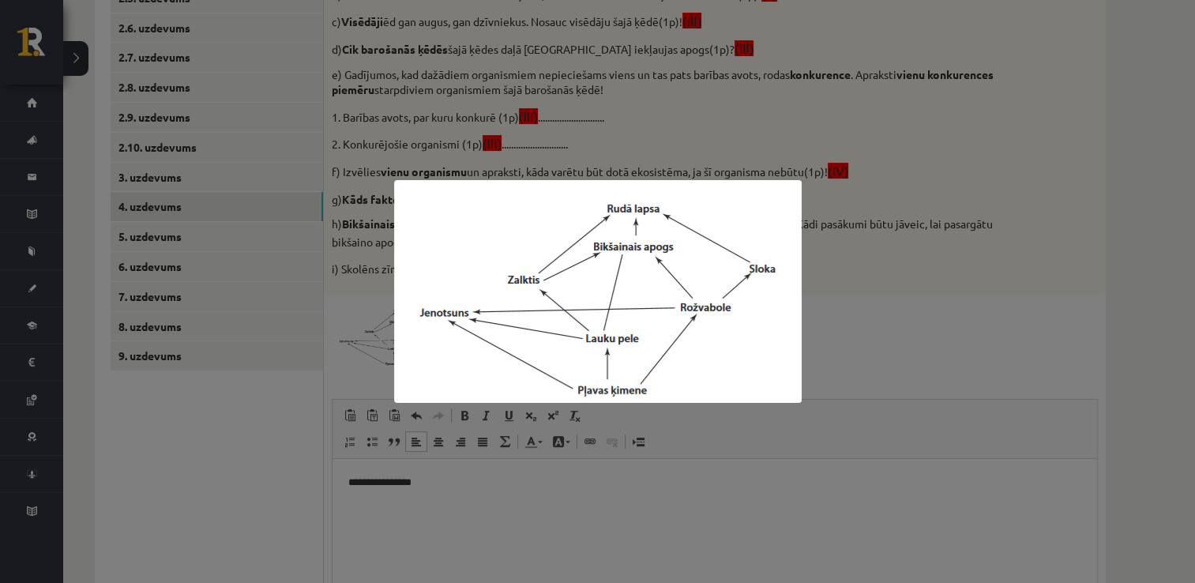
click at [491, 441] on div at bounding box center [597, 291] width 1195 height 583
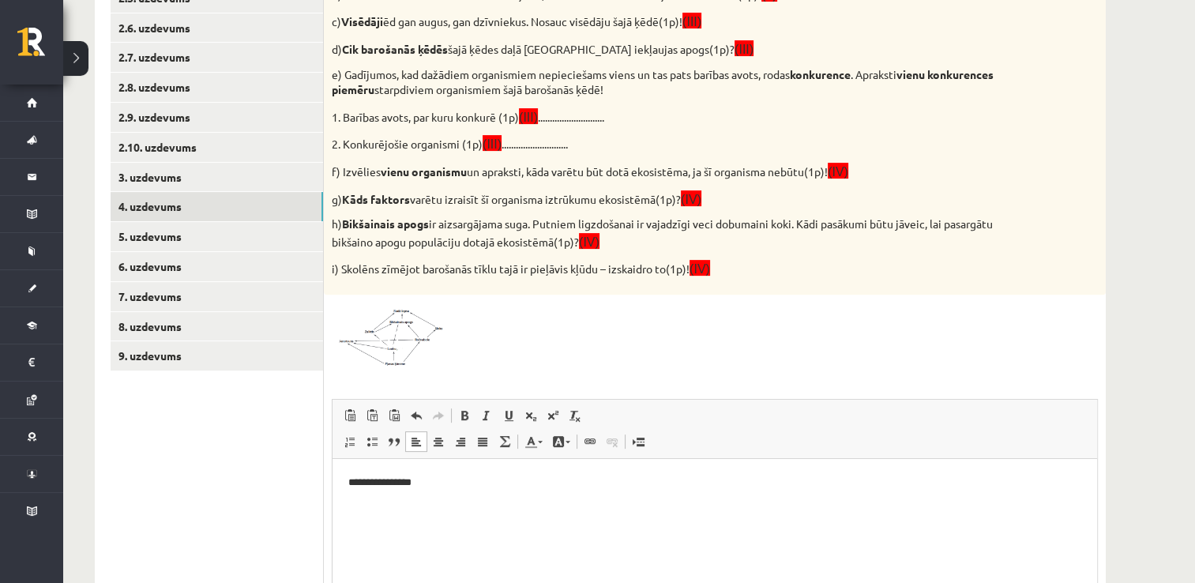
click at [404, 324] on img at bounding box center [391, 334] width 118 height 65
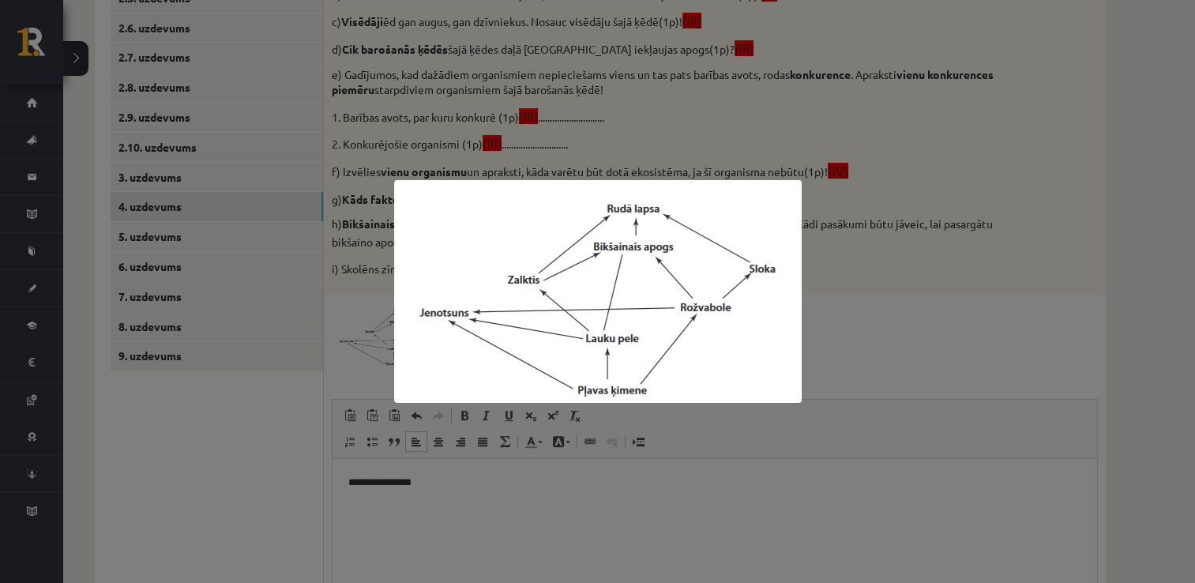
click at [879, 274] on div at bounding box center [597, 291] width 1195 height 583
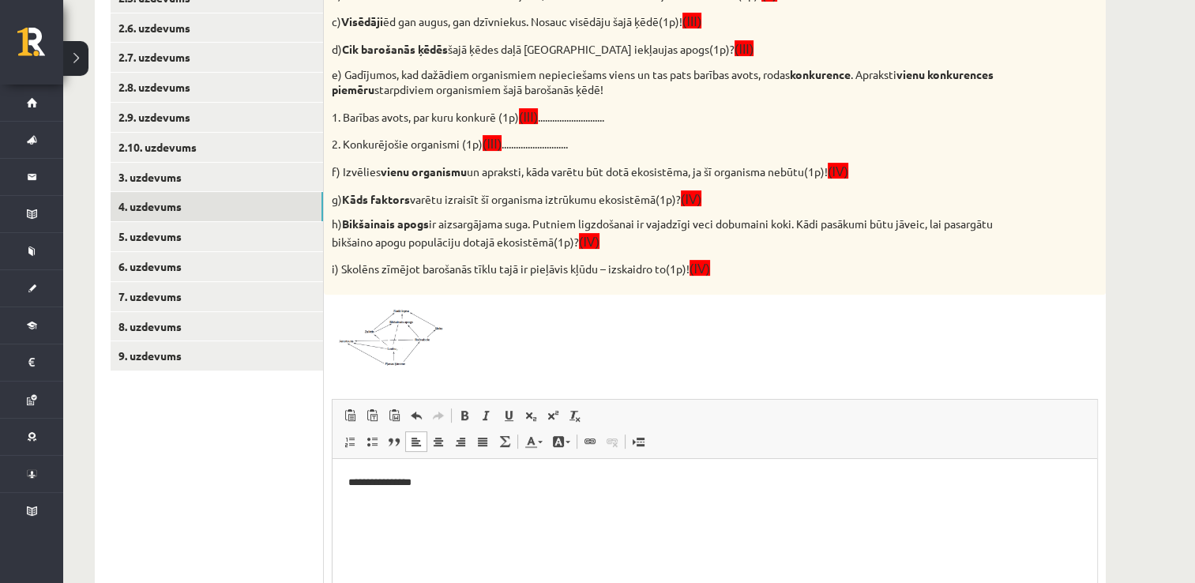
click at [481, 506] on html "**********" at bounding box center [714, 482] width 764 height 48
click at [379, 309] on img at bounding box center [391, 334] width 118 height 65
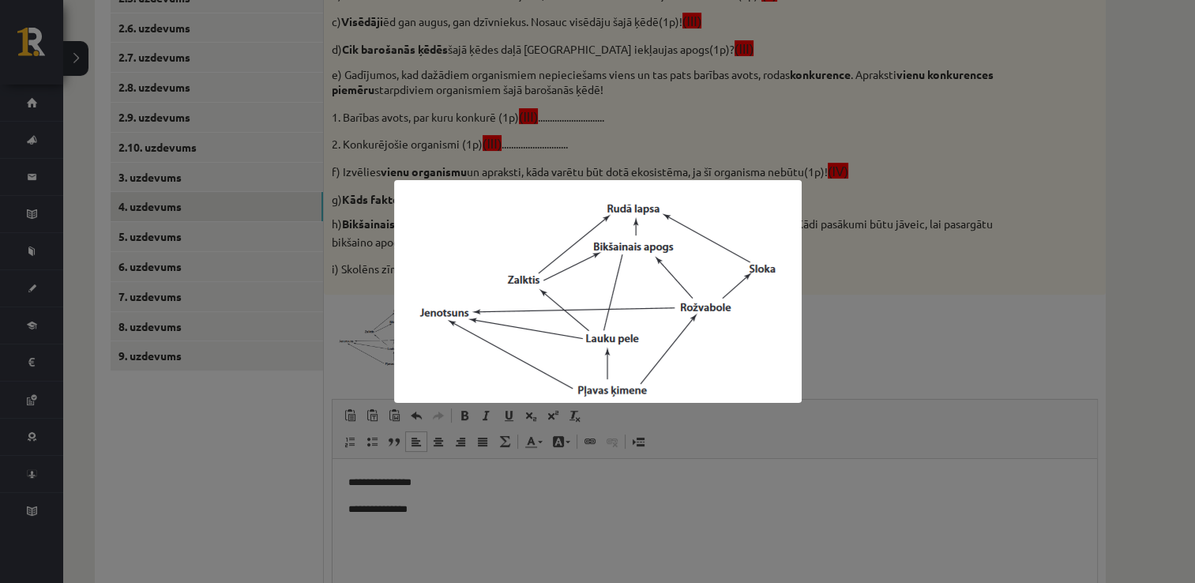
click at [547, 448] on div at bounding box center [597, 291] width 1195 height 583
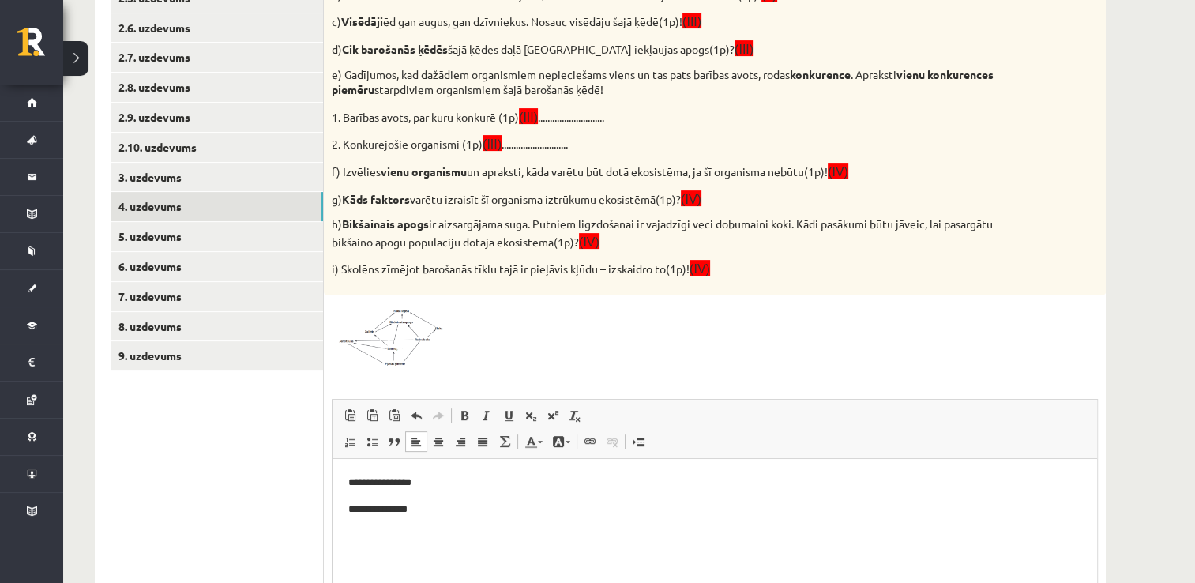
click at [500, 521] on html "**********" at bounding box center [714, 495] width 764 height 74
click at [697, 376] on div "11p Vērtēšanas kritēriji: par katru pareizu atbildi 1p! Attēlā redzamā diagramm…" at bounding box center [715, 288] width 782 height 877
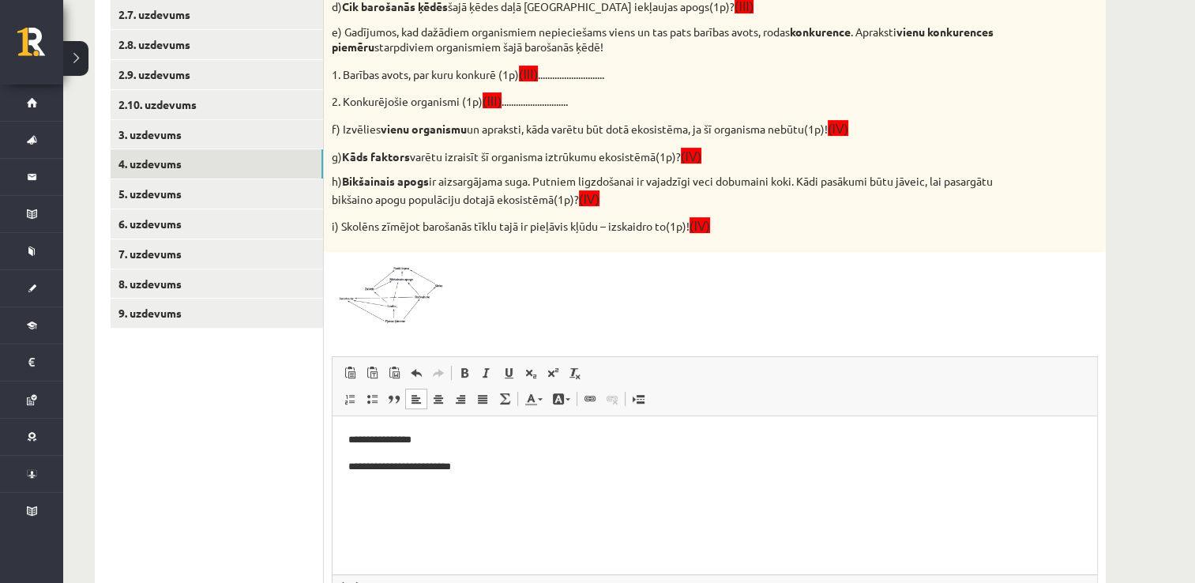
scroll to position [602, 0]
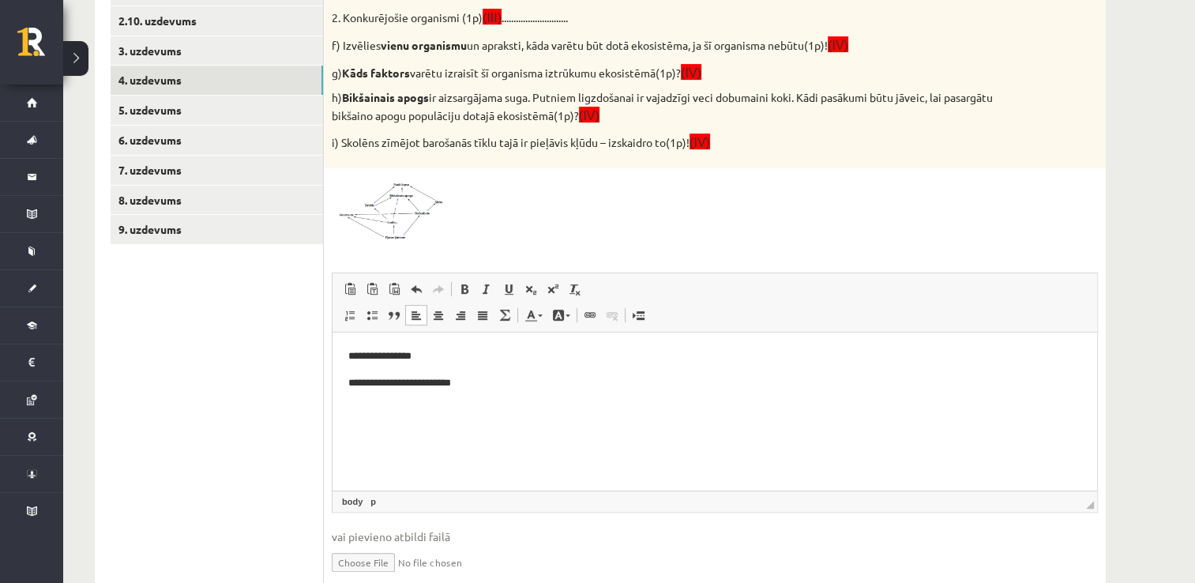
click at [414, 194] on img at bounding box center [391, 208] width 118 height 65
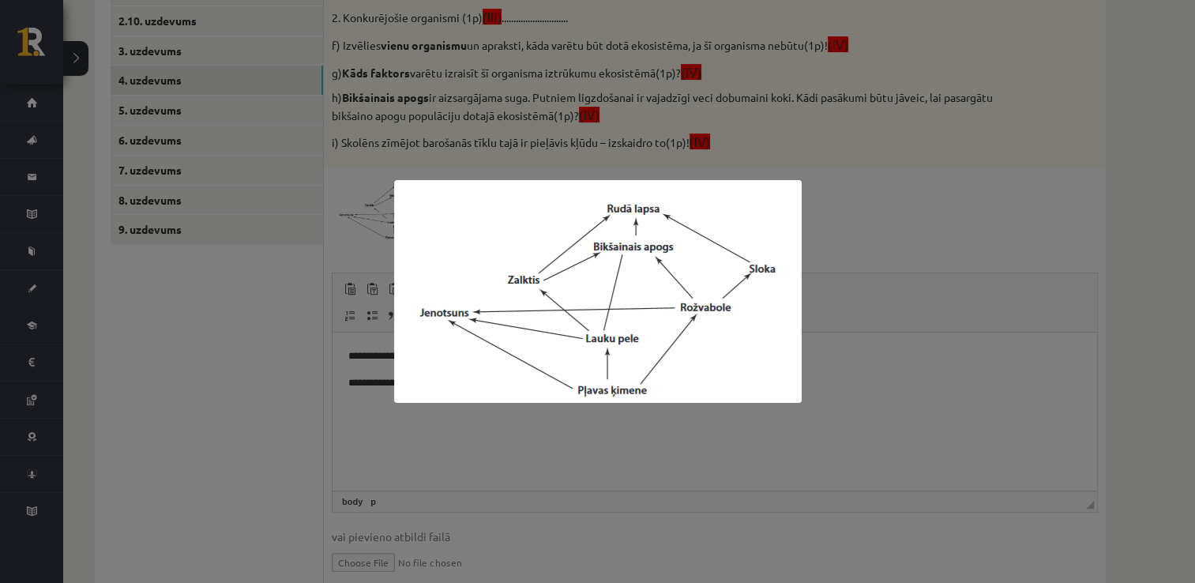
click at [711, 453] on div at bounding box center [597, 291] width 1195 height 583
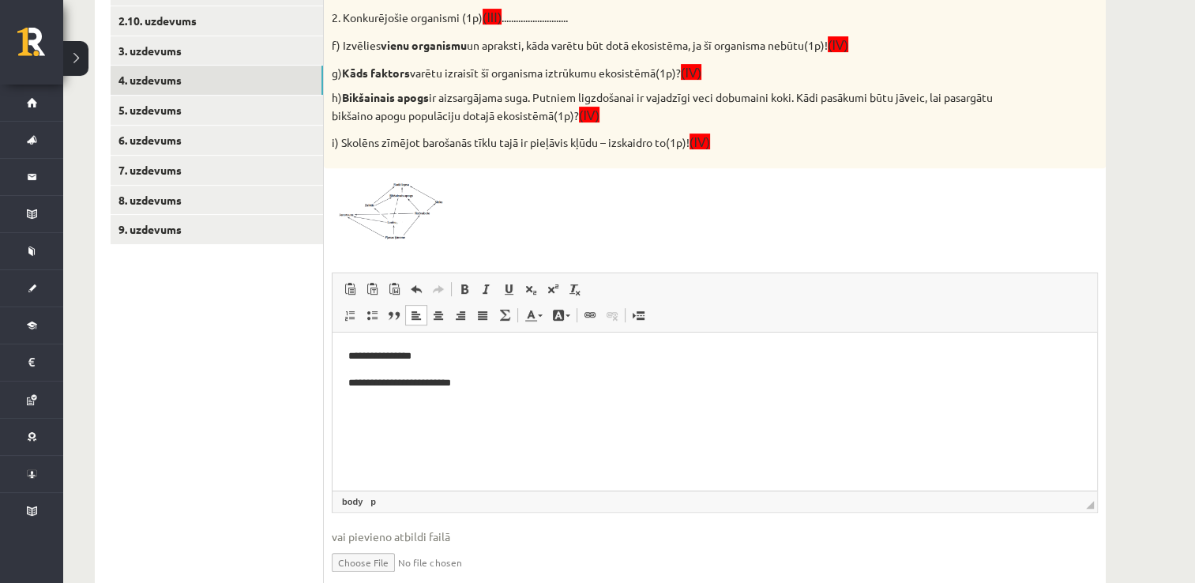
click at [523, 374] on p "**********" at bounding box center [715, 382] width 734 height 17
click at [597, 229] on div at bounding box center [715, 208] width 766 height 65
click at [355, 355] on p "**********" at bounding box center [715, 355] width 734 height 17
click at [355, 381] on p "**********" at bounding box center [715, 382] width 734 height 17
click at [351, 410] on p "**********" at bounding box center [715, 408] width 734 height 17
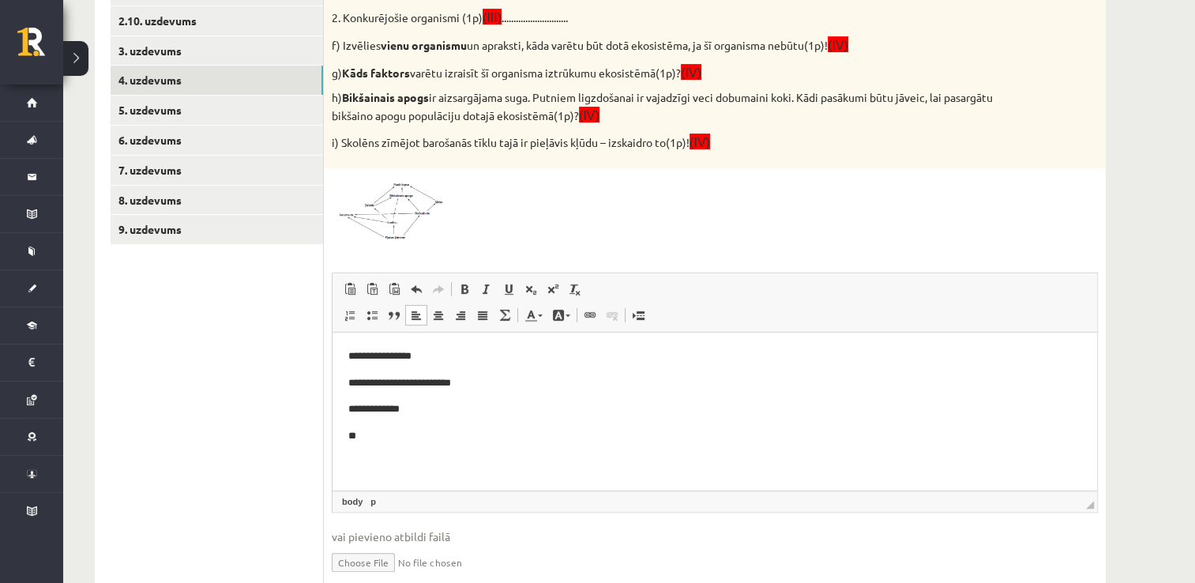
click at [394, 444] on p "**" at bounding box center [715, 435] width 734 height 17
click at [538, 243] on div "11p Vērtēšanas kritēriji: par katru pareizu atbildi 1p! Attēlā redzamā diagramm…" at bounding box center [715, 162] width 782 height 877
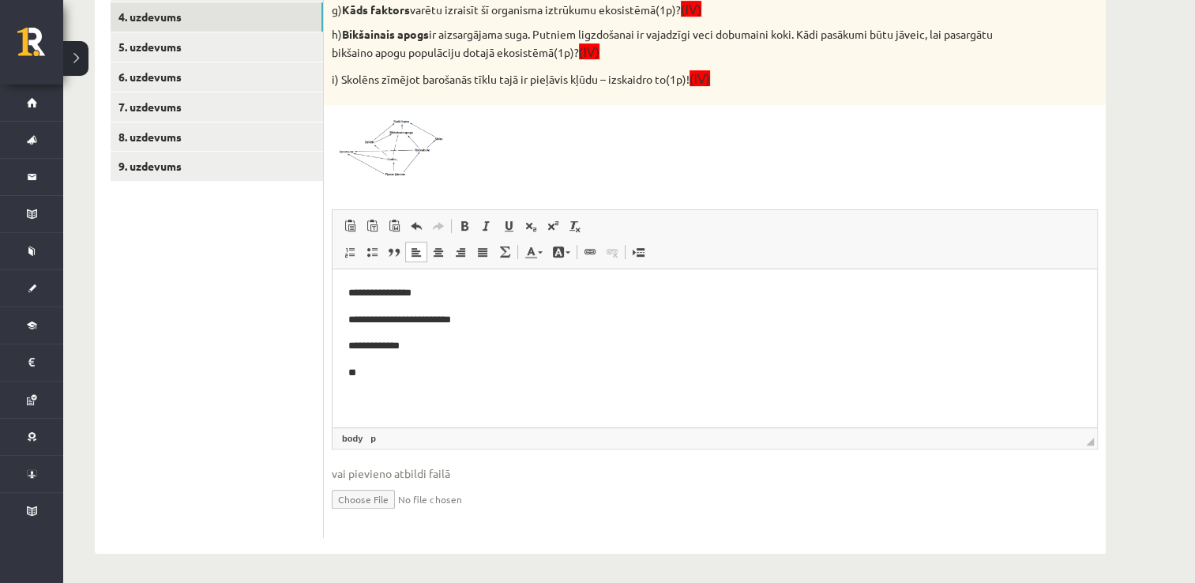
click at [385, 359] on body "**********" at bounding box center [714, 345] width 733 height 123
click at [475, 201] on div "11p Vērtēšanas kritēriji: par katru pareizu atbildi 1p! Attēlā redzamā diagramm…" at bounding box center [715, 98] width 782 height 877
click at [517, 170] on div at bounding box center [715, 145] width 766 height 65
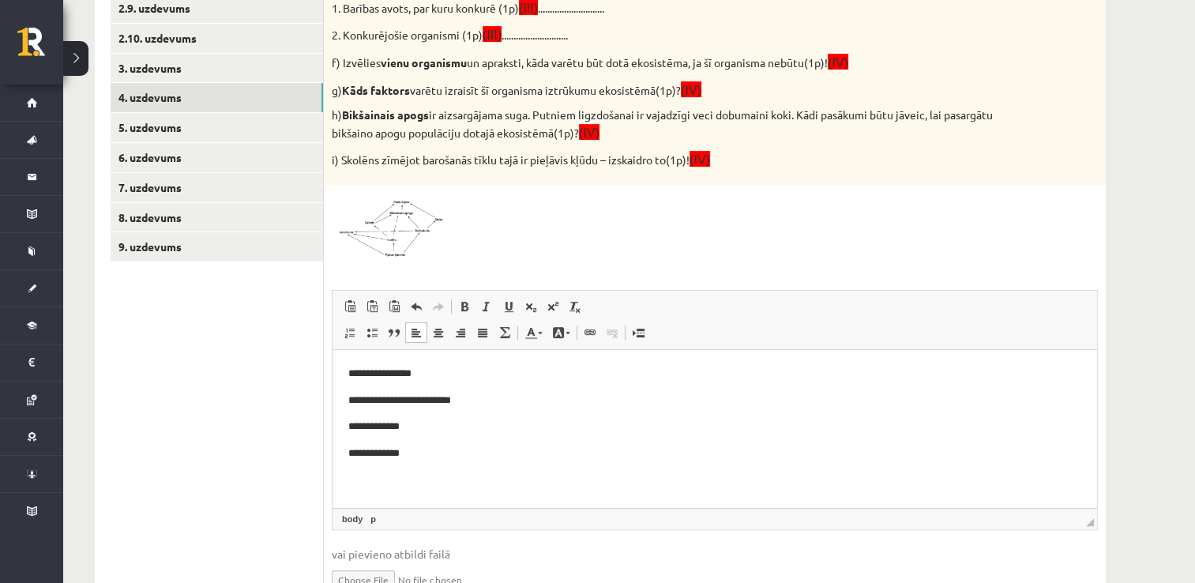
scroll to position [633, 0]
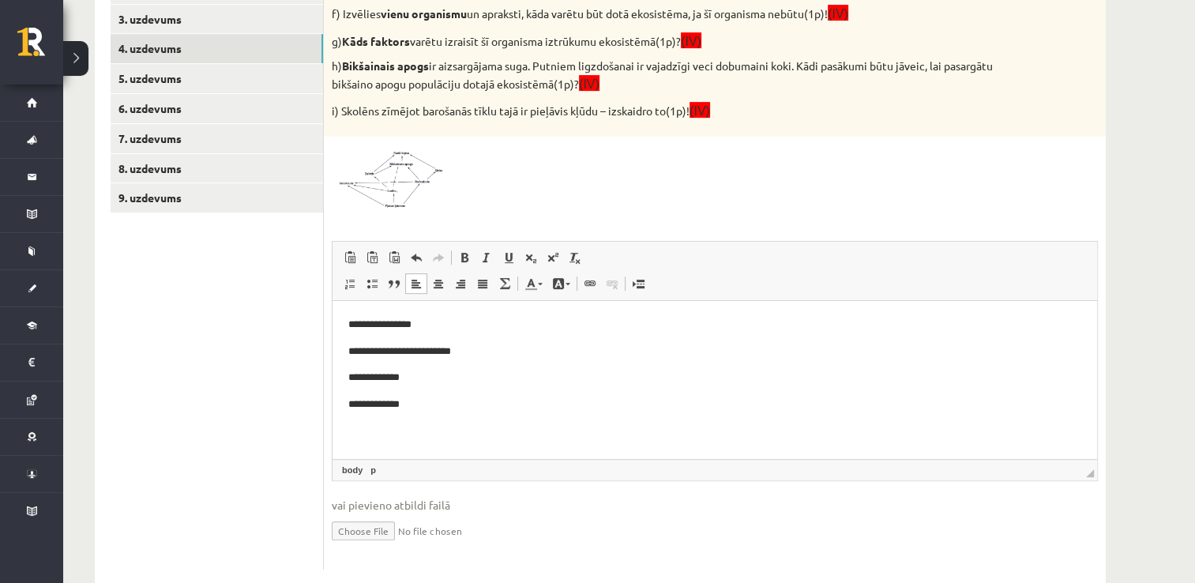
click at [467, 403] on p "**********" at bounding box center [715, 404] width 734 height 17
click at [477, 188] on div at bounding box center [715, 177] width 766 height 65
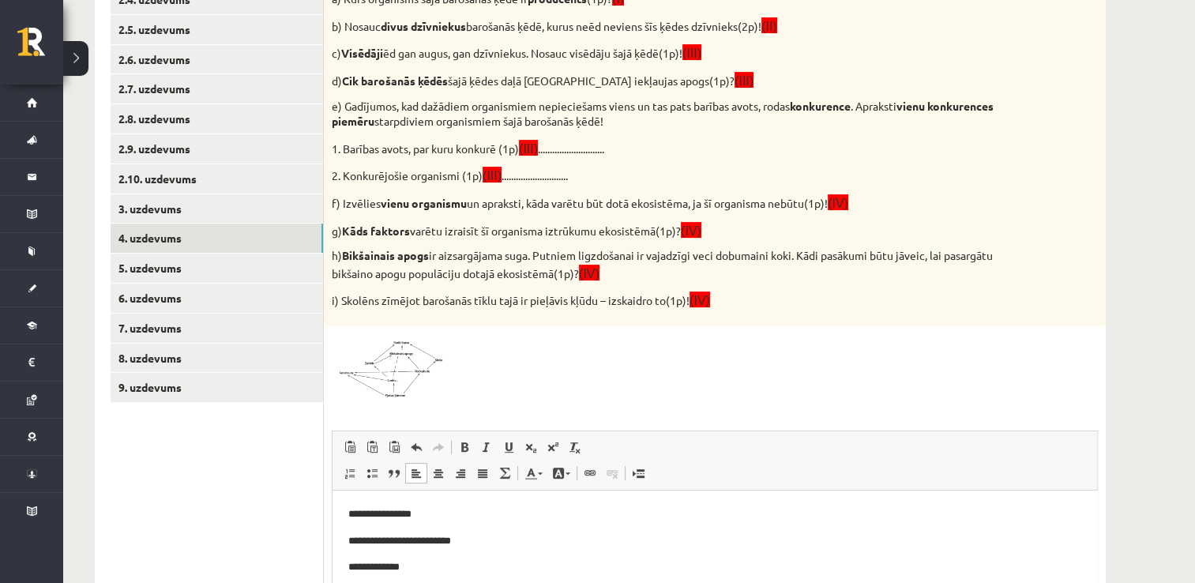
scroll to position [475, 0]
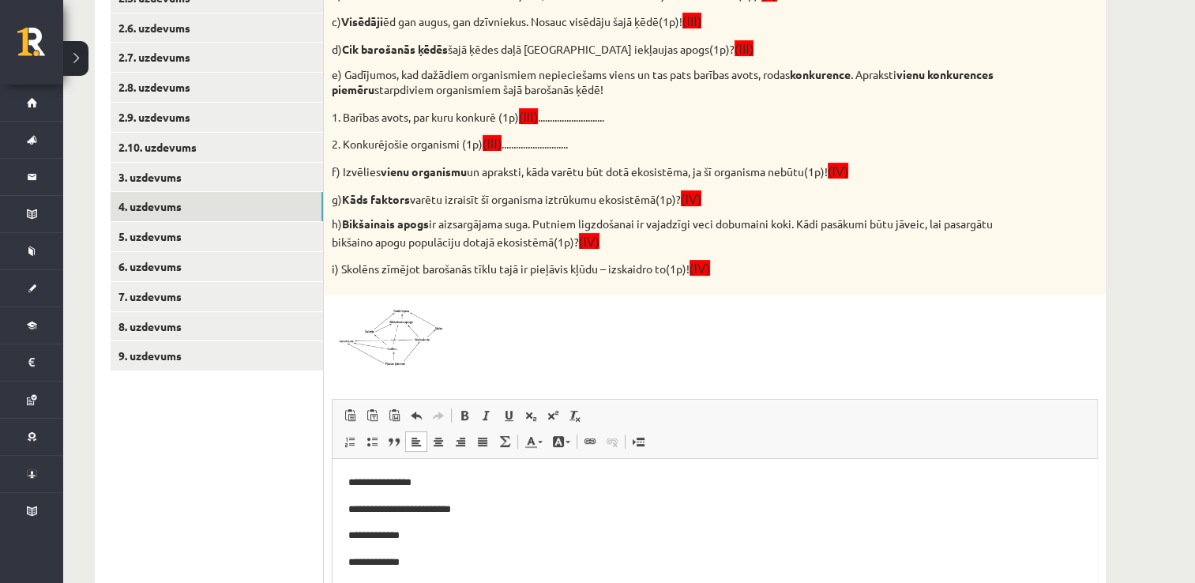
drag, startPoint x: 344, startPoint y: 115, endPoint x: 517, endPoint y: 117, distance: 173.0
click at [517, 117] on p "1. Barības avots, par kuru konkurē (1p) (III) ............................" at bounding box center [675, 116] width 687 height 18
click at [686, 365] on div "11p Vērtēšanas kritēriji: par katru pareizu atbildi 1p! Attēlā redzamā diagramm…" at bounding box center [715, 288] width 782 height 877
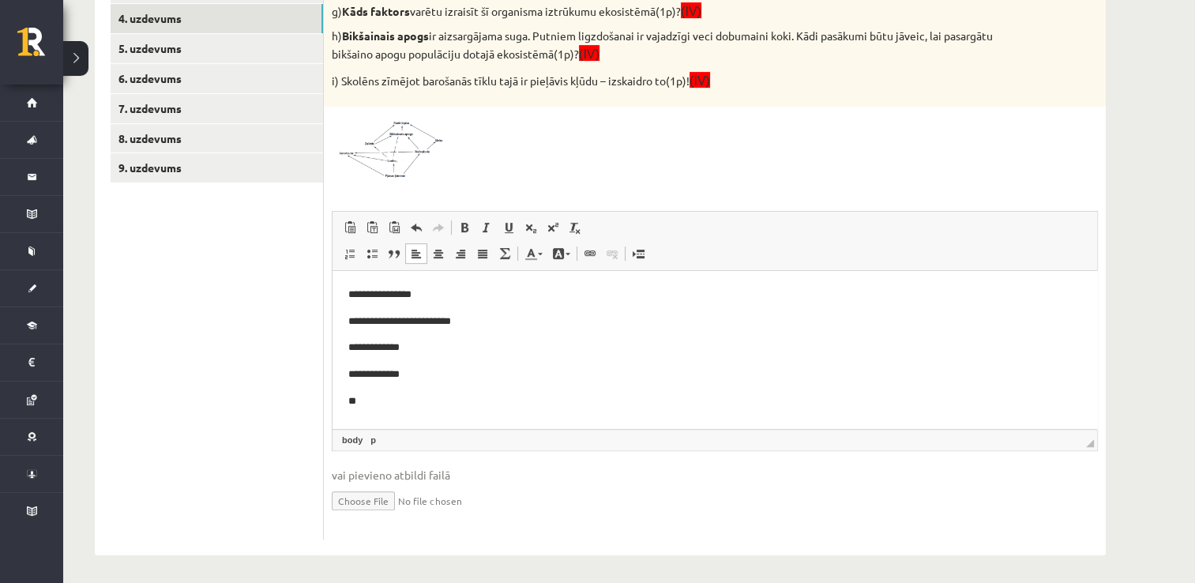
scroll to position [665, 0]
click at [396, 388] on body "**********" at bounding box center [714, 358] width 733 height 149
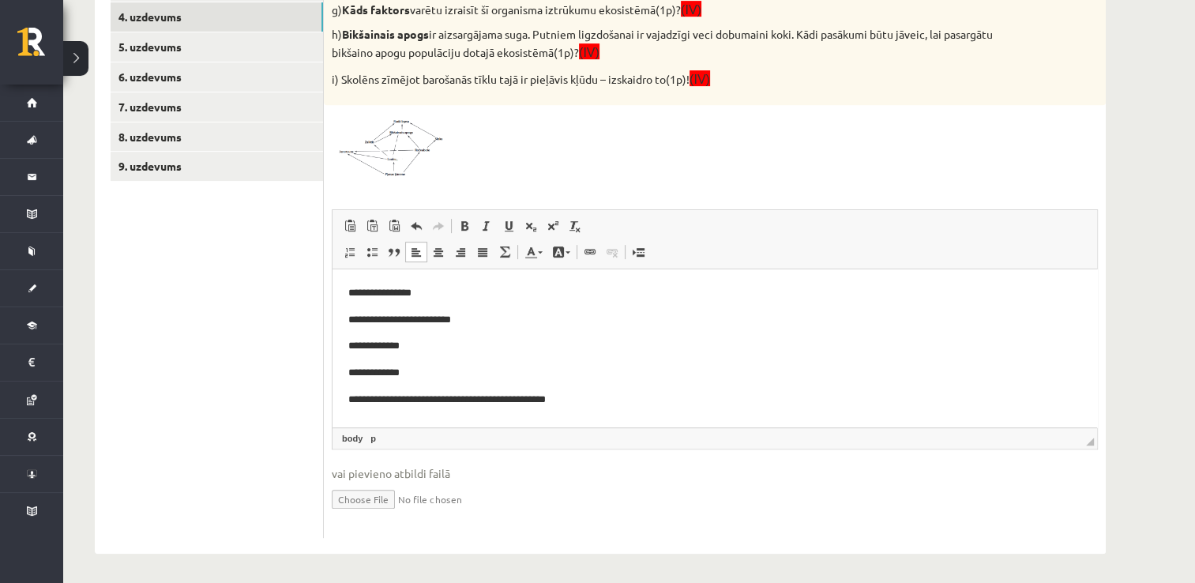
click p "**********"
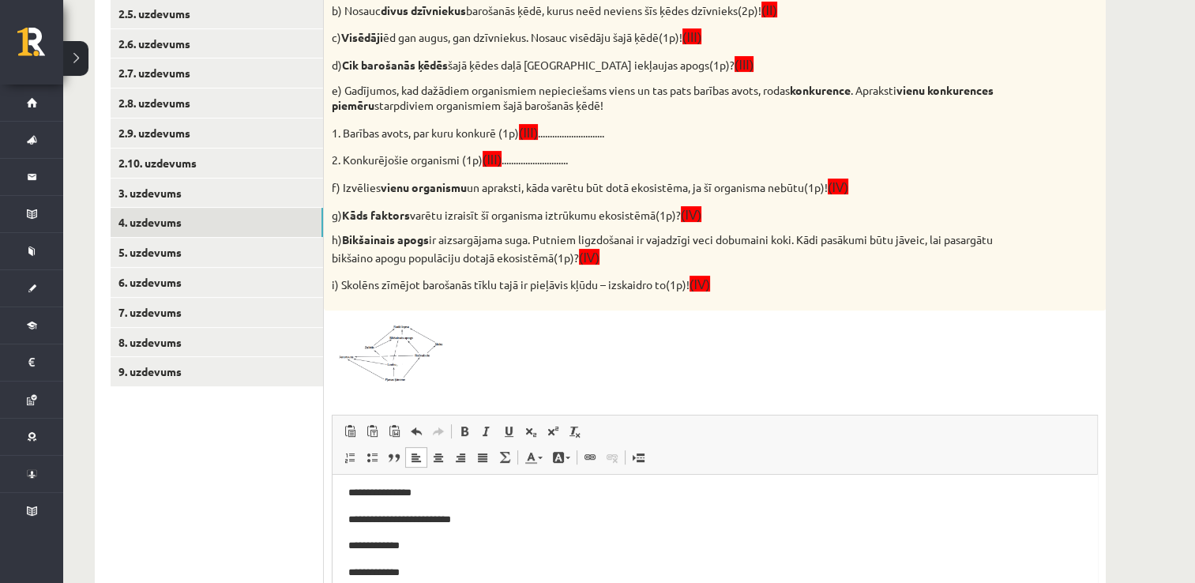
scroll to position [456, 0]
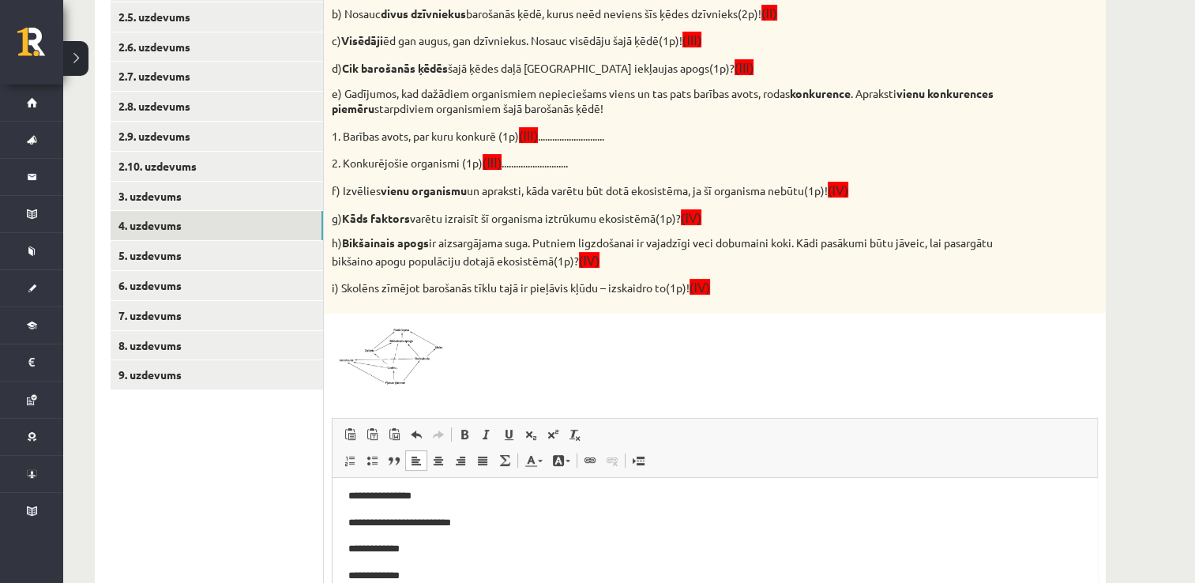
drag, startPoint x: 342, startPoint y: 160, endPoint x: 475, endPoint y: 163, distance: 133.5
click p "2. Konkurējošie organismi (1p) (III) ............................"
click div "11p Vērtēšanas kritēriji: par katru pareizu atbildi 1p! Attēlā redzamā diagramm…"
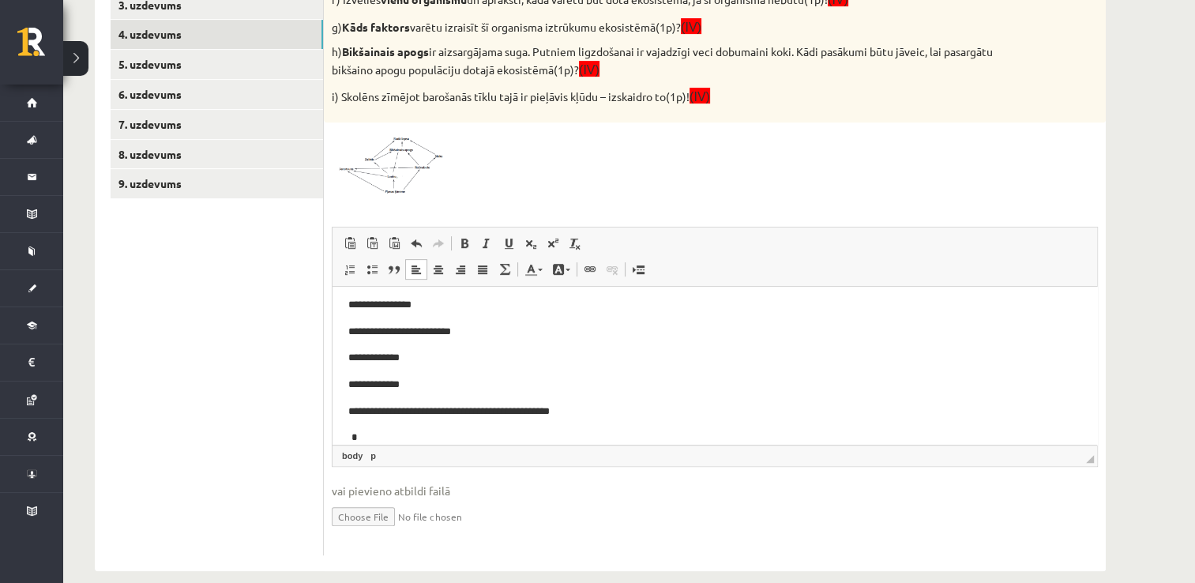
scroll to position [665, 0]
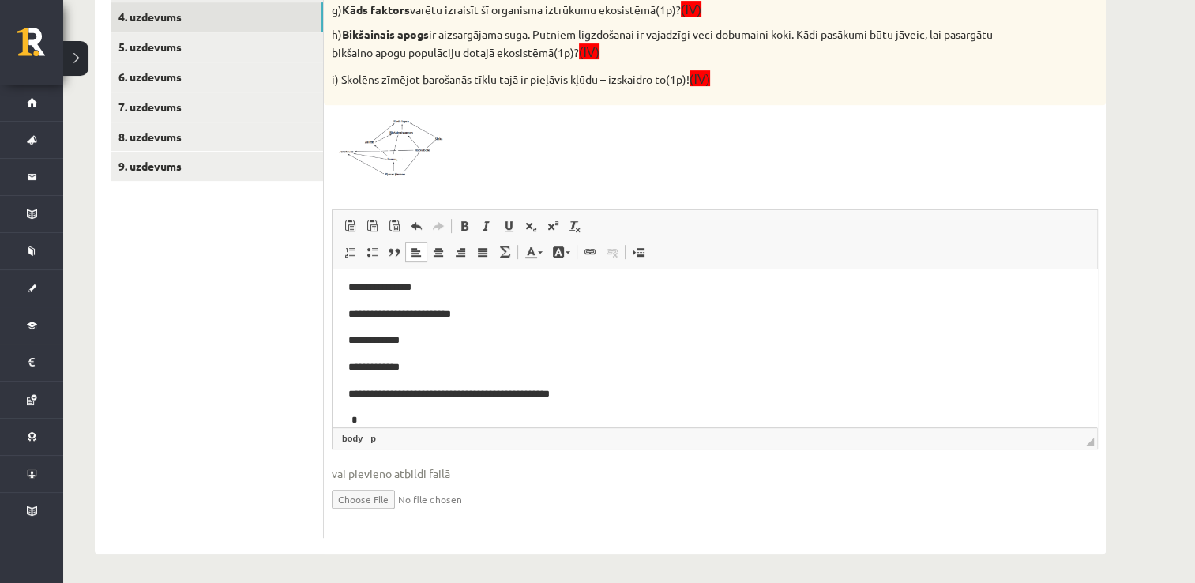
click body "**********"
click div
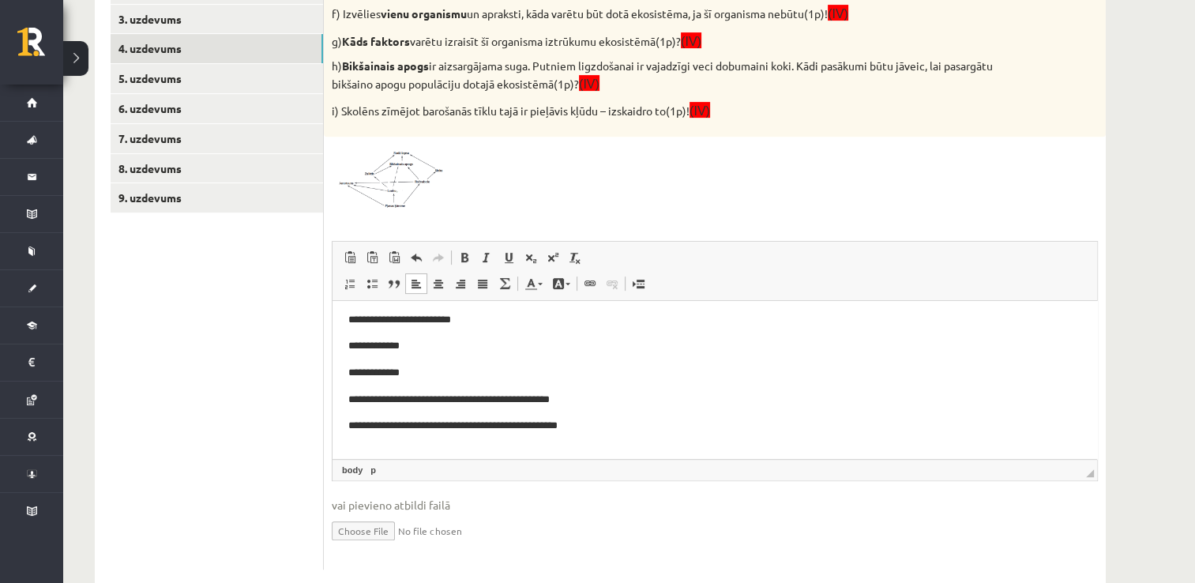
scroll to position [570, 0]
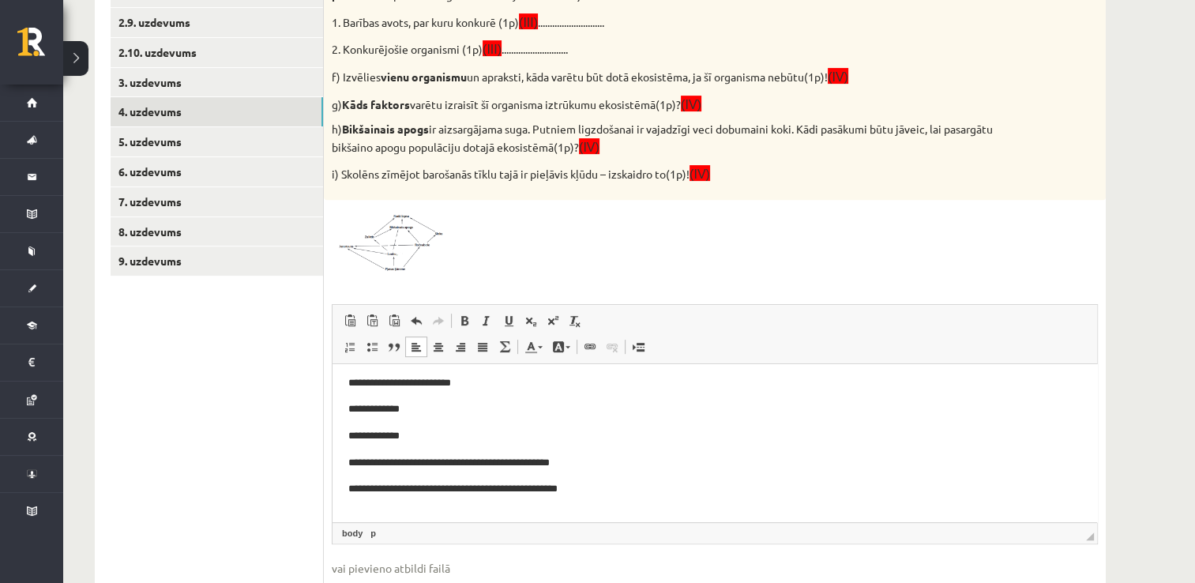
click p "**********"
click body "**********"
click span
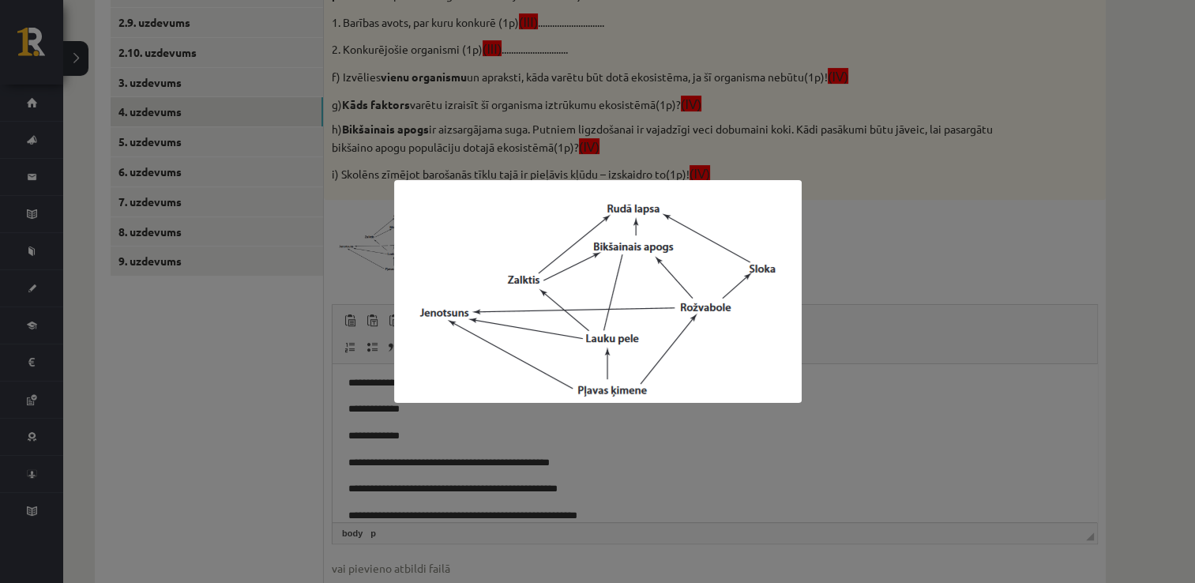
click div
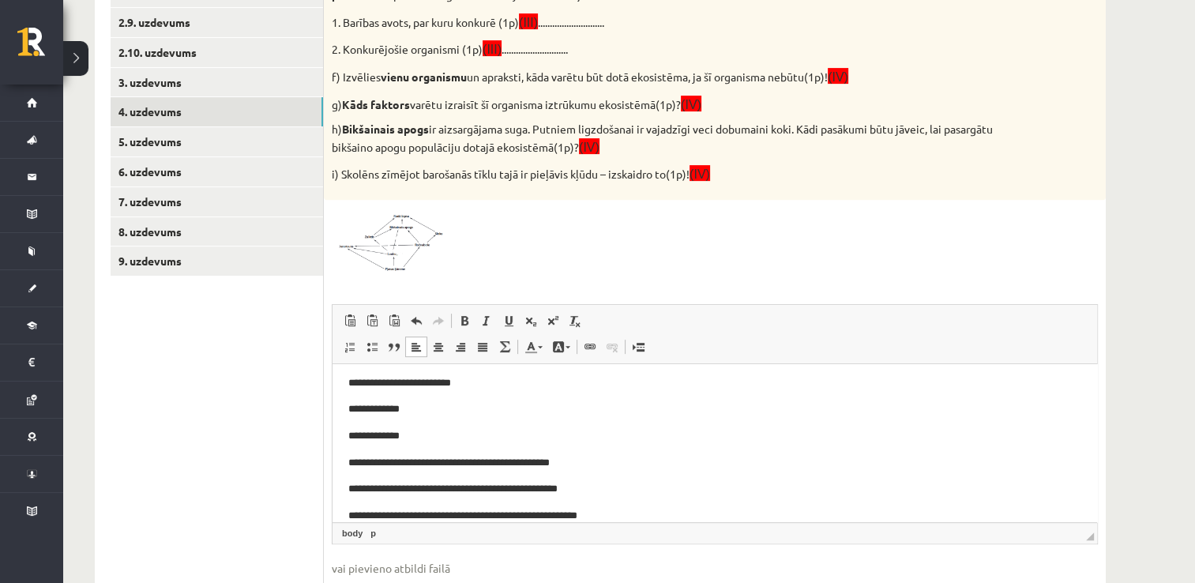
click p "**********"
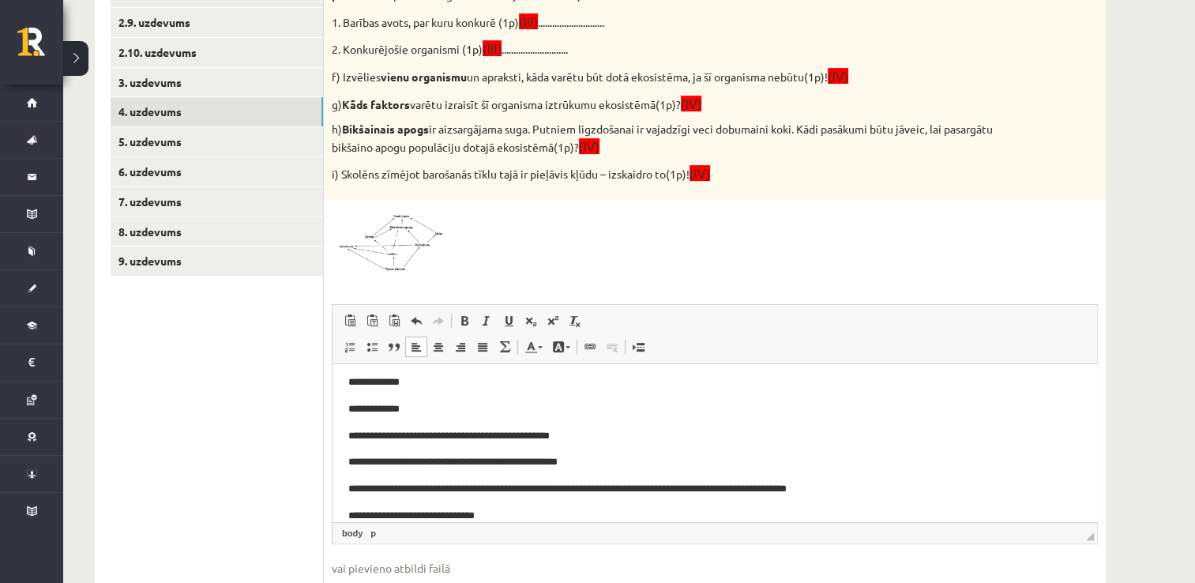
scroll to position [85, 0]
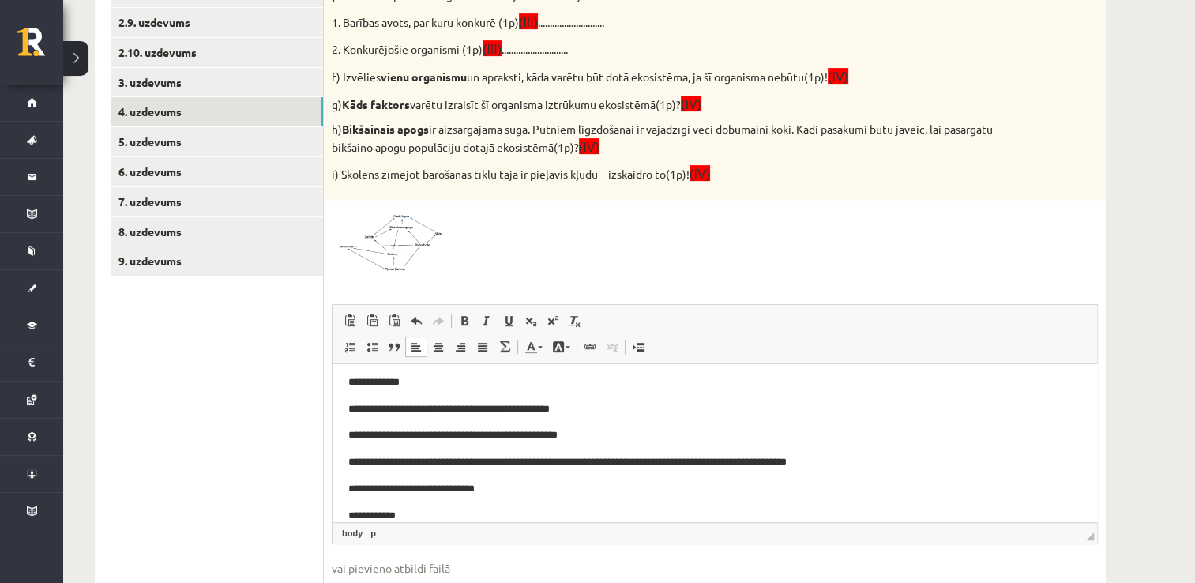
click p "**********"
click body "**********"
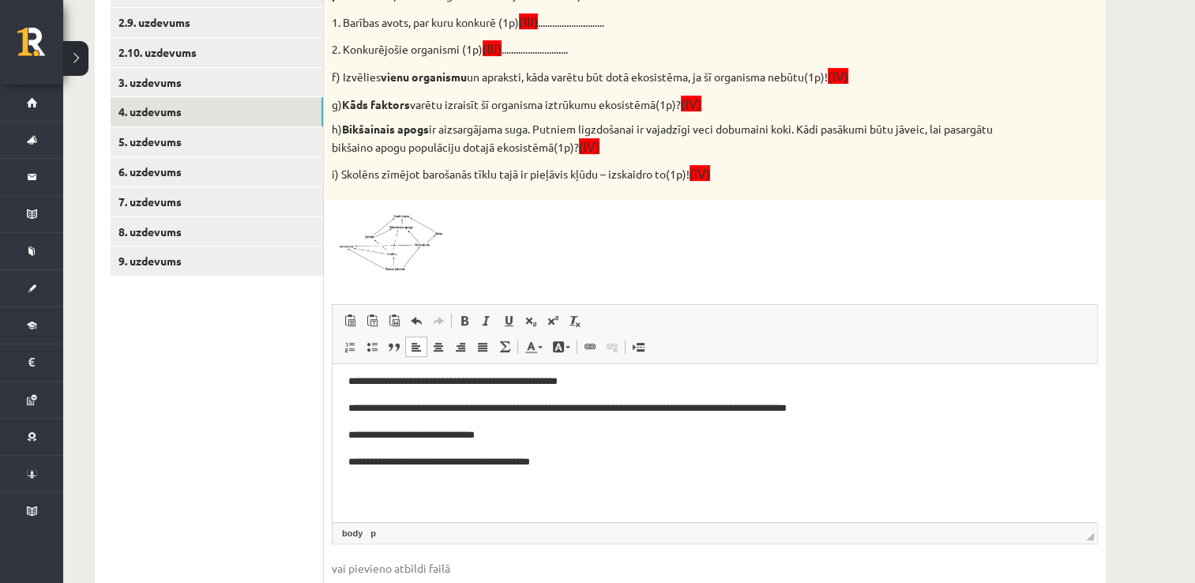
scroll to position [665, 0]
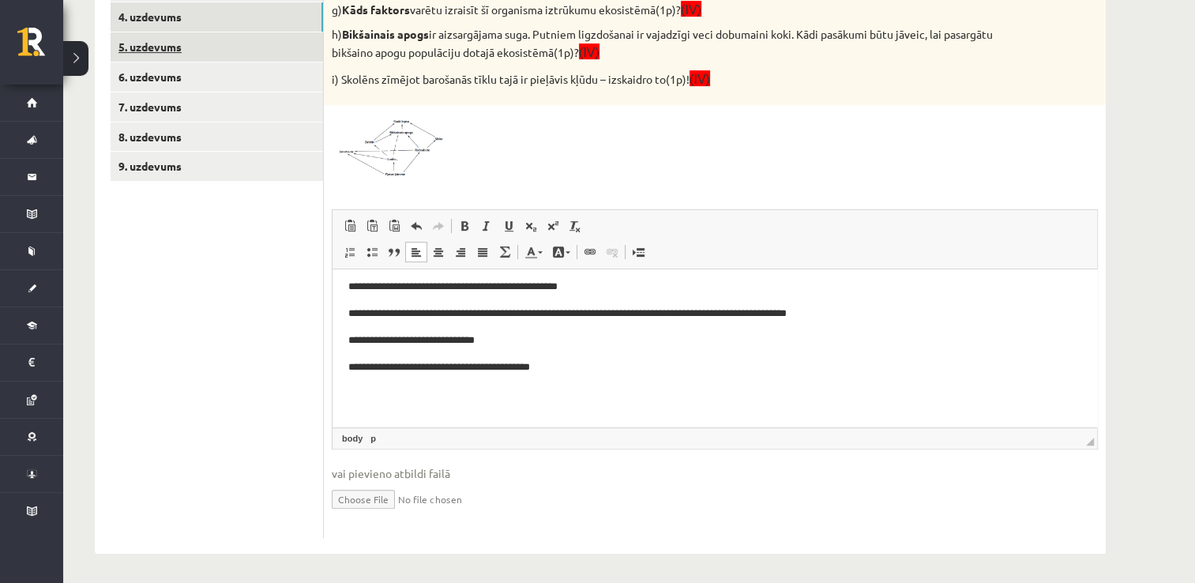
click link "5. uzdevums"
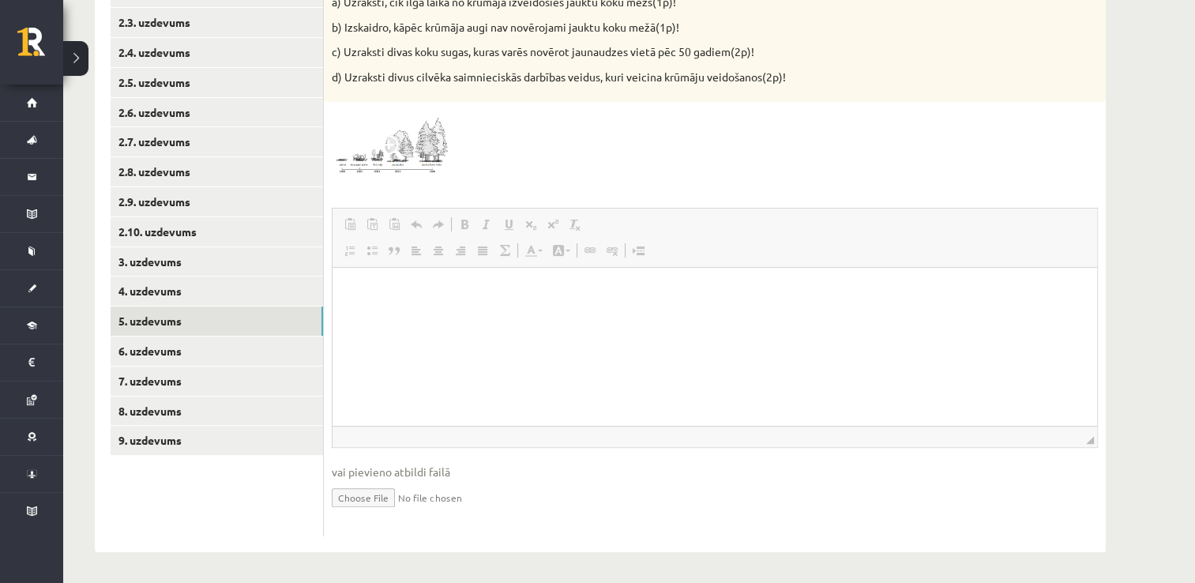
scroll to position [0, 0]
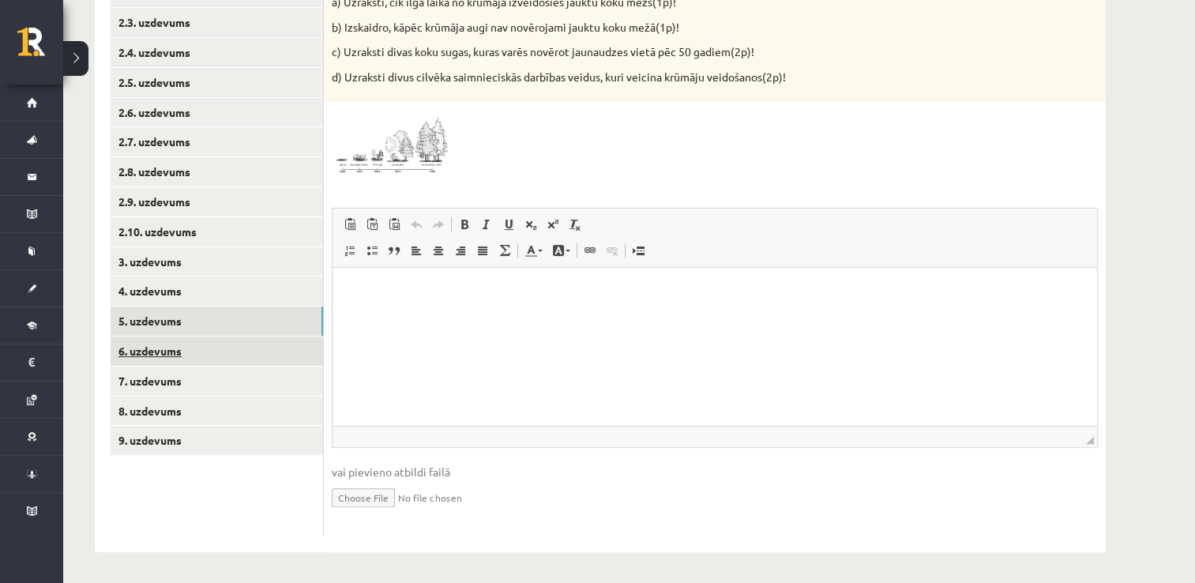
click link "6. uzdevums"
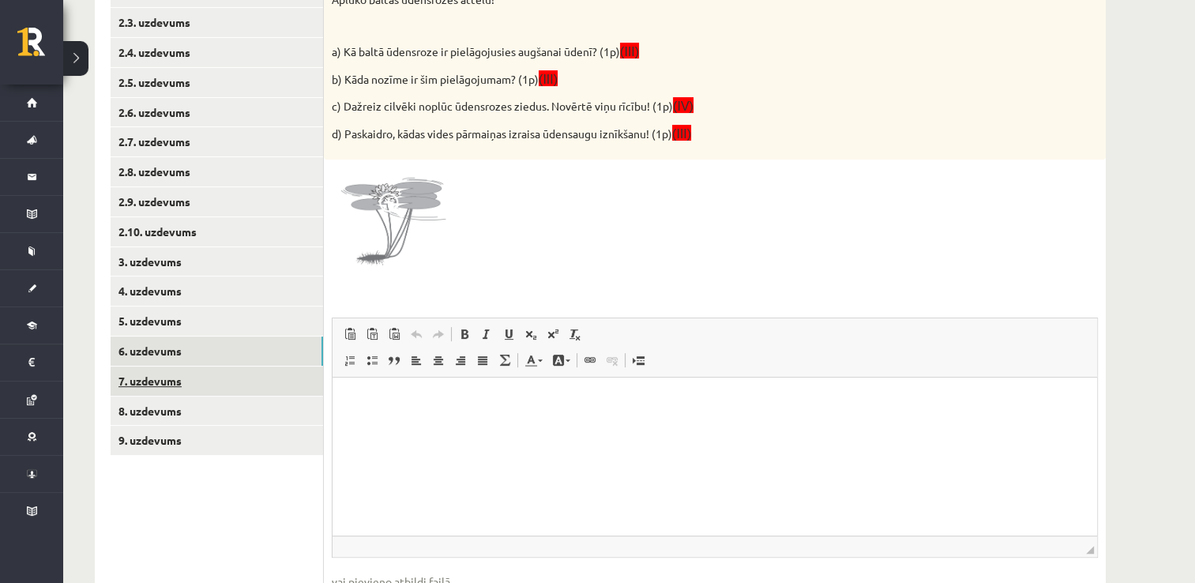
click link "7. uzdevums"
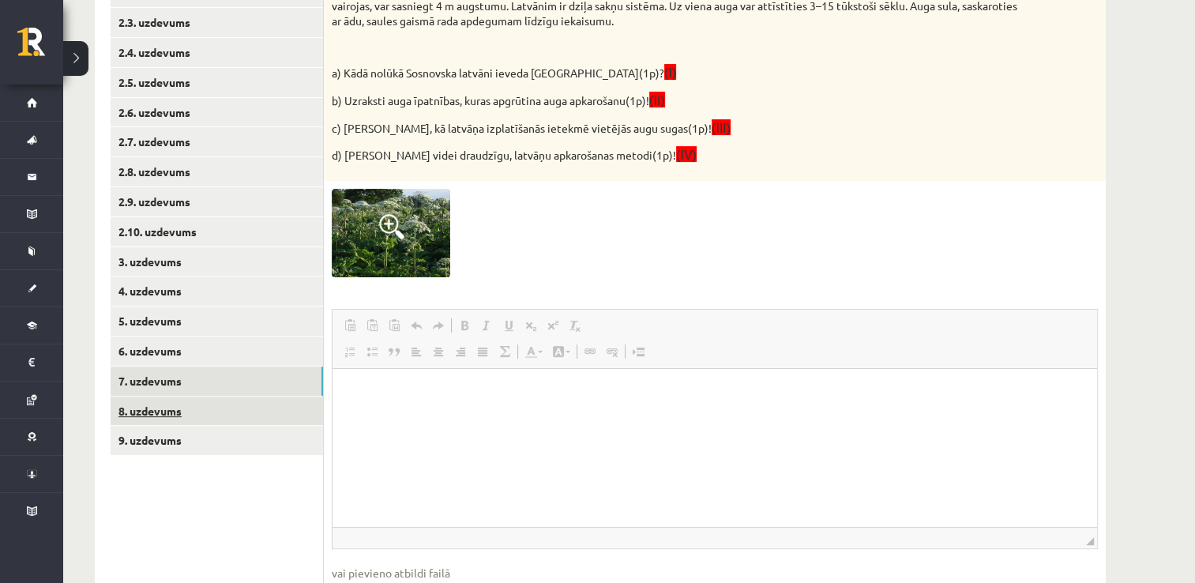
click ul "1. uzdevums 2.1. uzdevums 2.2. uzdevums 2.3. uzdevums 2.4. uzdevums 2.5. uzdevu…"
drag, startPoint x: 240, startPoint y: 464, endPoint x: 259, endPoint y: 418, distance: 50.3
click ul "1. uzdevums 2.1. uzdevums 2.2. uzdevums 2.3. uzdevums 2.4. uzdevums 2.5. uzdevu…"
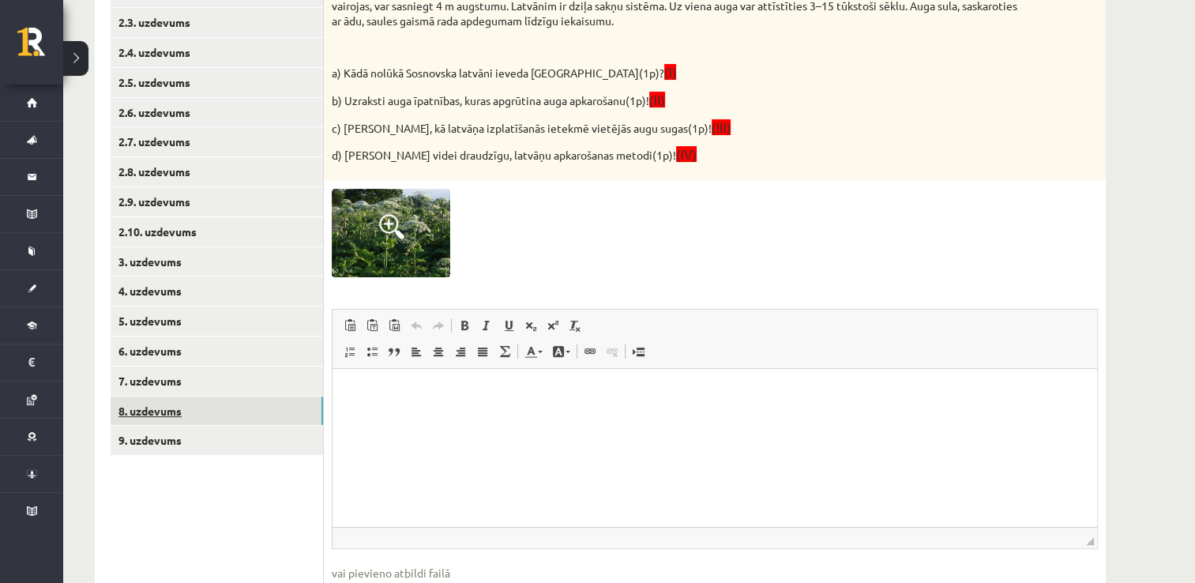
drag, startPoint x: 259, startPoint y: 418, endPoint x: 161, endPoint y: 412, distance: 98.1
click link "8. uzdevums"
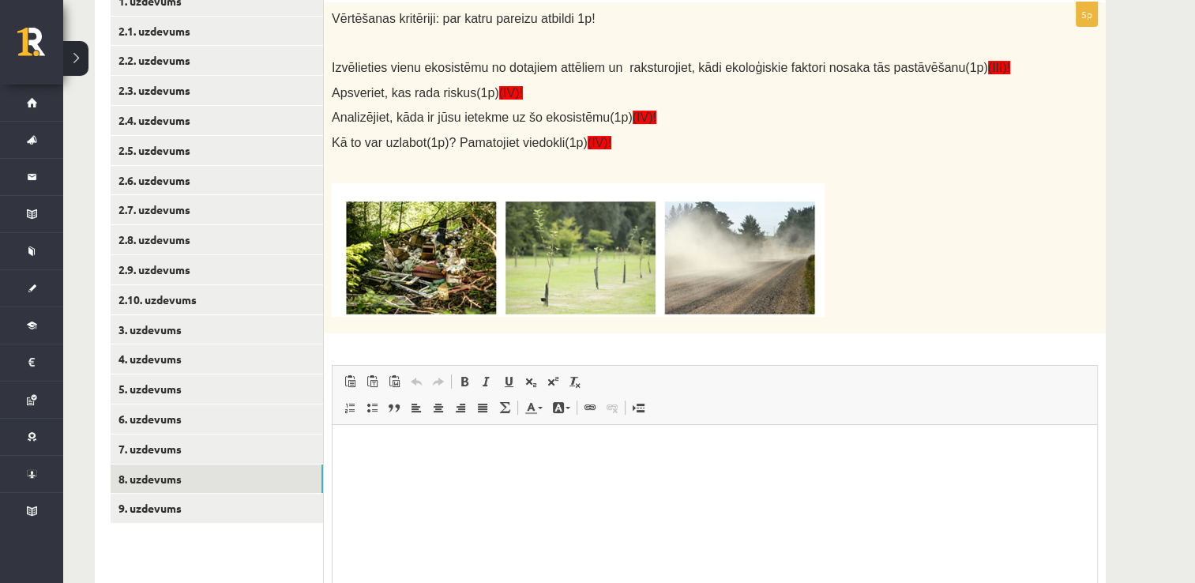
scroll to position [391, 0]
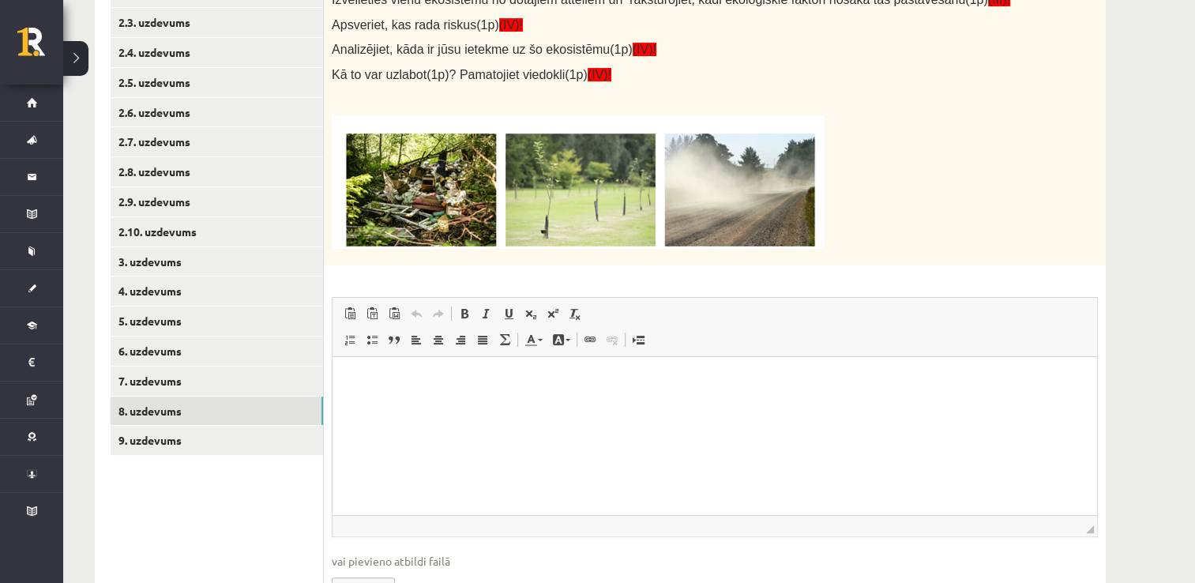
click ul "1. uzdevums 2.1. uzdevums 2.2. uzdevums 2.3. uzdevums 2.4. uzdevums 2.5. uzdevu…"
click html
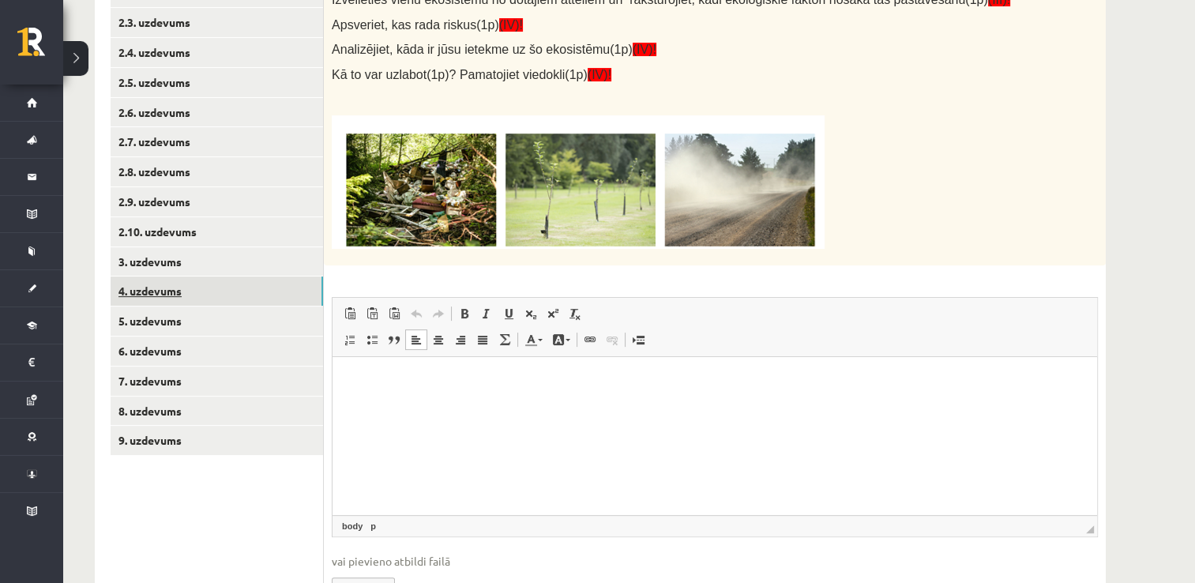
click link "4. uzdevums"
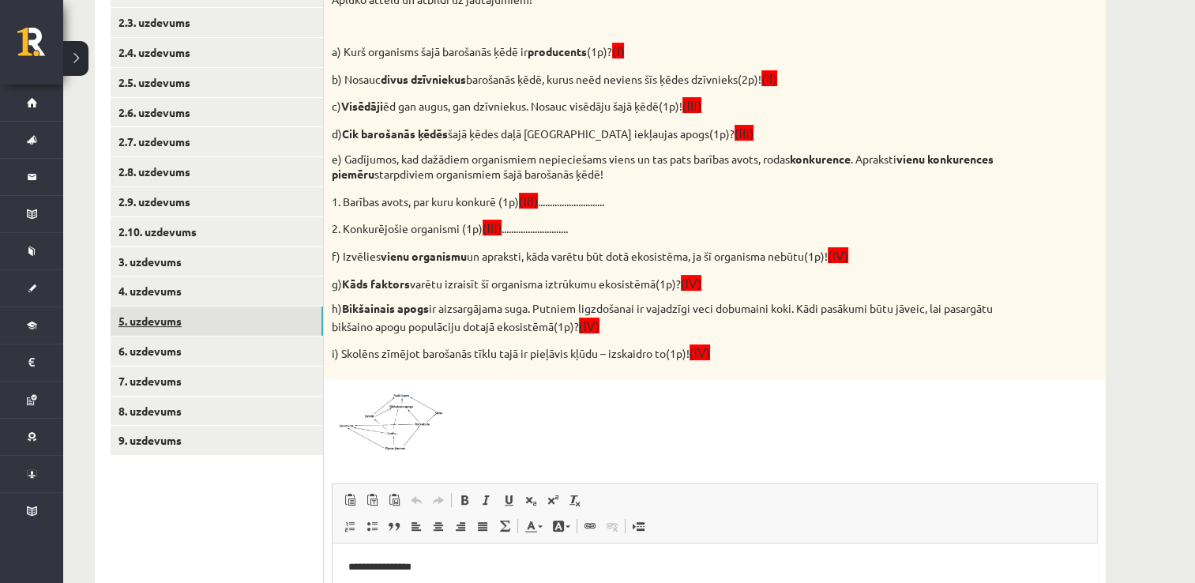
click link "5. uzdevums"
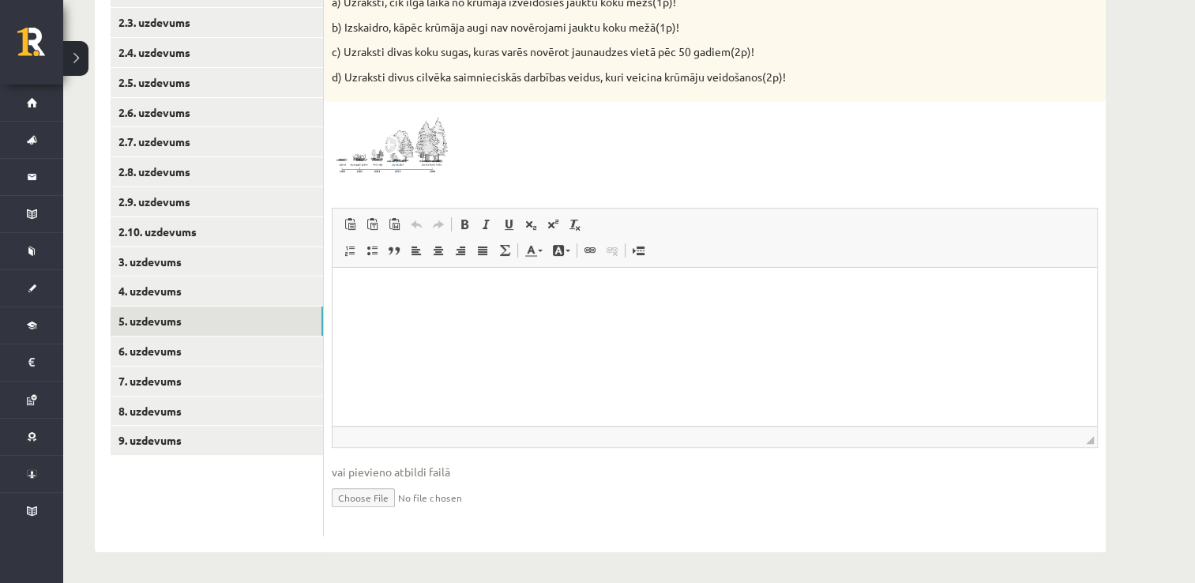
click img
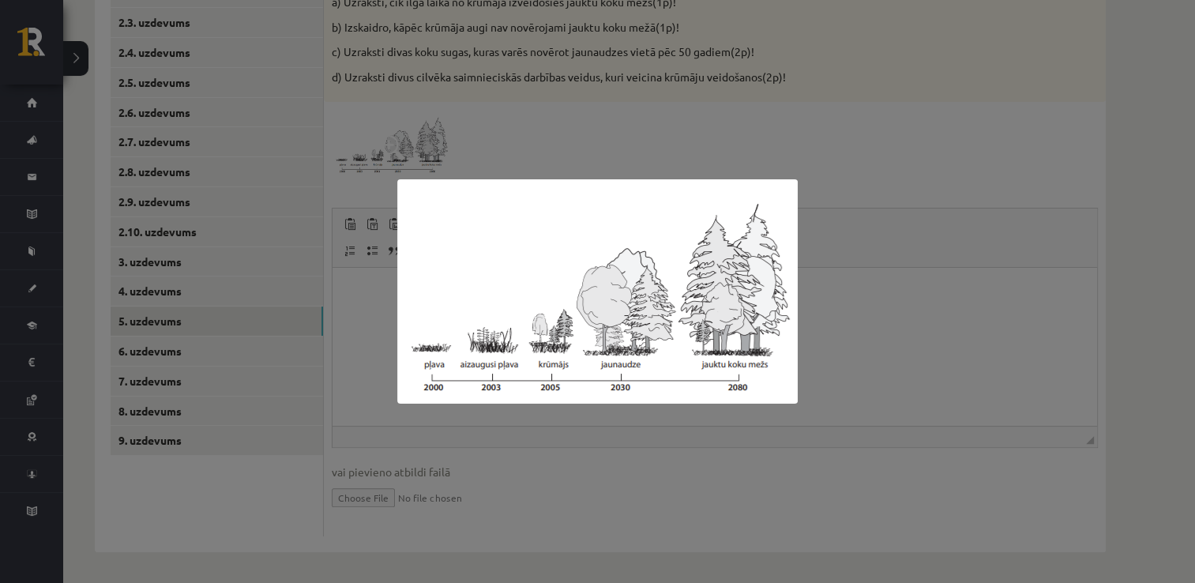
click div
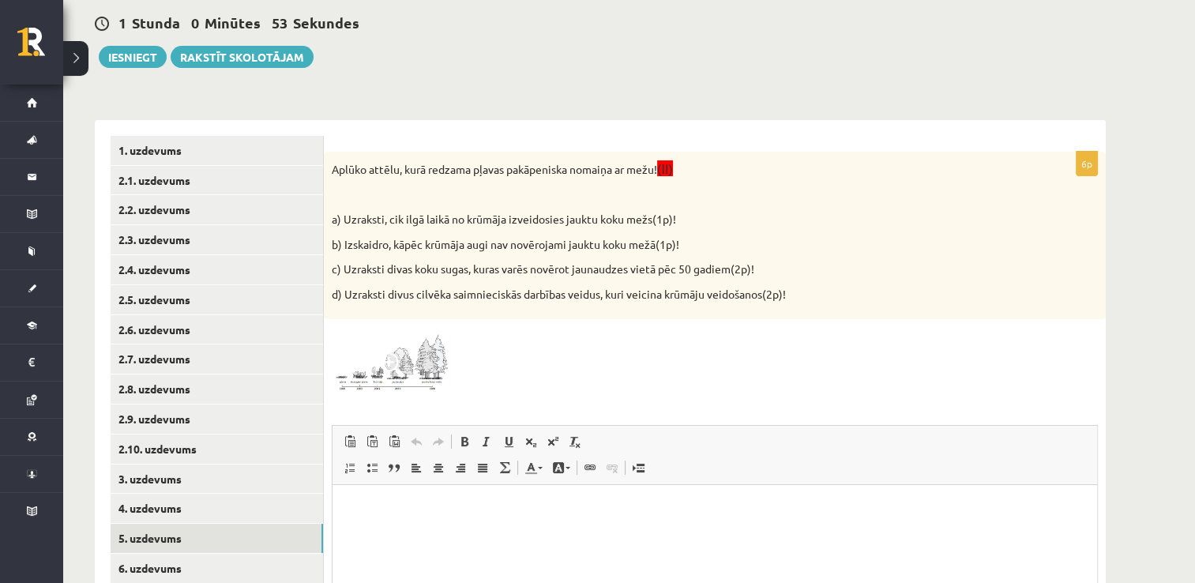
scroll to position [107, 0]
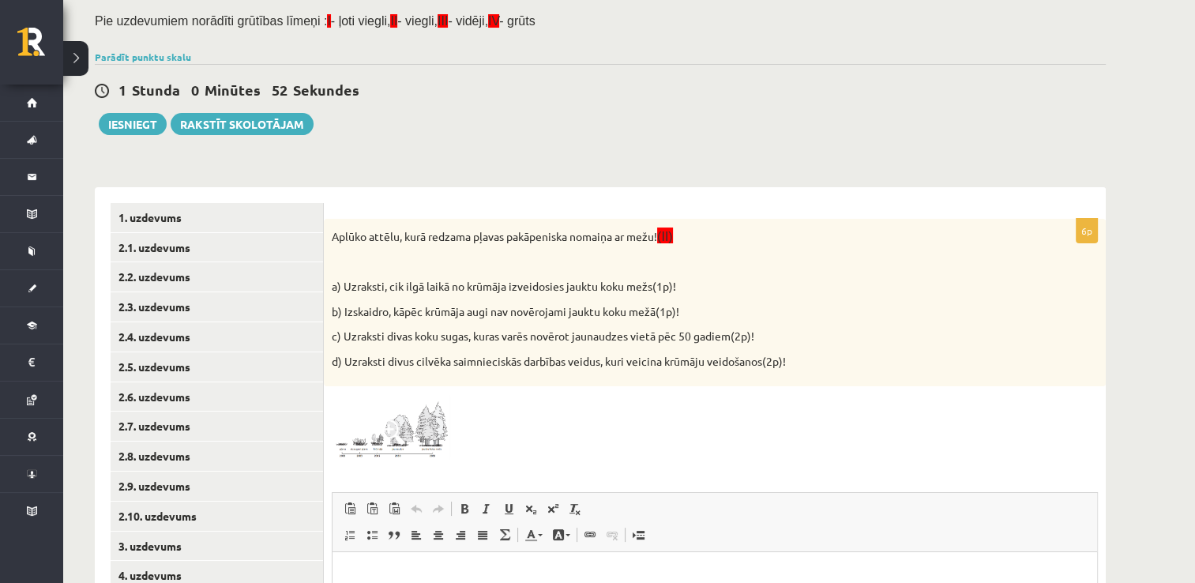
click div "6p Aplūko attēlu, kurā redzama pļavas pakāpeniska nomaiņa ar mežu! (II) a) Uzra…"
click img
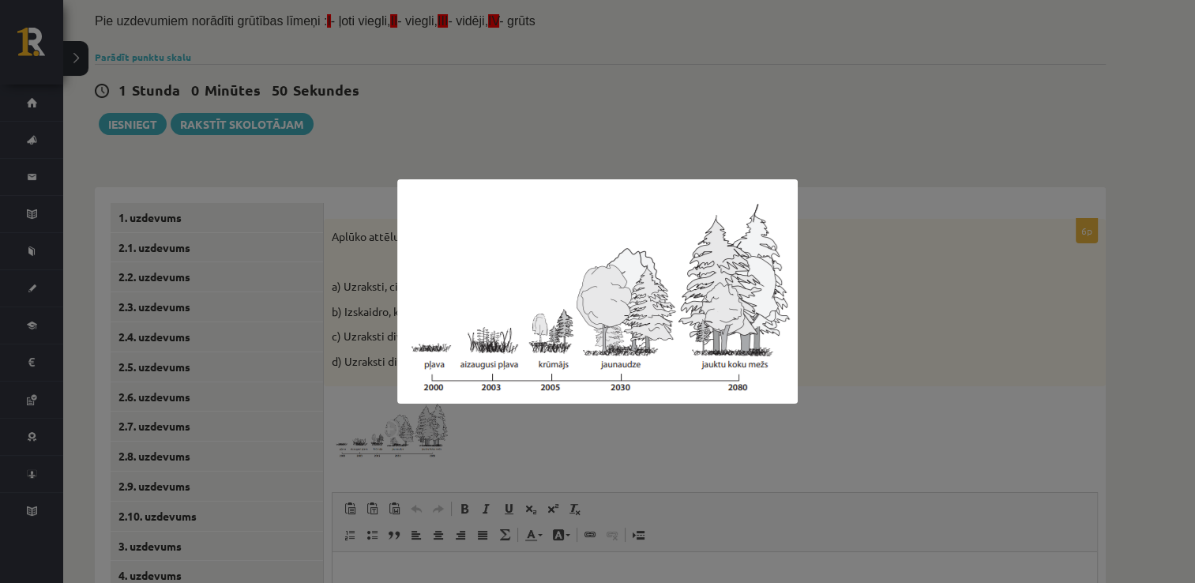
click div
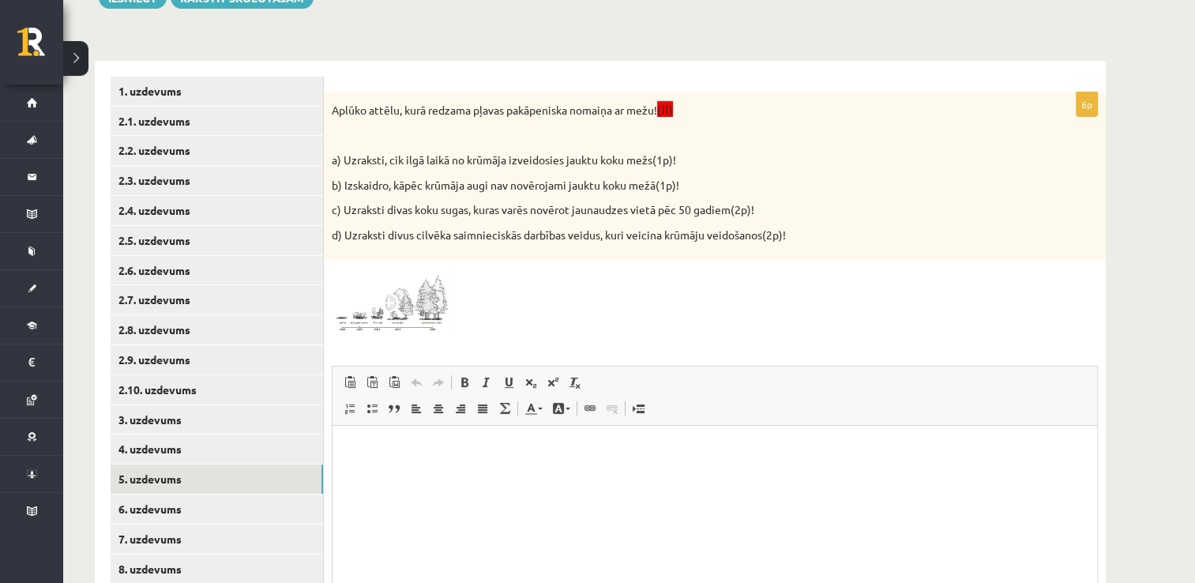
scroll to position [265, 0]
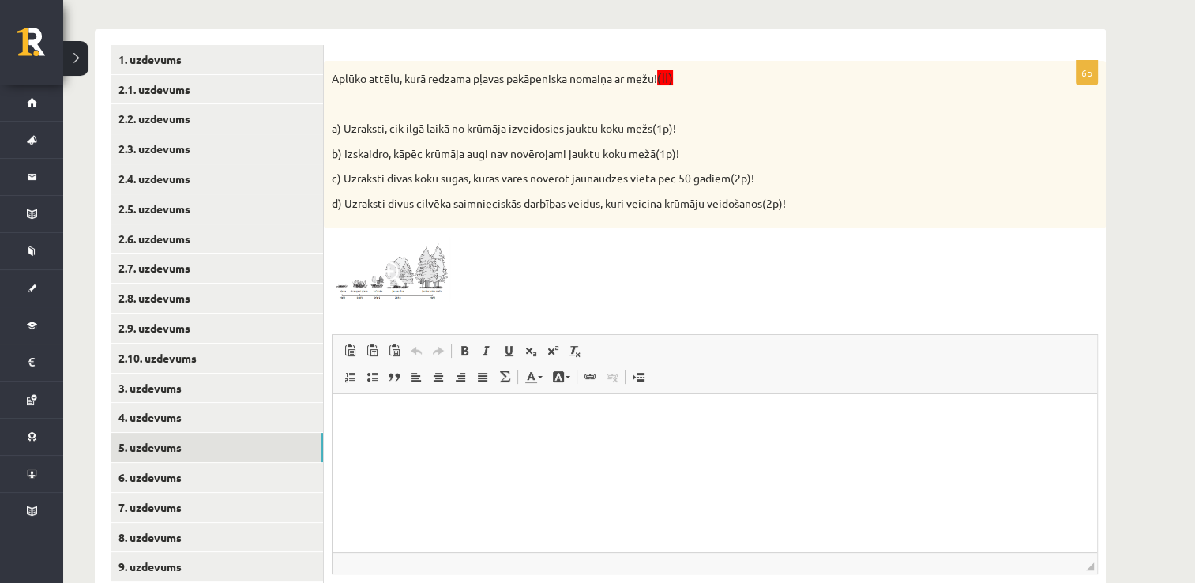
click img
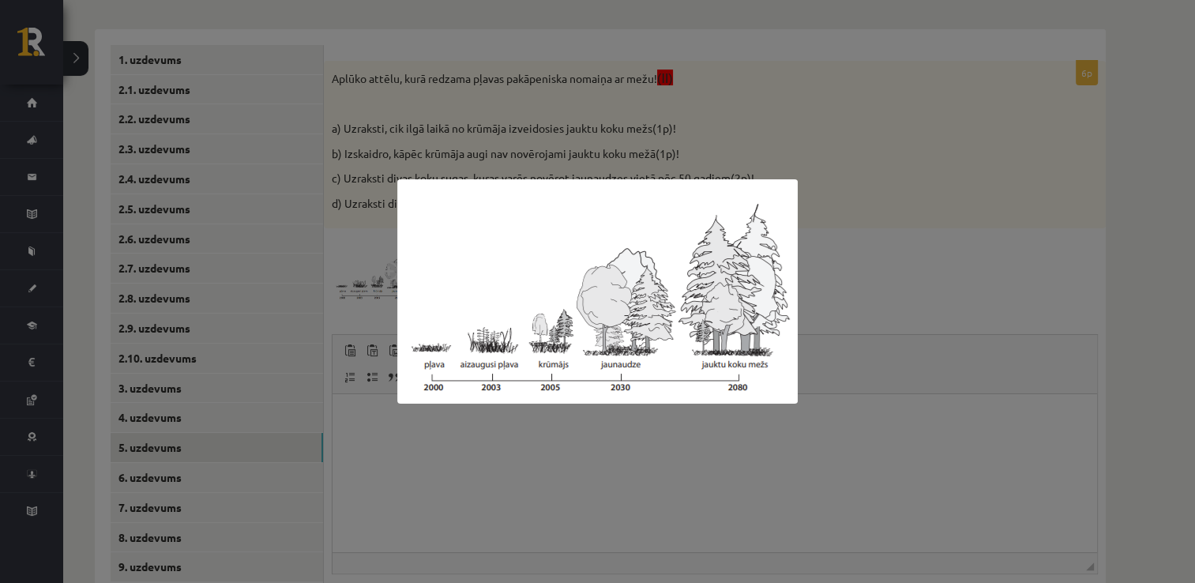
click div
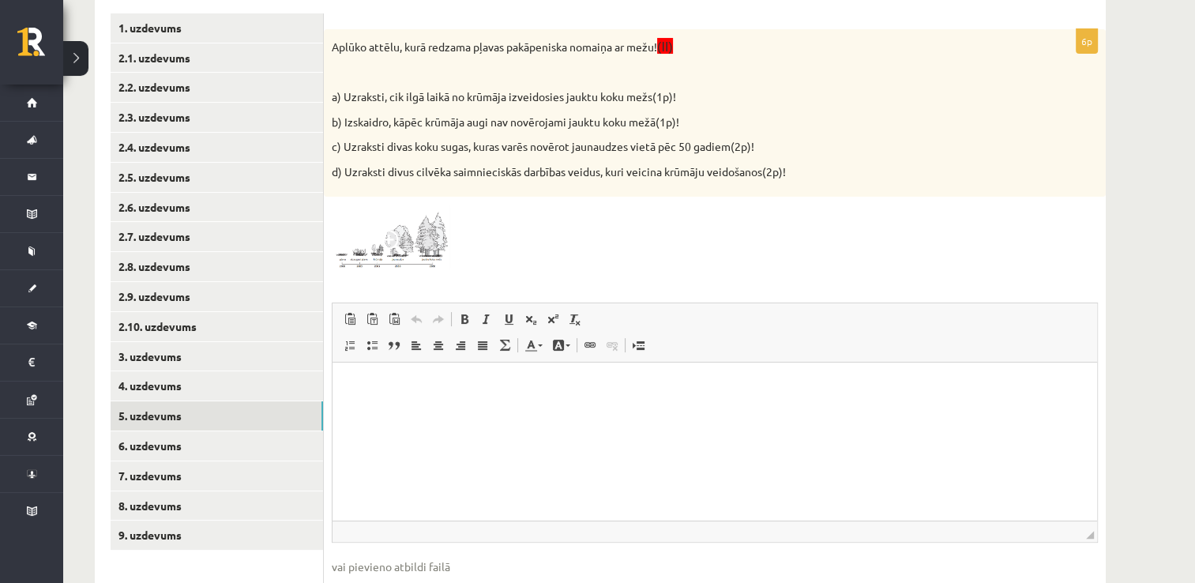
scroll to position [328, 0]
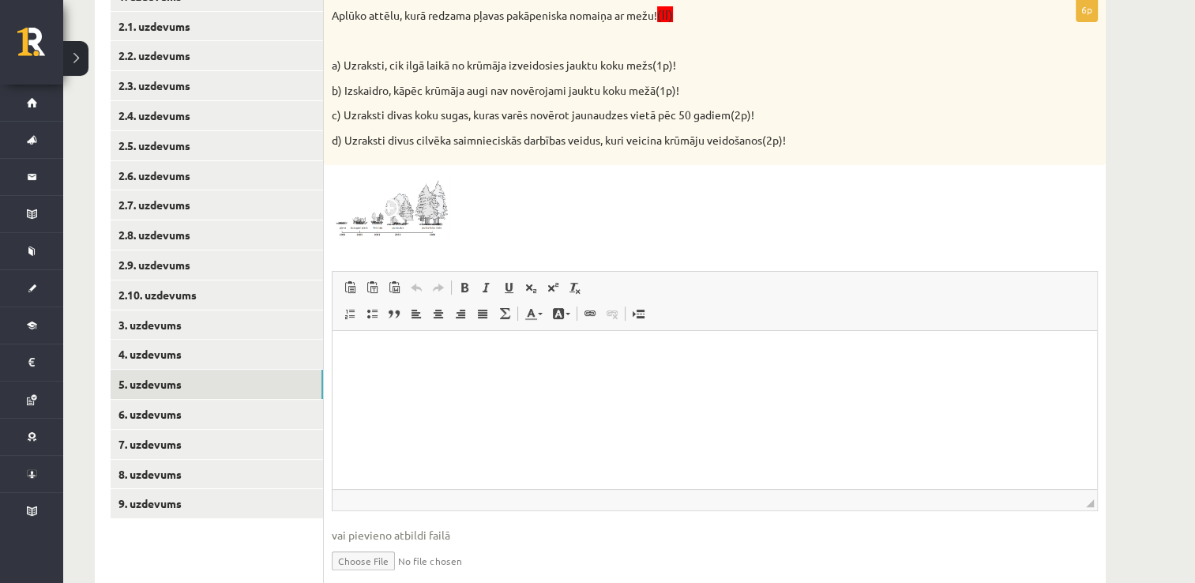
click img
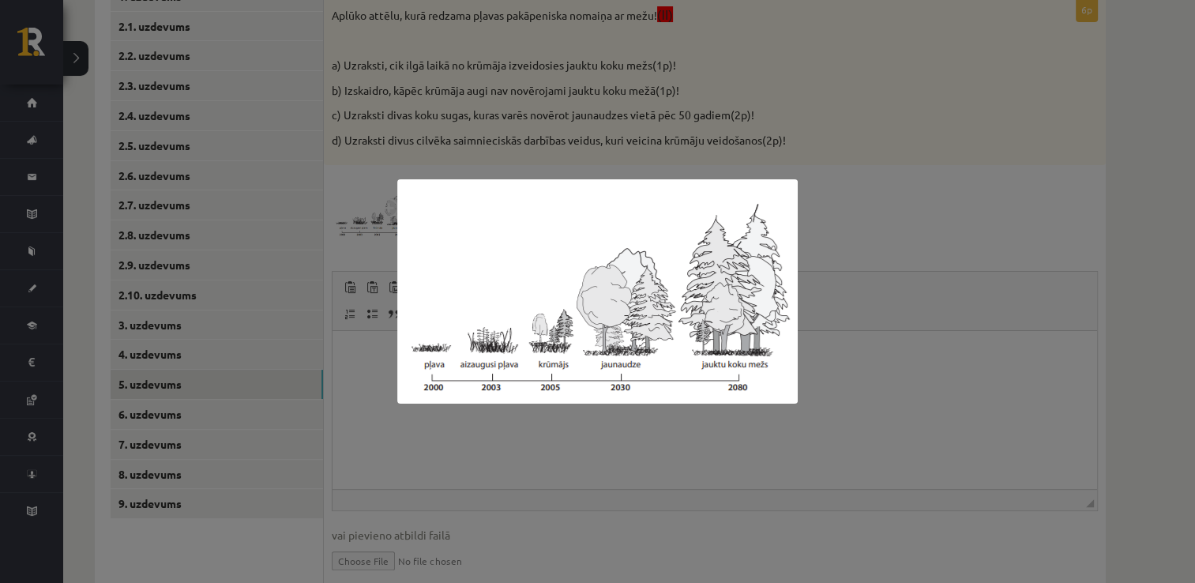
click div
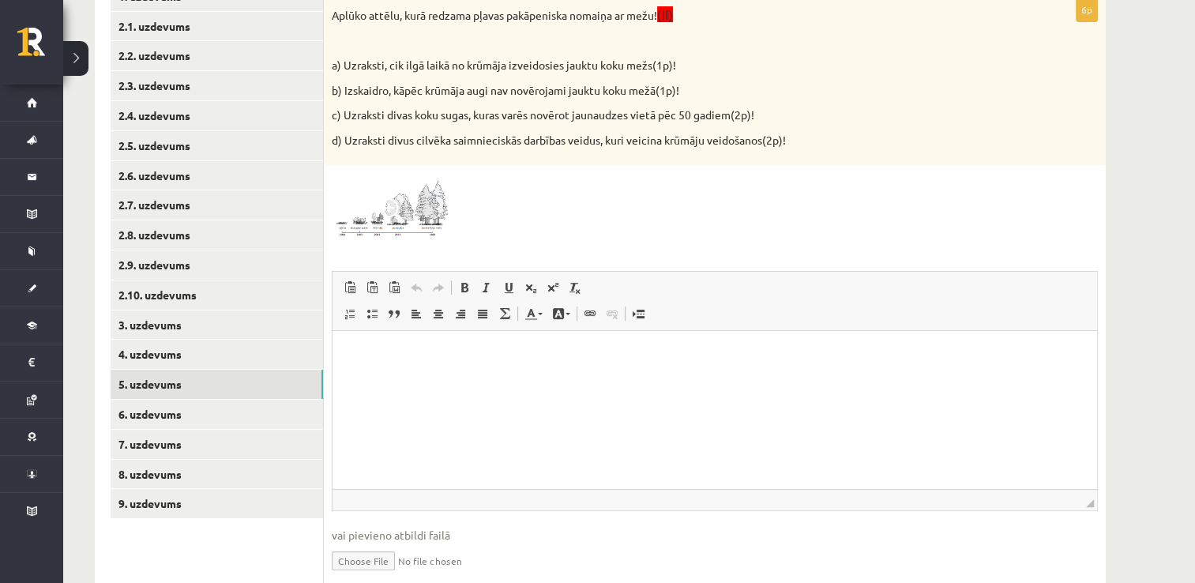
click img
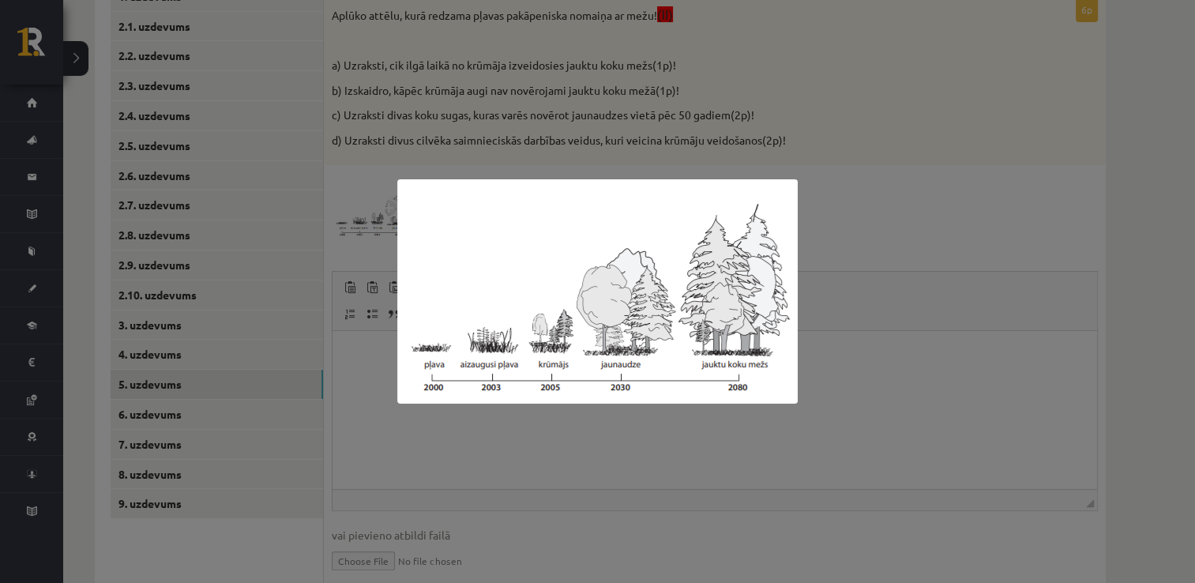
click div
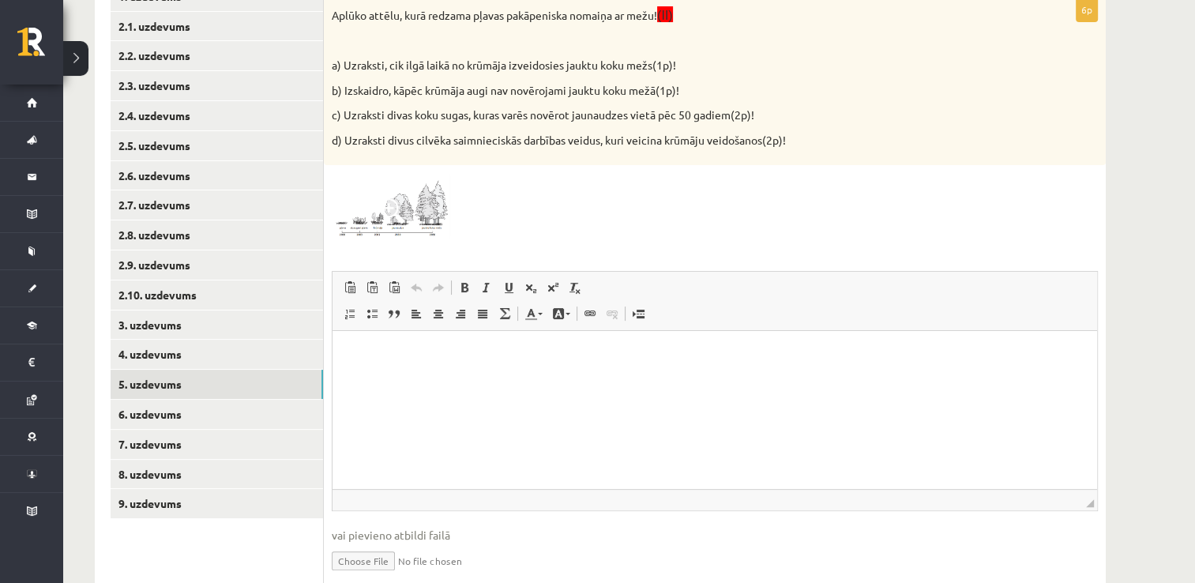
click html
click div "**********"
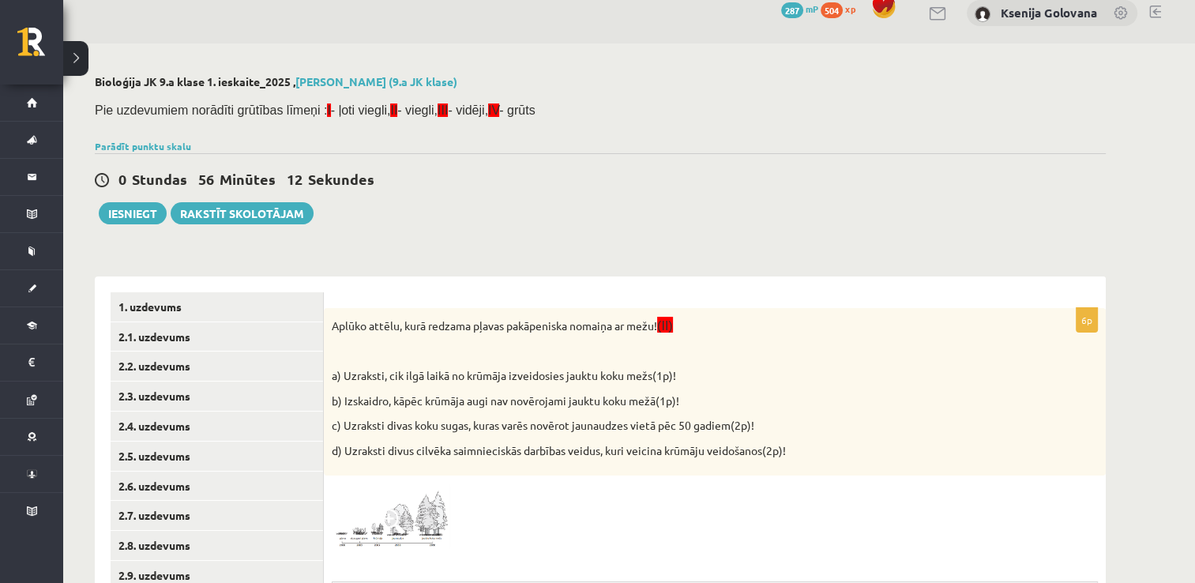
scroll to position [0, 0]
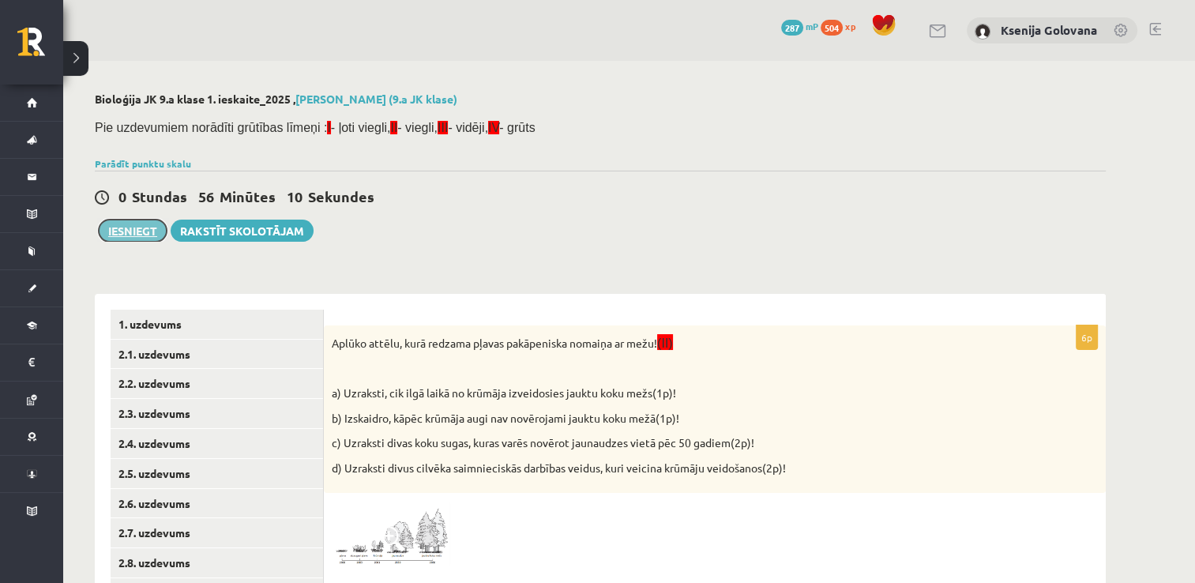
click button "Iesniegt"
